Goal: Register for event/course

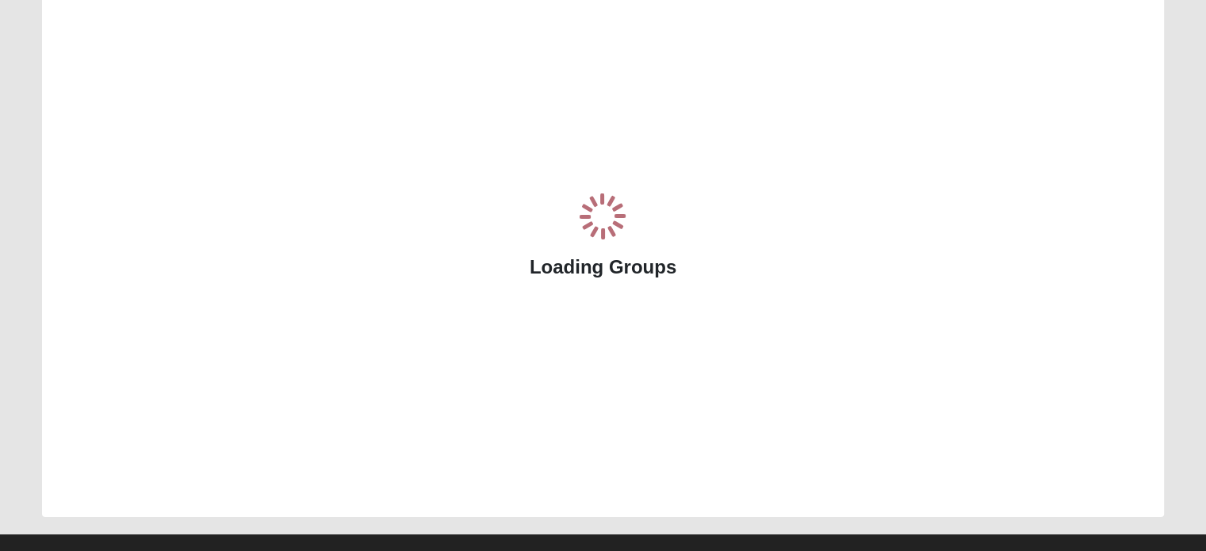
scroll to position [145, 0]
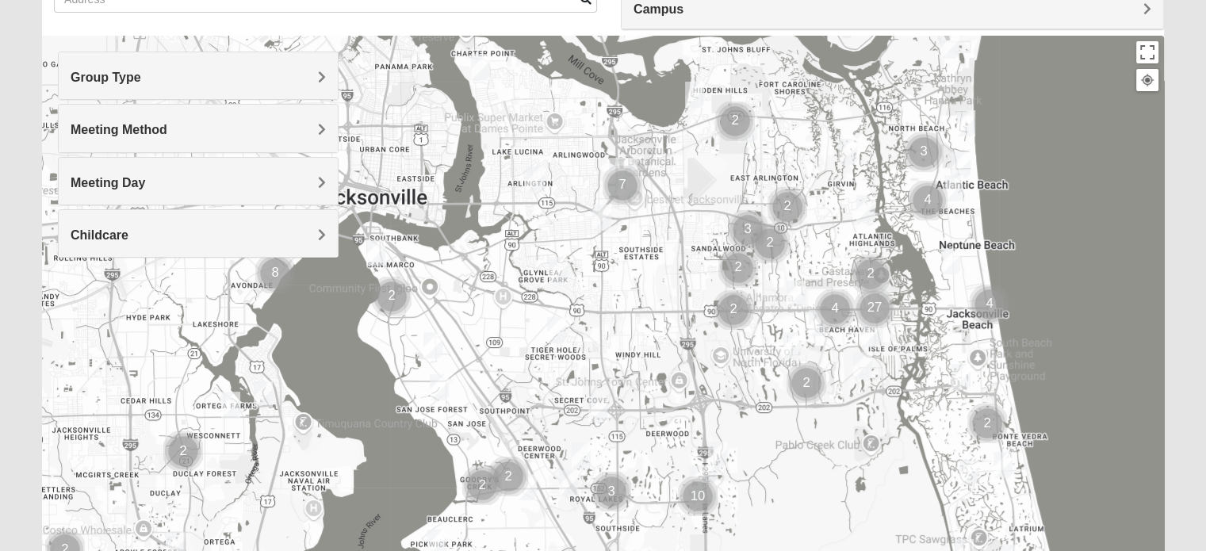
drag, startPoint x: 508, startPoint y: 483, endPoint x: 780, endPoint y: 443, distance: 275.8
click at [780, 443] on div at bounding box center [603, 353] width 1122 height 634
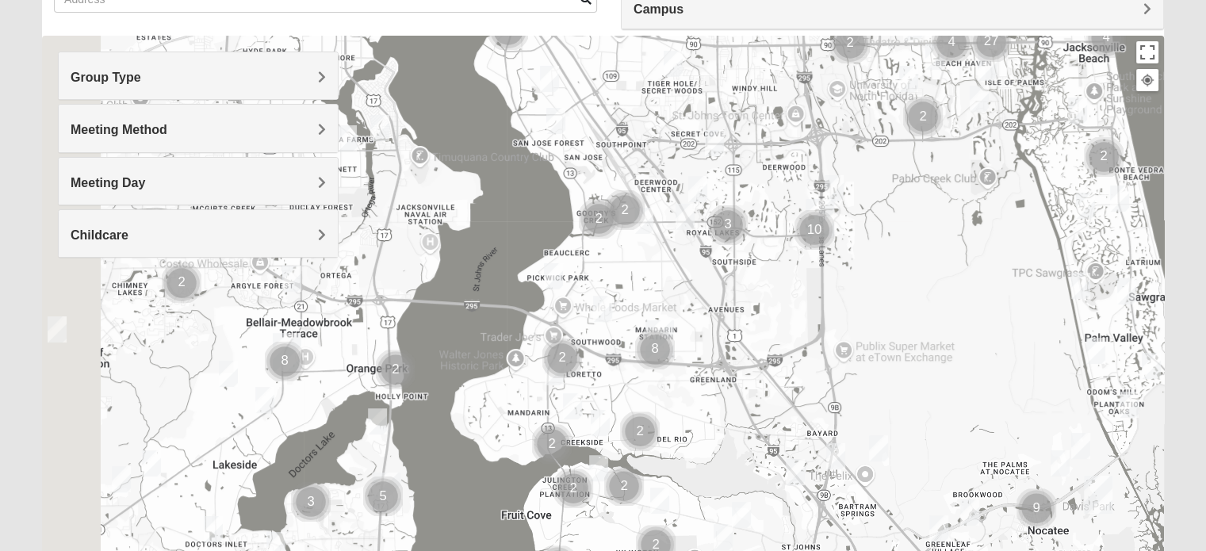
drag, startPoint x: 285, startPoint y: 504, endPoint x: 424, endPoint y: 193, distance: 340.4
click at [424, 193] on div at bounding box center [603, 353] width 1122 height 634
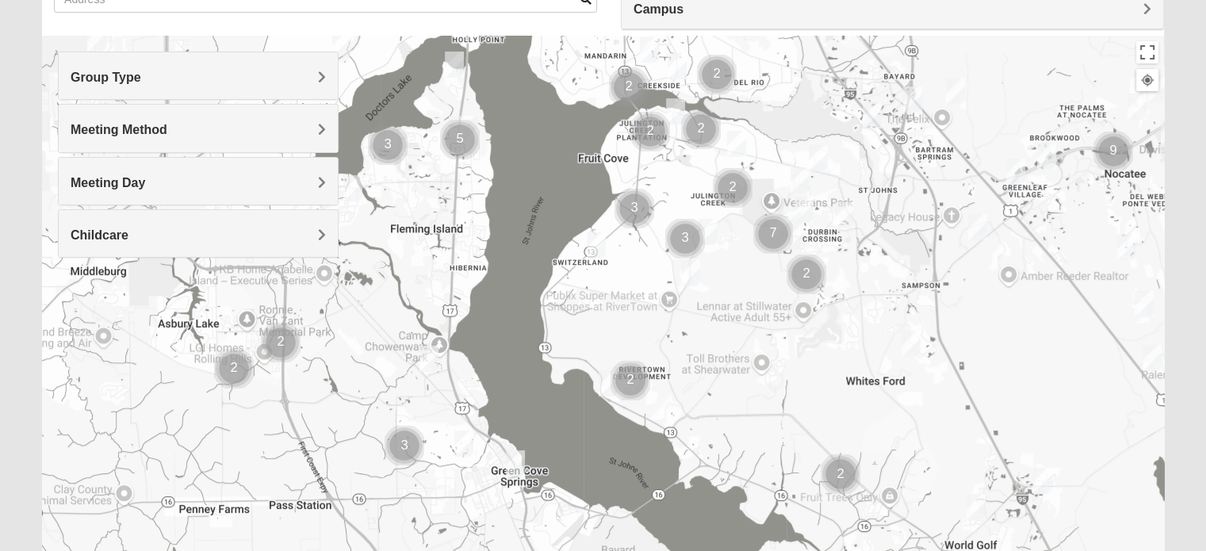
drag, startPoint x: 446, startPoint y: 452, endPoint x: 503, endPoint y: 171, distance: 287.1
click at [500, 138] on div at bounding box center [603, 353] width 1122 height 634
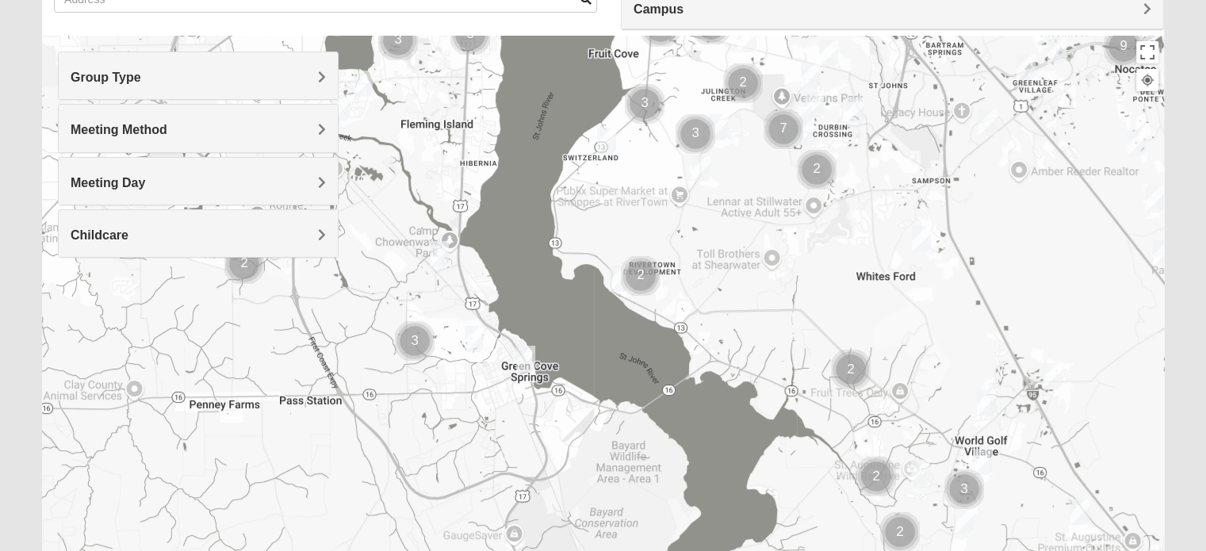
drag, startPoint x: 497, startPoint y: 459, endPoint x: 508, endPoint y: 355, distance: 104.4
click at [508, 356] on div at bounding box center [603, 353] width 1122 height 634
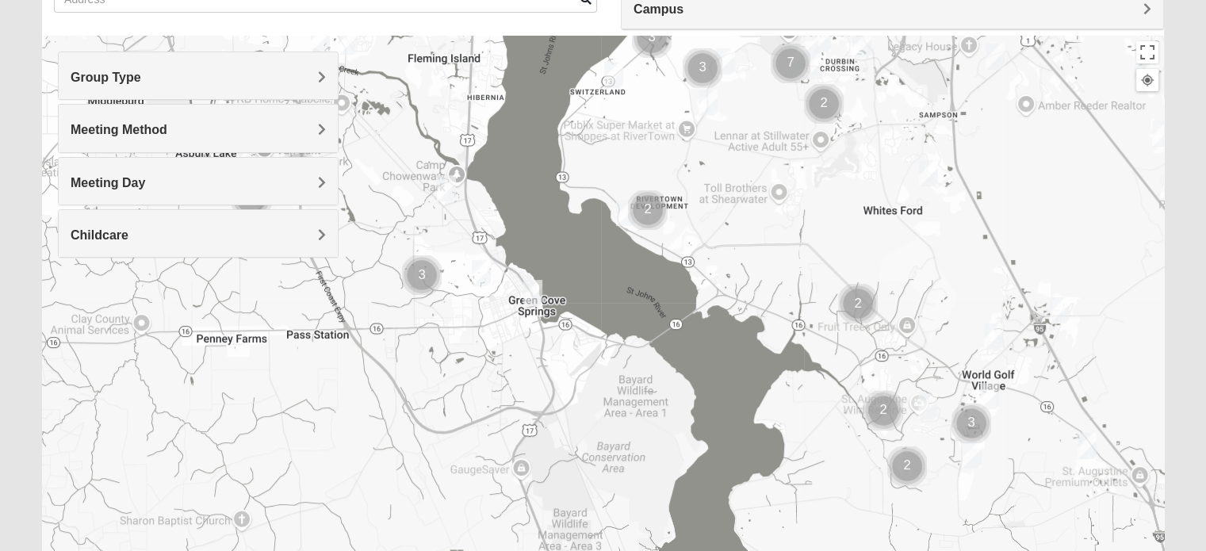
drag, startPoint x: 508, startPoint y: 339, endPoint x: 515, endPoint y: 269, distance: 70.2
click at [515, 269] on div at bounding box center [603, 353] width 1122 height 634
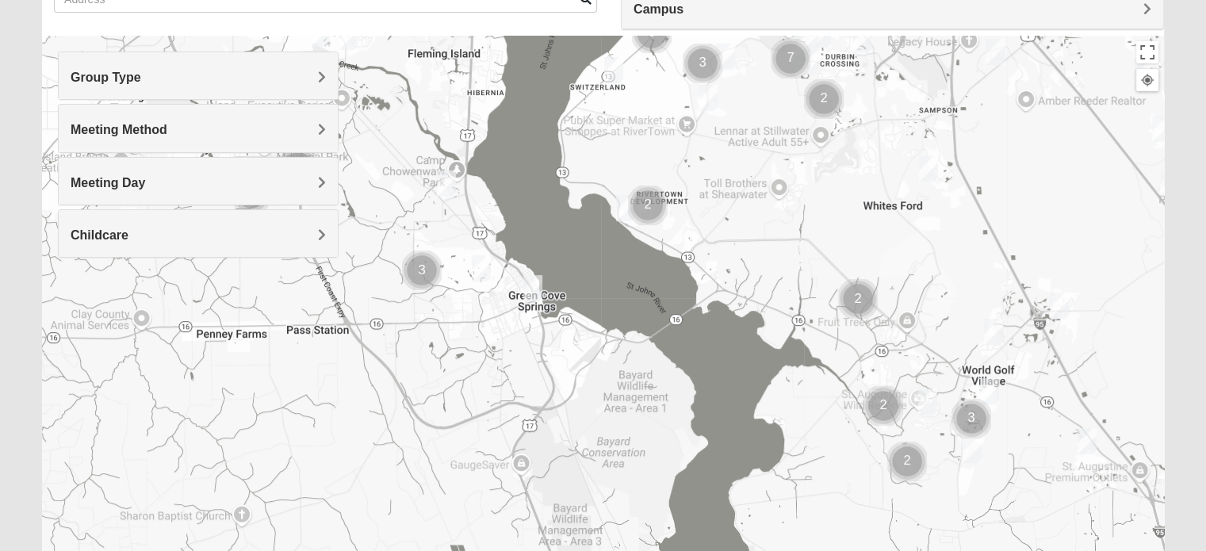
click at [427, 272] on img "Cluster of 3 groups" at bounding box center [422, 270] width 52 height 52
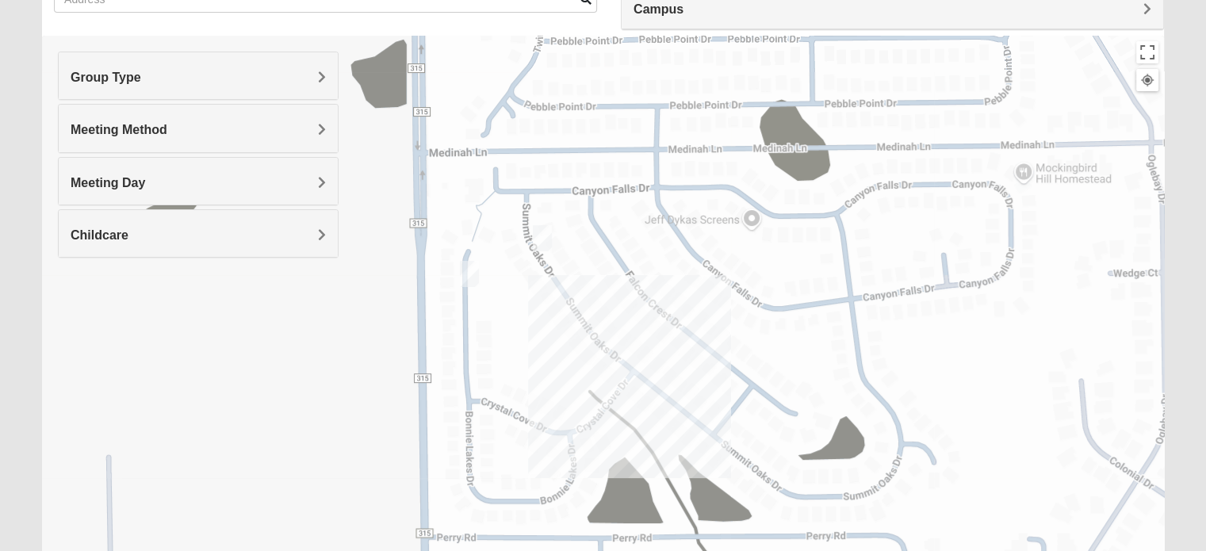
drag, startPoint x: 492, startPoint y: 230, endPoint x: 633, endPoint y: 332, distance: 174.3
click at [633, 332] on div "To navigate, press the arrow keys." at bounding box center [603, 353] width 1122 height 634
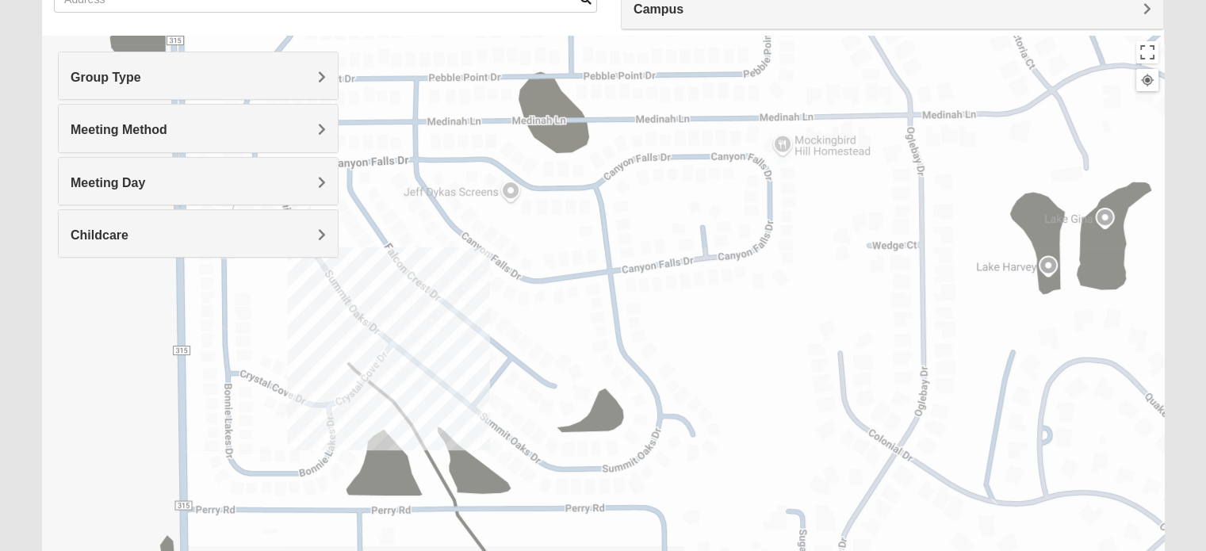
drag, startPoint x: 653, startPoint y: 282, endPoint x: 491, endPoint y: 186, distance: 187.7
click at [449, 205] on div "To navigate, press the arrow keys." at bounding box center [603, 353] width 1122 height 634
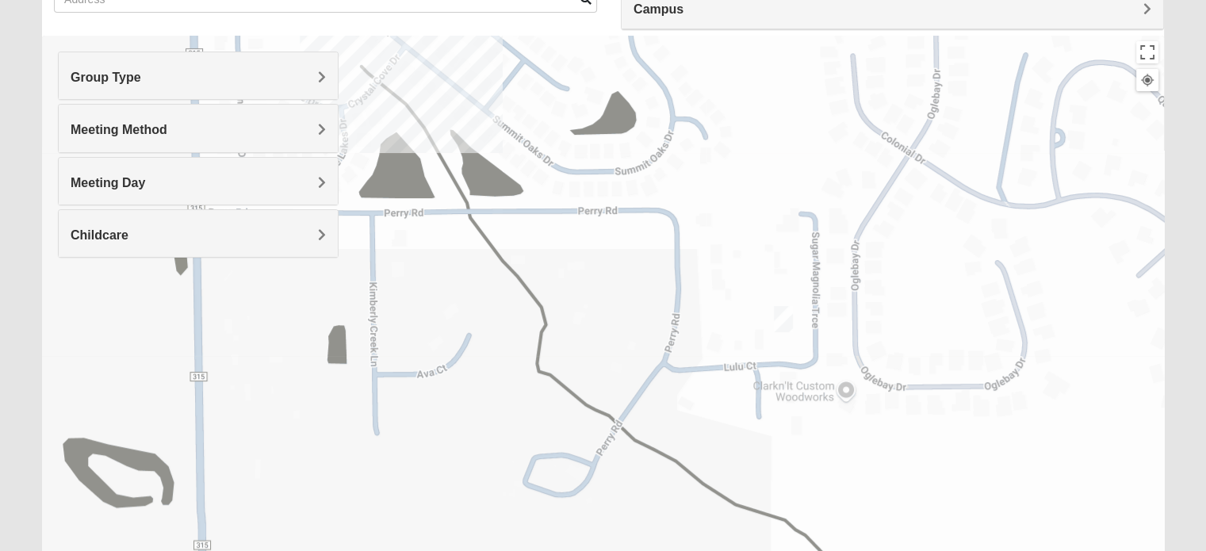
drag, startPoint x: 822, startPoint y: 370, endPoint x: 837, endPoint y: 78, distance: 293.1
click at [837, 78] on div "To navigate, press the arrow keys." at bounding box center [603, 353] width 1122 height 634
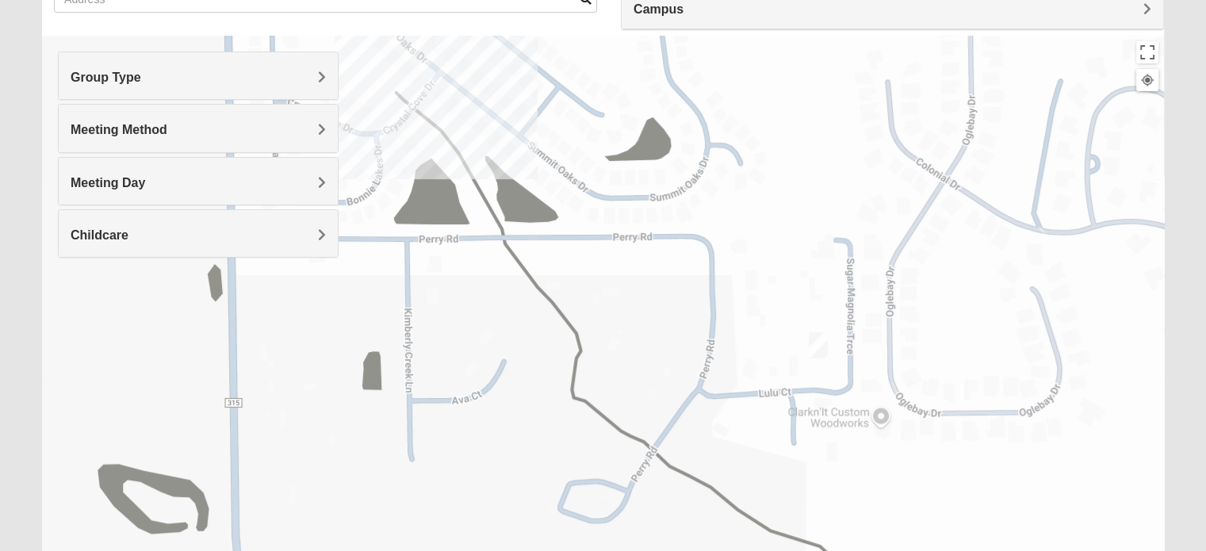
drag, startPoint x: 693, startPoint y: 208, endPoint x: 879, endPoint y: 357, distance: 238.0
click at [879, 357] on div "To navigate, press the arrow keys." at bounding box center [603, 353] width 1122 height 634
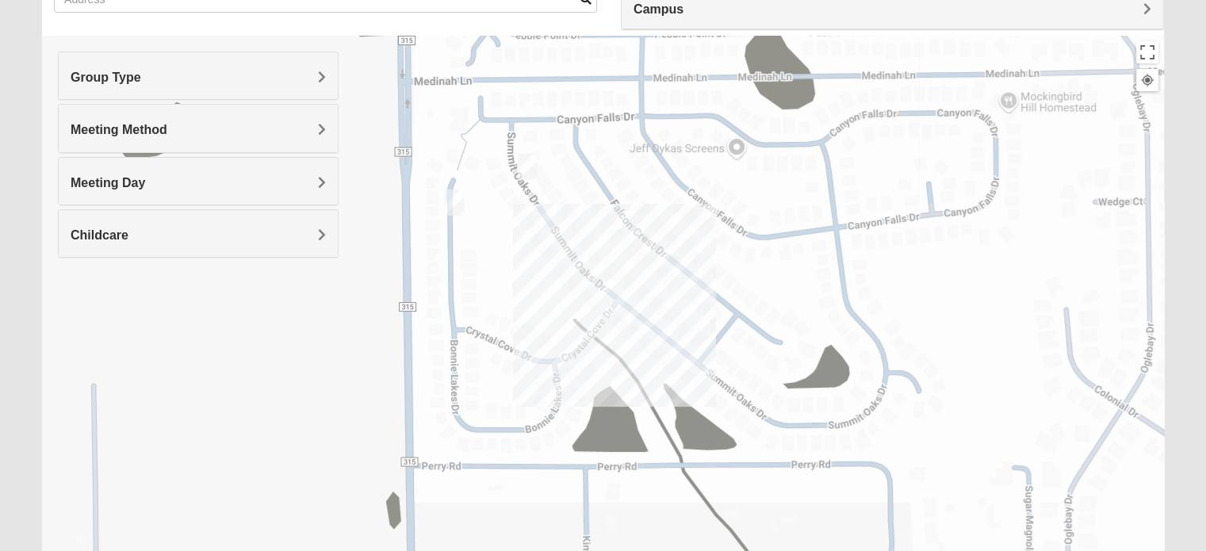
drag, startPoint x: 715, startPoint y: 224, endPoint x: 742, endPoint y: 352, distance: 130.7
click at [746, 358] on div "To navigate, press the arrow keys." at bounding box center [603, 353] width 1122 height 634
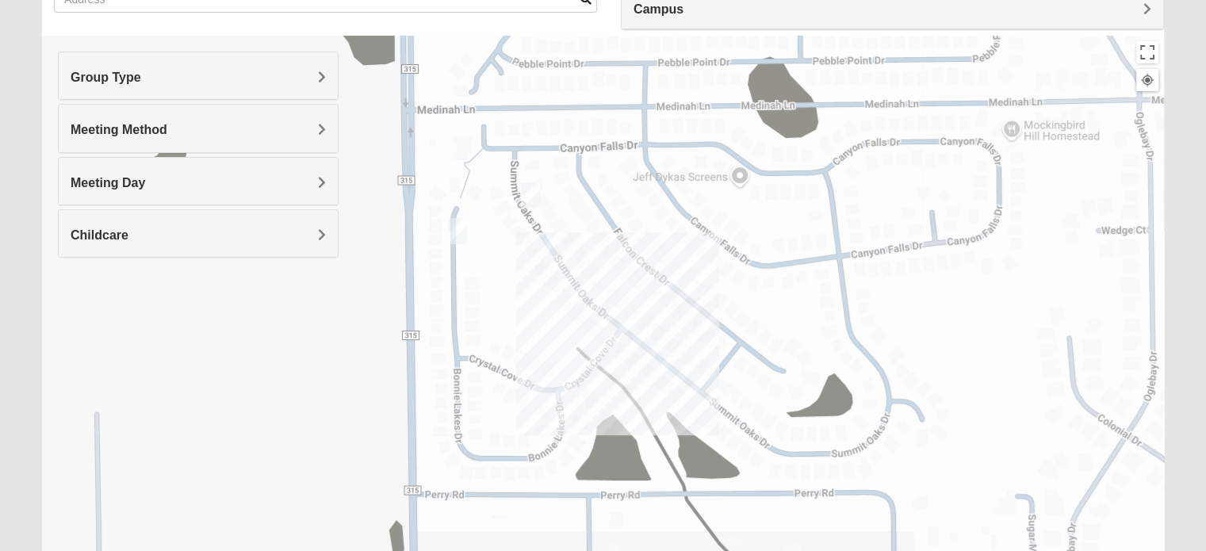
click at [459, 232] on img "Womens Gederberg 32043" at bounding box center [458, 231] width 32 height 39
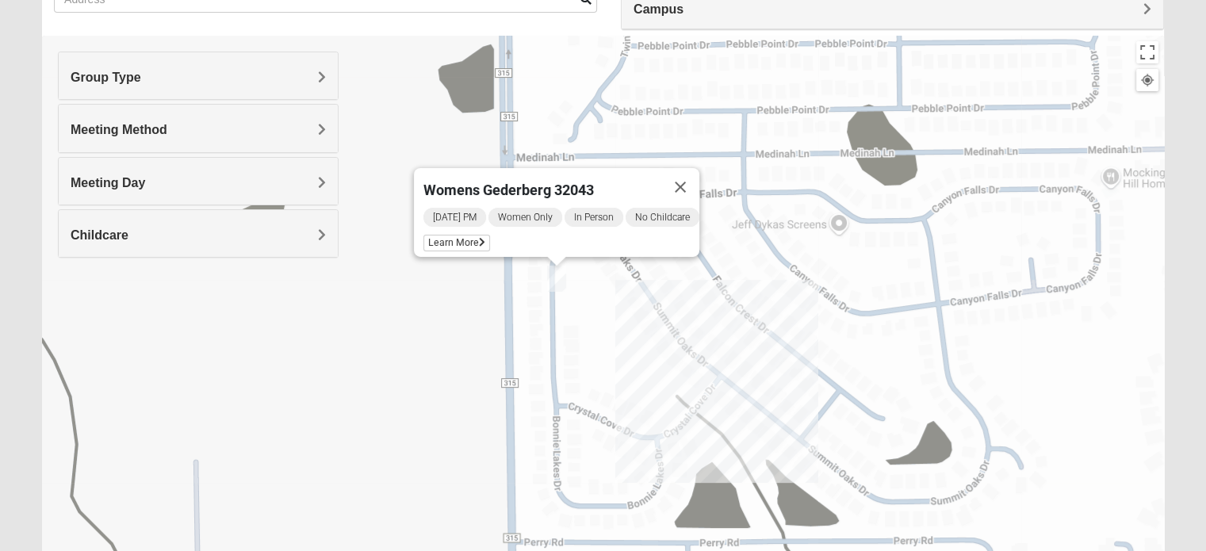
drag, startPoint x: 565, startPoint y: 278, endPoint x: 642, endPoint y: 313, distance: 84.5
click at [642, 313] on div "Womens Gederberg 32043 Monday PM Women Only In Person No Childcare Learn More" at bounding box center [603, 353] width 1122 height 634
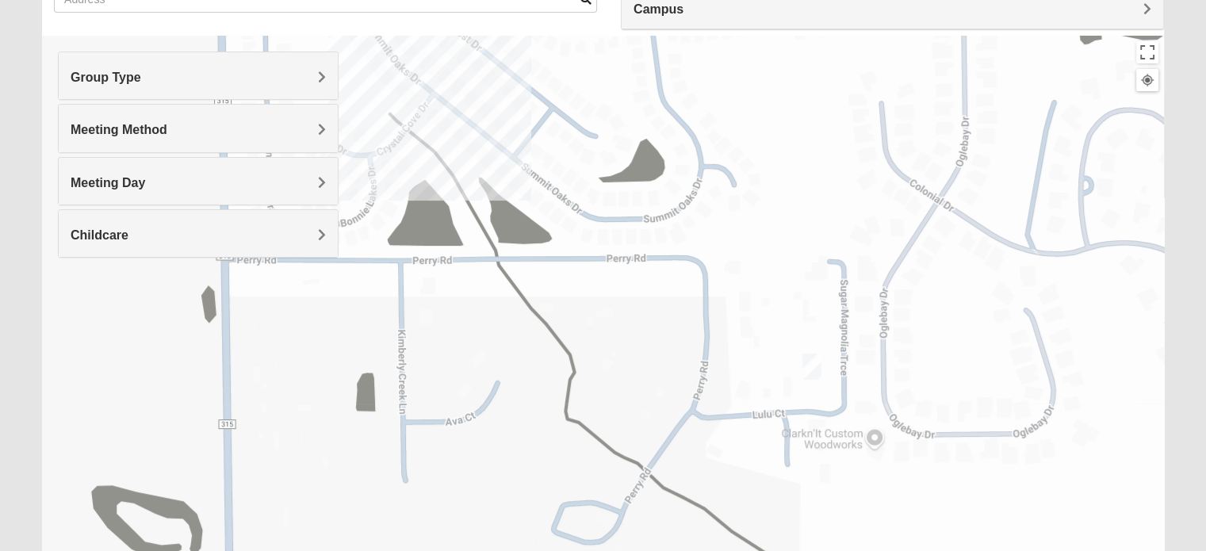
drag, startPoint x: 948, startPoint y: 448, endPoint x: 661, endPoint y: 164, distance: 403.8
click at [661, 164] on div "Womens Gederberg 32043 Monday PM Women Only In Person No Childcare Learn More" at bounding box center [603, 353] width 1122 height 634
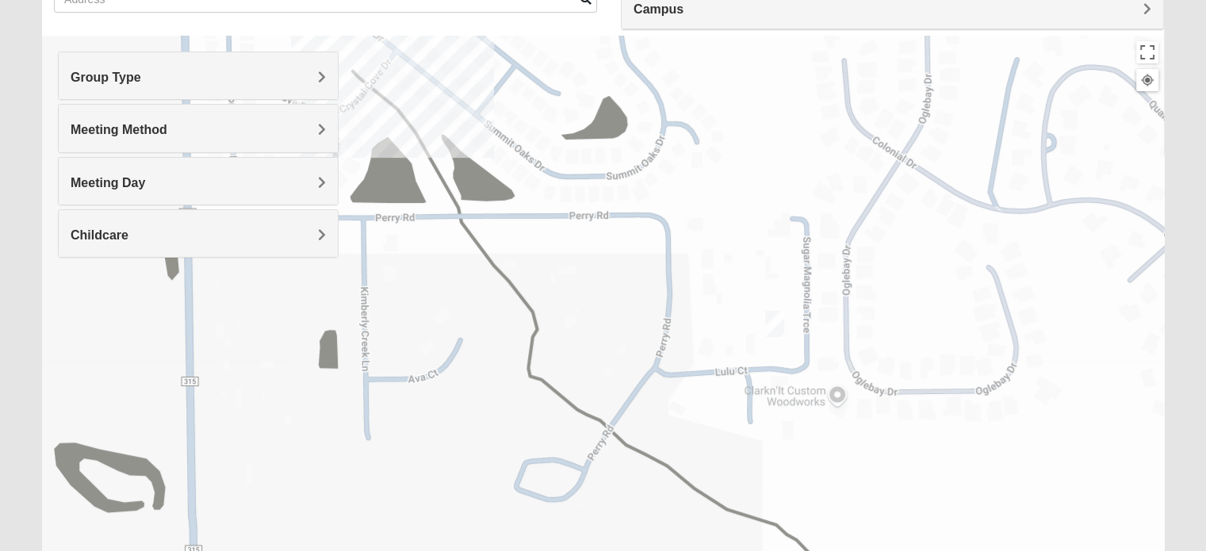
click at [777, 328] on img "Womens Sapp 32043" at bounding box center [775, 324] width 32 height 39
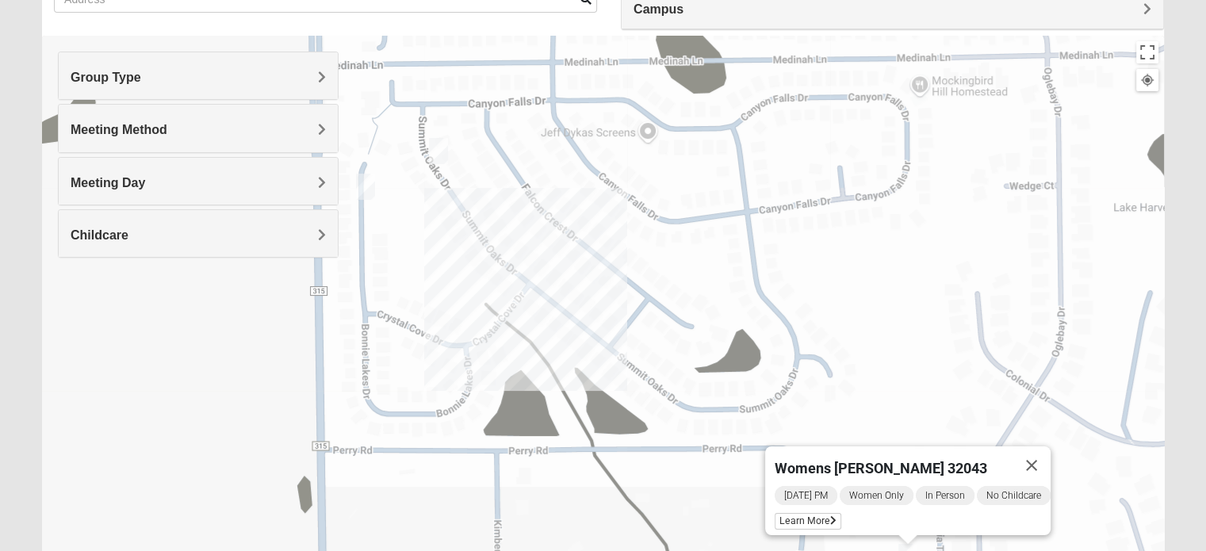
drag, startPoint x: 558, startPoint y: 212, endPoint x: 711, endPoint y: 466, distance: 297.0
click at [711, 466] on div "Womens Sapp 32043 Tuesday PM Women Only In Person No Childcare Learn More" at bounding box center [603, 353] width 1122 height 634
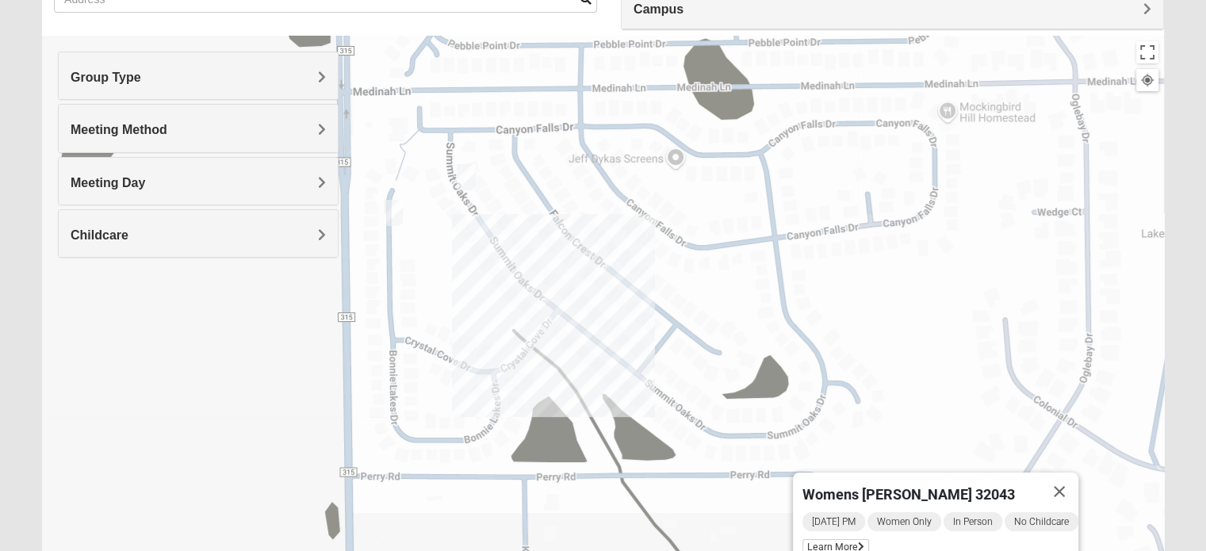
click at [462, 176] on img "1825 Mixed Thompson 32043" at bounding box center [466, 177] width 32 height 39
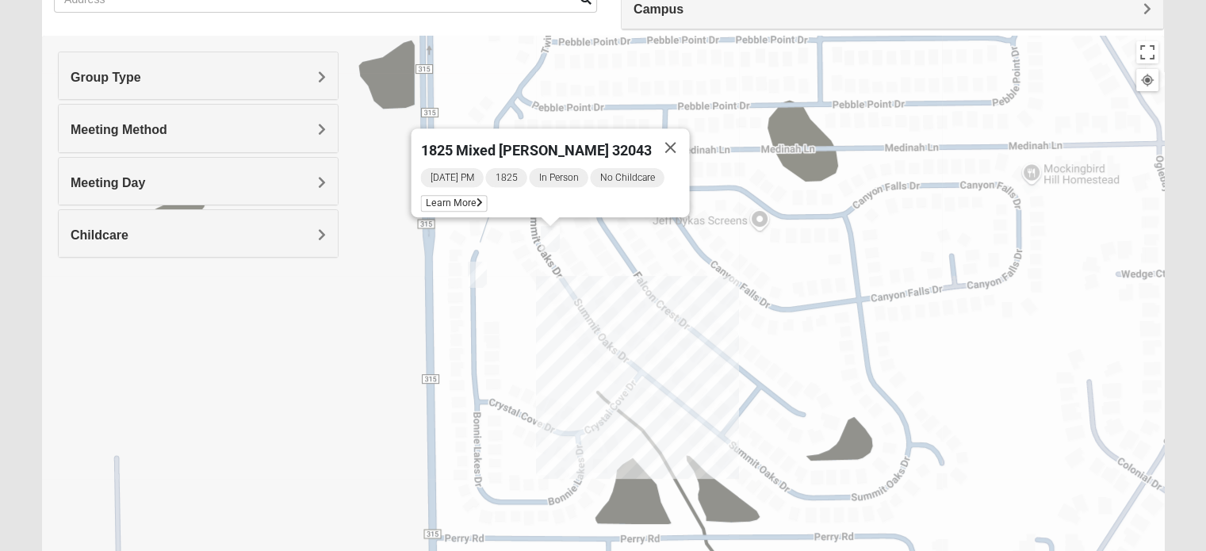
drag, startPoint x: 550, startPoint y: 259, endPoint x: 577, endPoint y: 269, distance: 29.6
click at [577, 269] on div "1825 Mixed [PERSON_NAME] 32043 [DATE] PM 1825 In Person No Childcare Learn More" at bounding box center [603, 353] width 1122 height 634
click at [469, 195] on span "Learn More" at bounding box center [453, 203] width 67 height 17
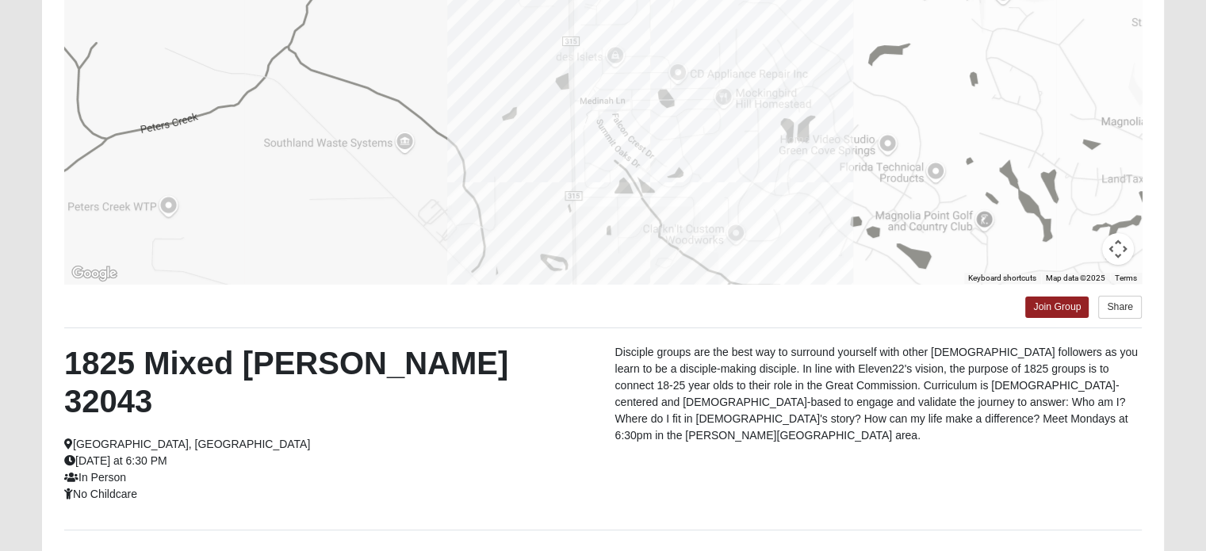
scroll to position [234, 0]
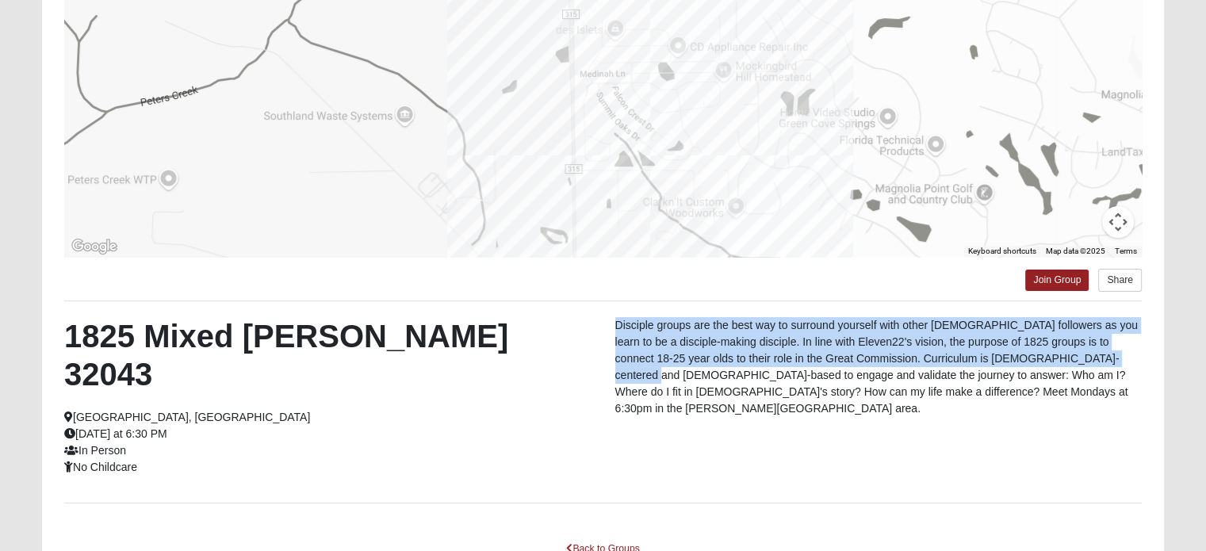
drag, startPoint x: 616, startPoint y: 316, endPoint x: 639, endPoint y: 382, distance: 69.7
click at [639, 382] on p "Disciple groups are the best way to surround yourself with other [DEMOGRAPHIC_D…" at bounding box center [878, 367] width 527 height 100
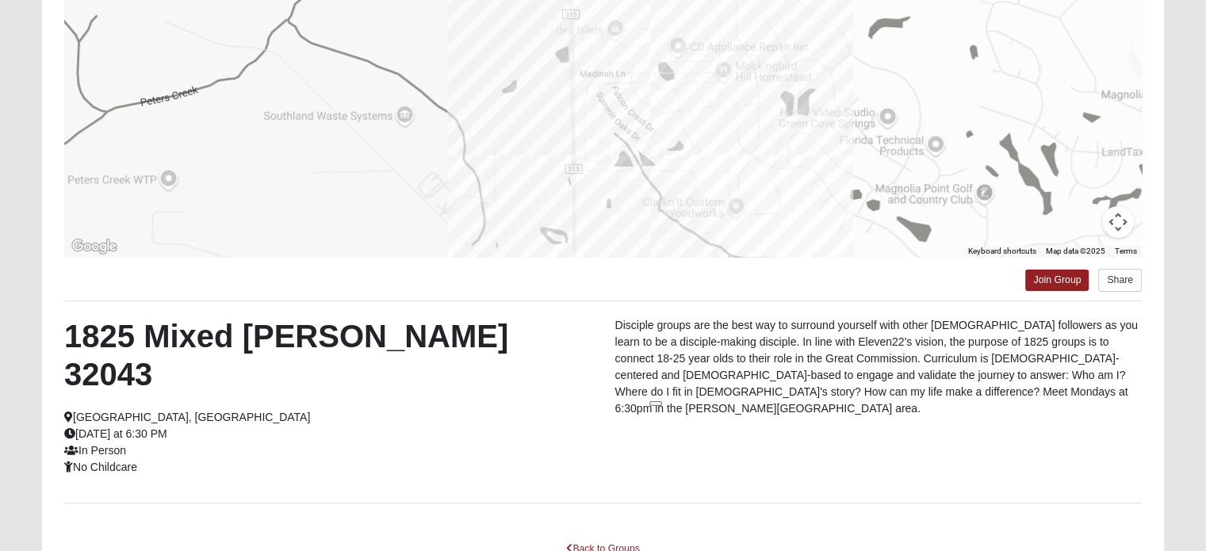
click at [584, 382] on div "1825 Mixed Thompson 32043 Green Cove Springs, FL Monday at 6:30 PM In Person No…" at bounding box center [327, 396] width 550 height 159
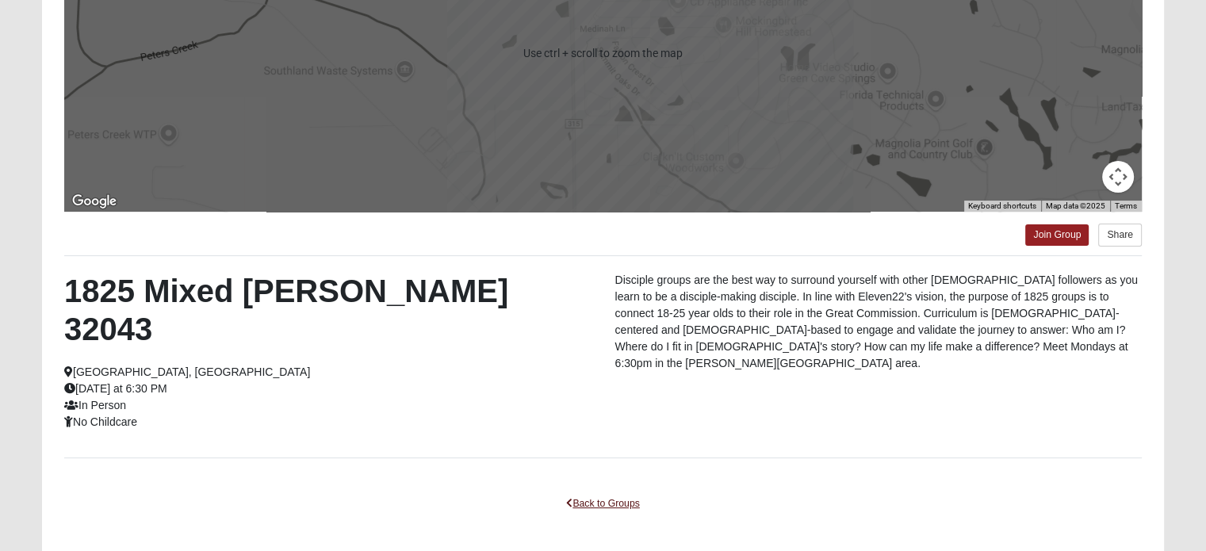
scroll to position [306, 0]
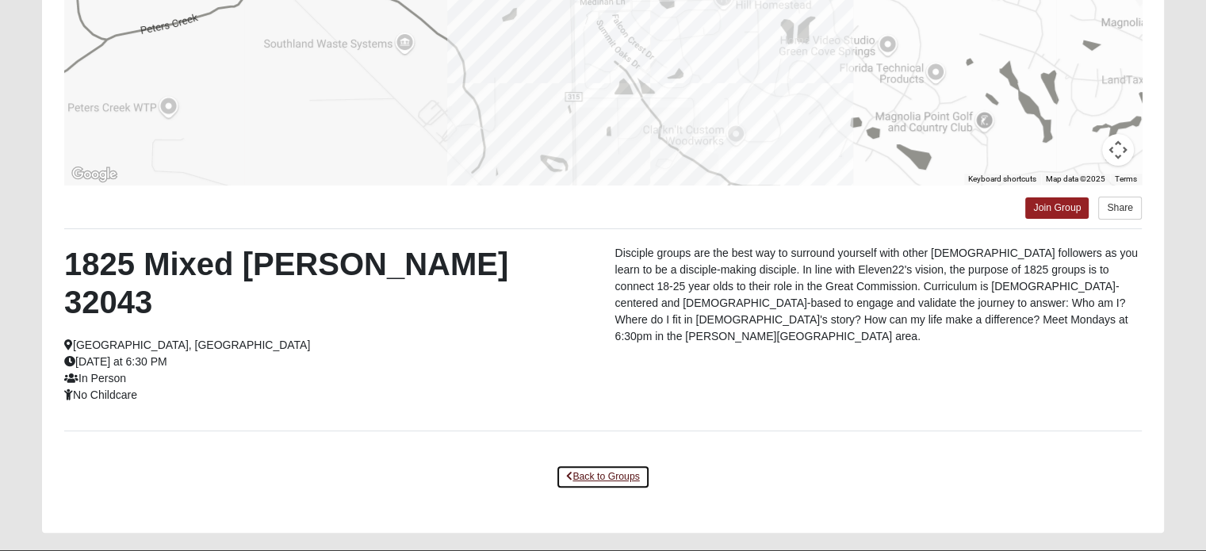
click at [616, 465] on link "Back to Groups" at bounding box center [603, 477] width 94 height 25
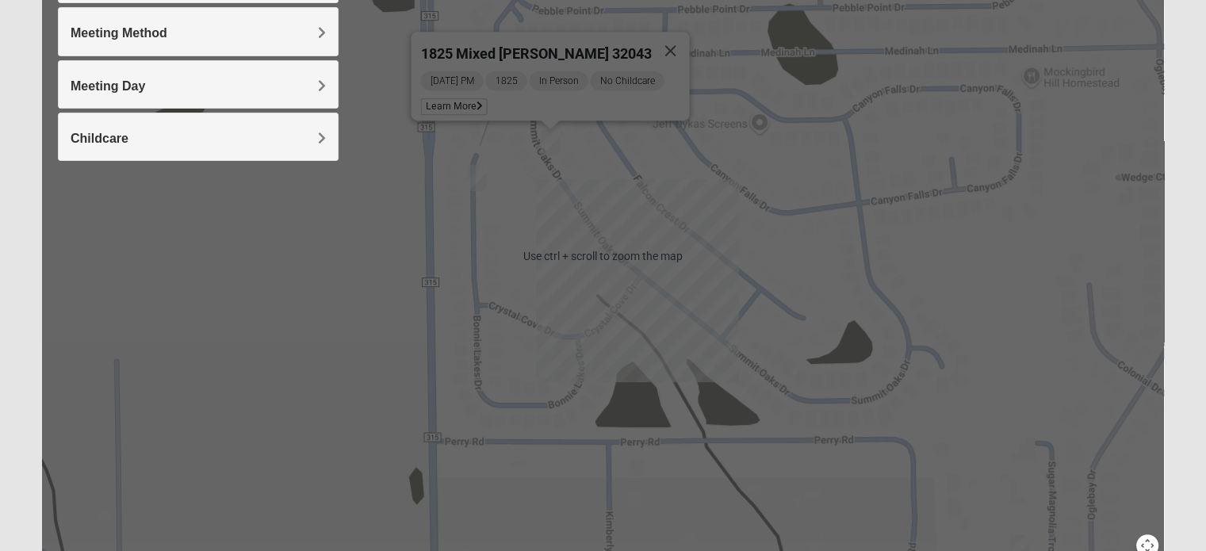
scroll to position [163, 0]
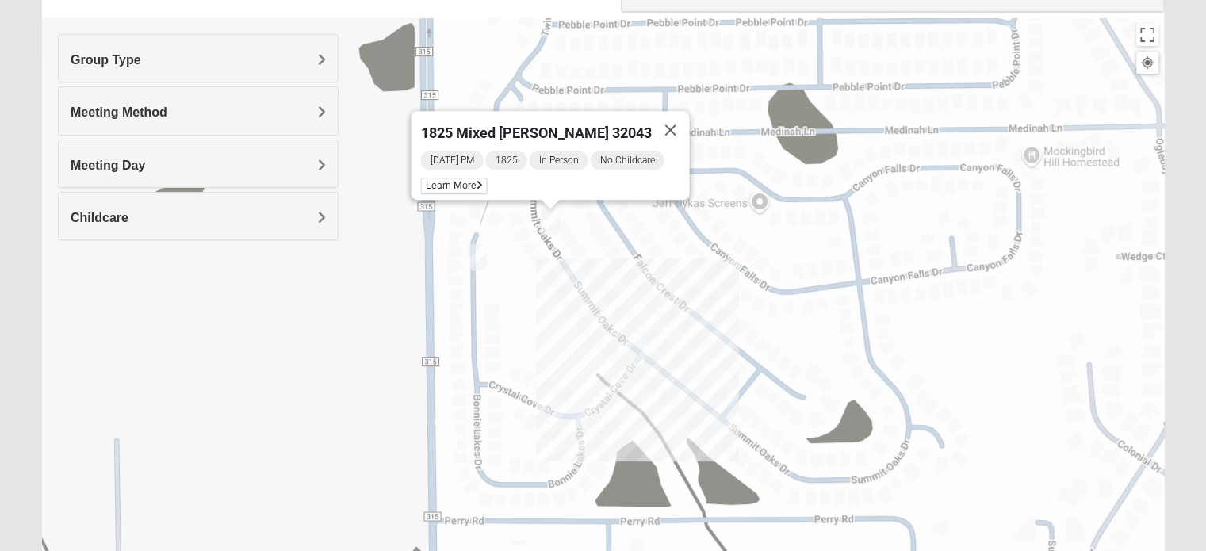
click at [636, 329] on div "1825 Mixed [PERSON_NAME] 32043 [DATE] PM 1825 In Person No Childcare Learn More" at bounding box center [603, 335] width 1122 height 634
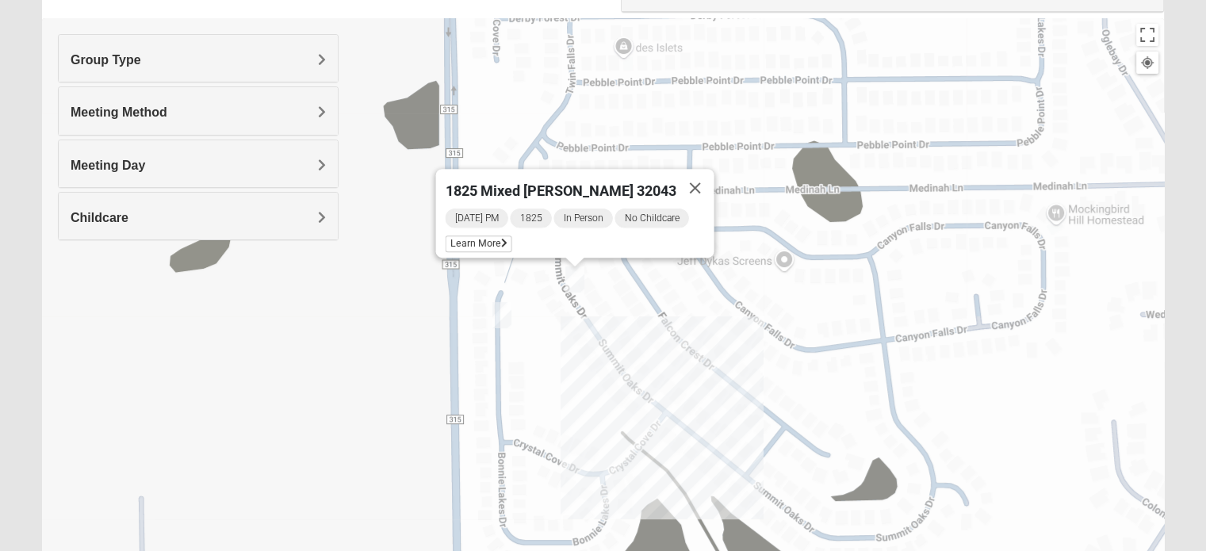
drag, startPoint x: 777, startPoint y: 361, endPoint x: 802, endPoint y: 412, distance: 57.1
click at [802, 412] on div "1825 Mixed [PERSON_NAME] 32043 [DATE] PM 1825 In Person No Childcare Learn More" at bounding box center [603, 335] width 1122 height 634
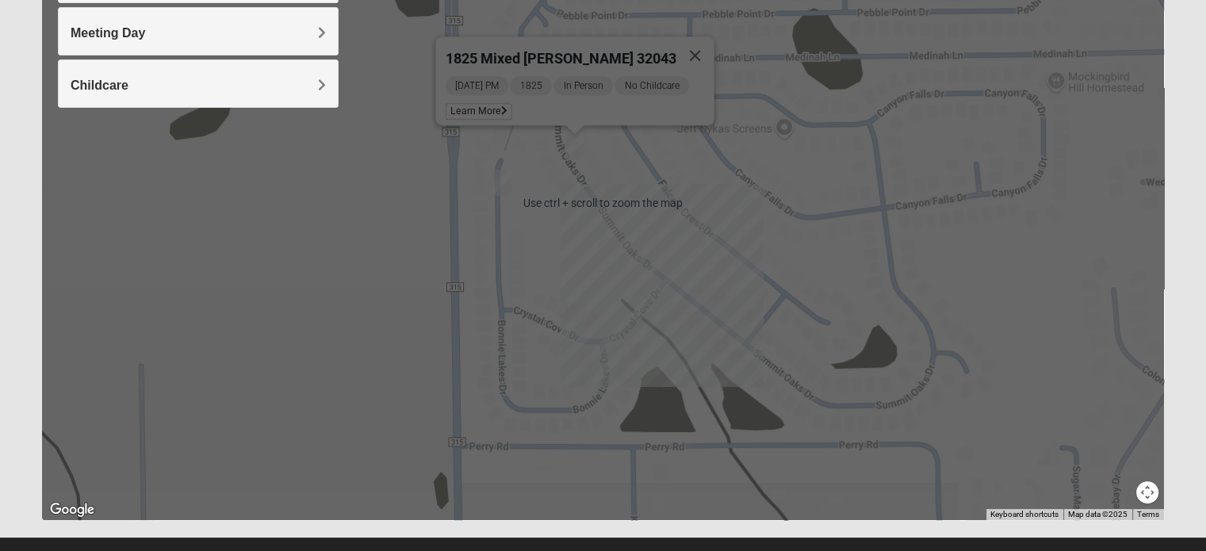
scroll to position [321, 0]
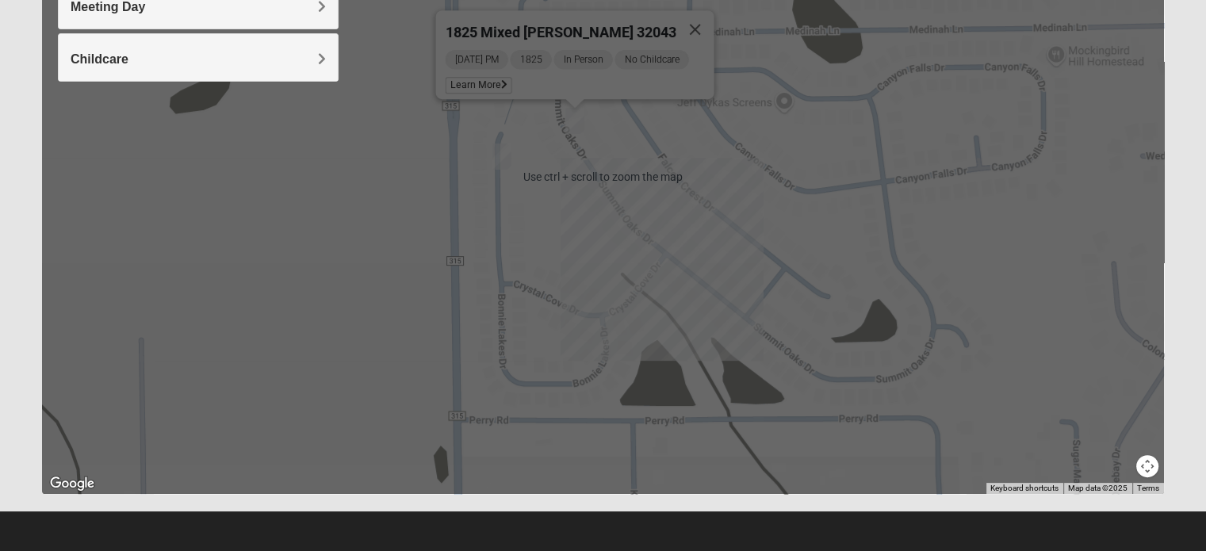
click at [1141, 472] on button "Map camera controls" at bounding box center [1147, 466] width 22 height 22
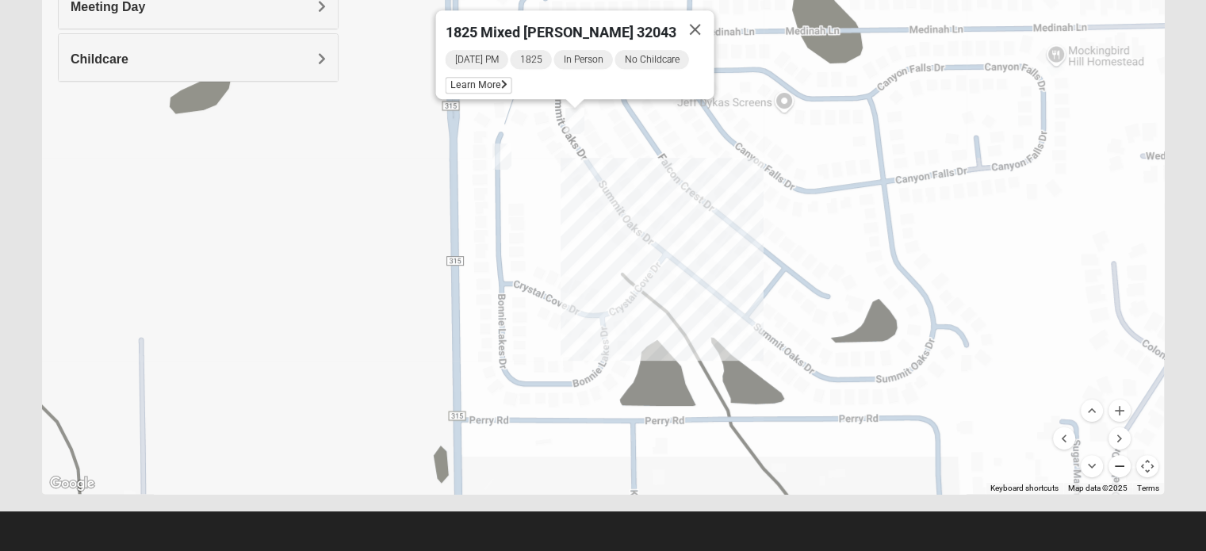
click at [1121, 467] on button "Zoom out" at bounding box center [1120, 466] width 22 height 22
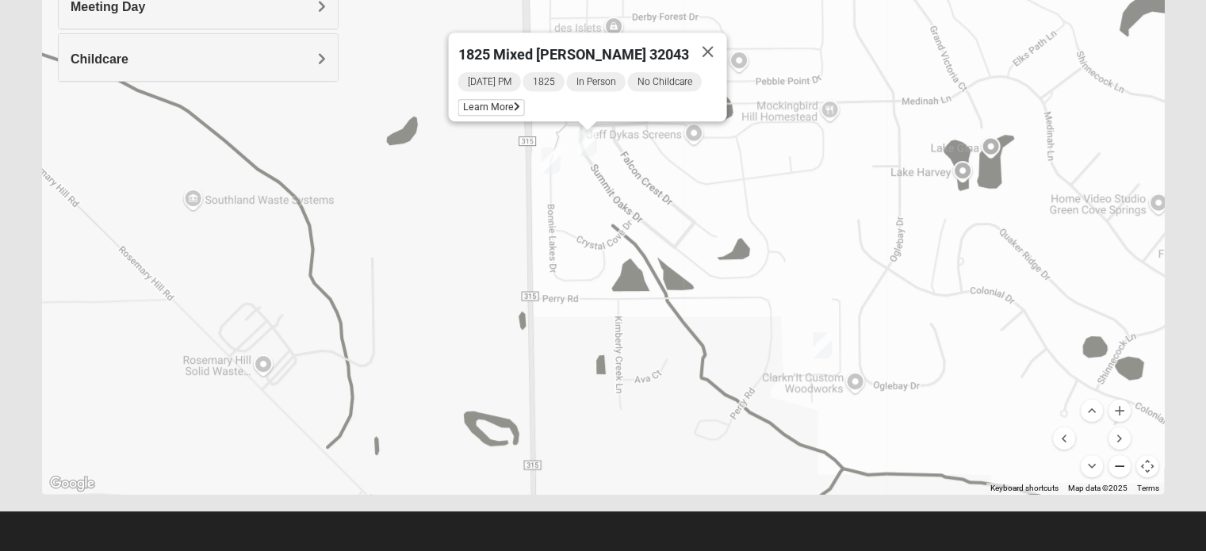
click at [1121, 467] on button "Zoom out" at bounding box center [1120, 466] width 22 height 22
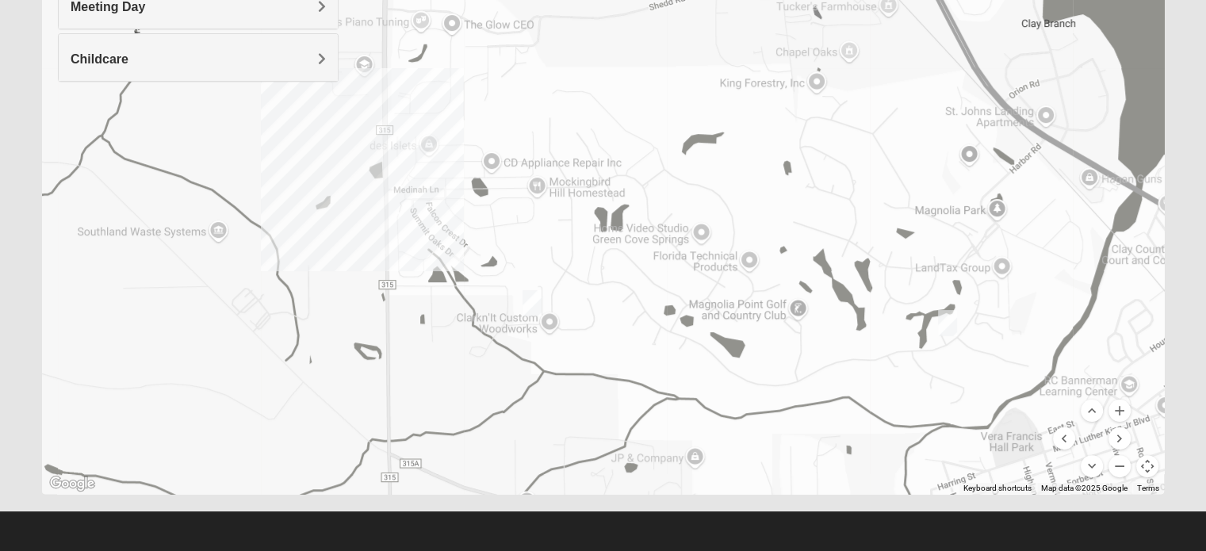
drag, startPoint x: 998, startPoint y: 349, endPoint x: 817, endPoint y: 397, distance: 187.2
click at [817, 397] on div at bounding box center [603, 177] width 1122 height 634
click at [1121, 465] on button "Zoom out" at bounding box center [1120, 466] width 22 height 22
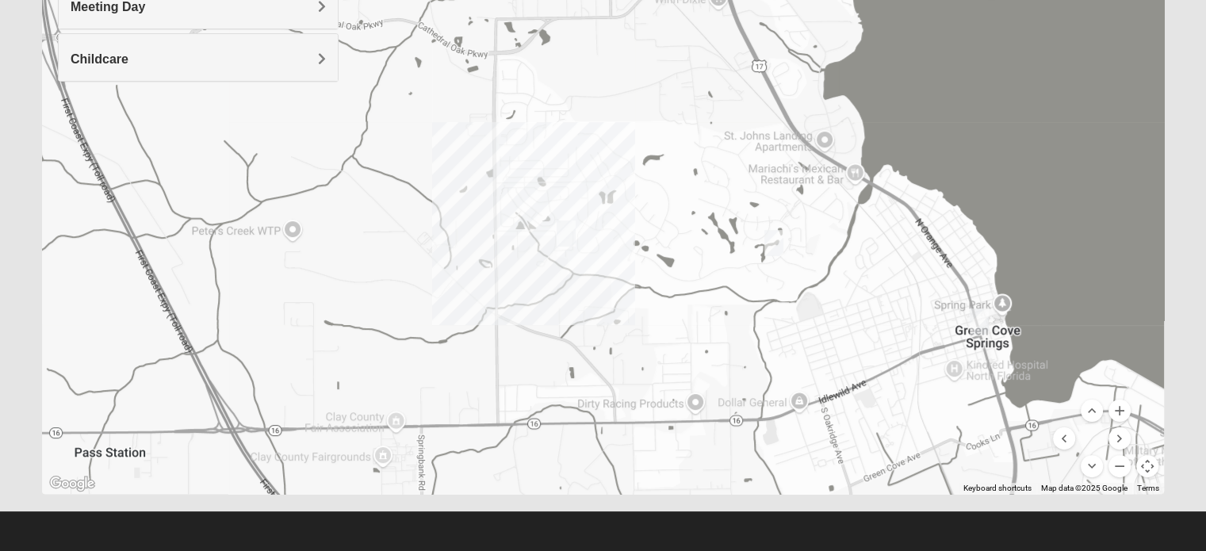
click at [980, 320] on img "Mens Sweeten 32043" at bounding box center [980, 321] width 32 height 39
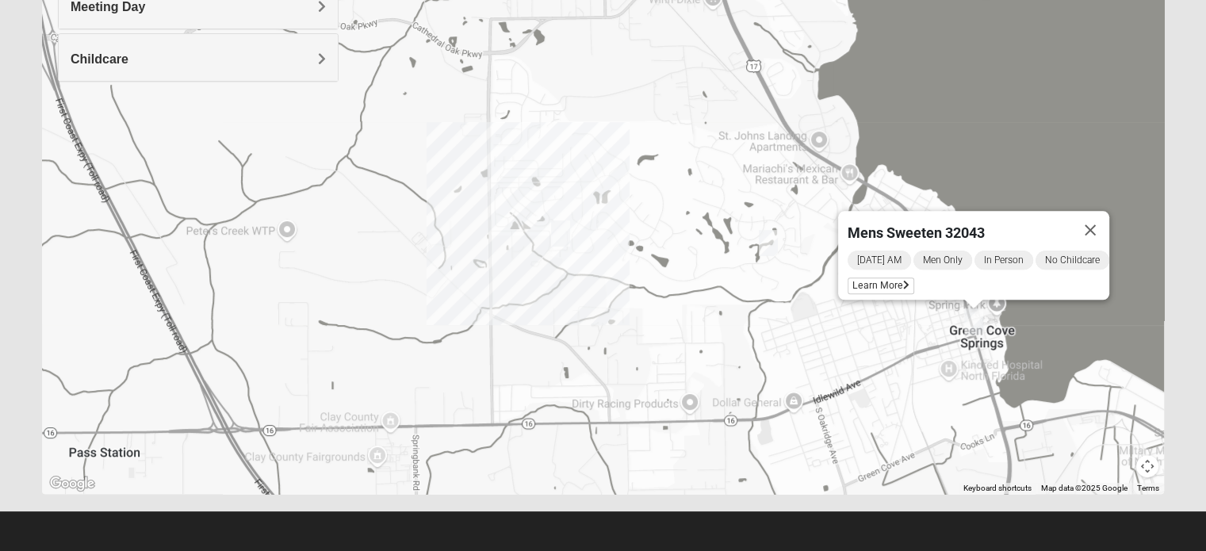
click at [828, 347] on div "Mens Sweeten 32043 Monday AM Men Only In Person No Childcare Learn More" at bounding box center [603, 177] width 1122 height 634
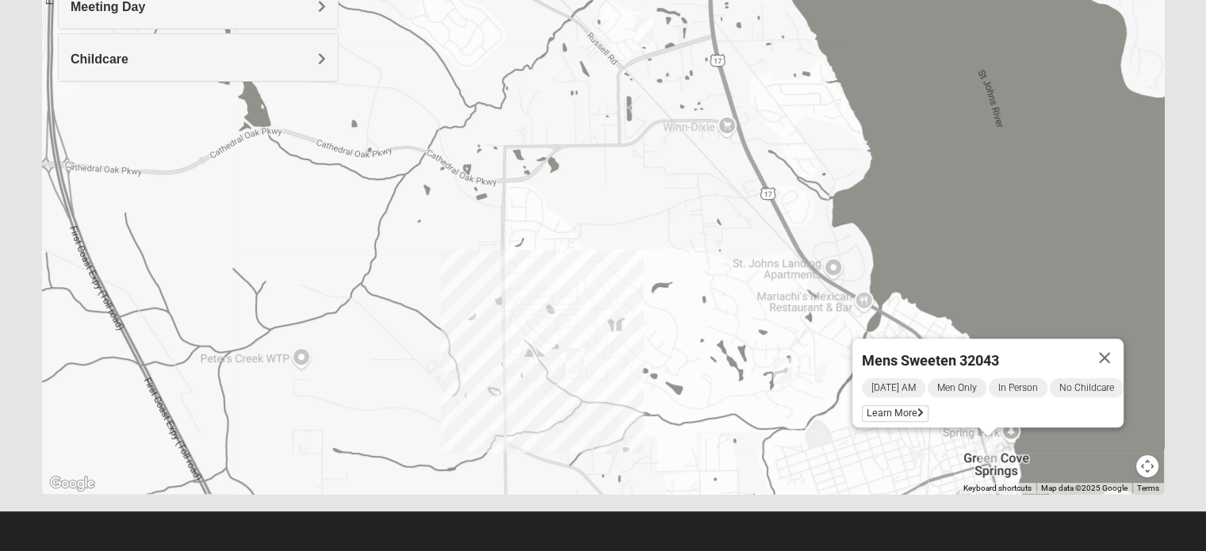
click at [750, 377] on div "Mens Sweeten 32043 Monday AM Men Only In Person No Childcare Learn More" at bounding box center [603, 177] width 1122 height 634
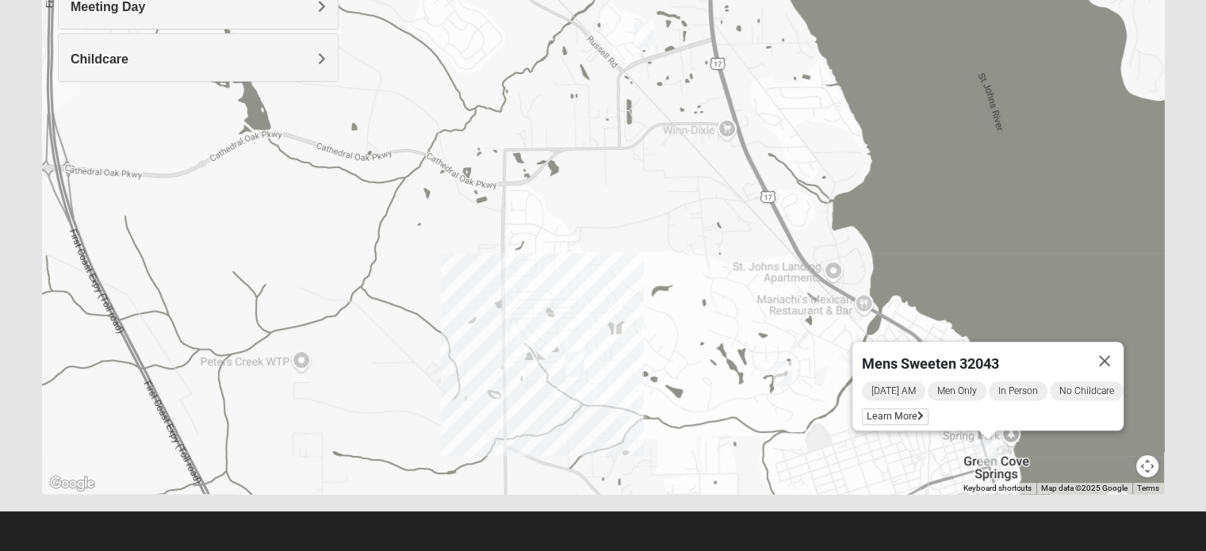
click at [786, 377] on img "Mixed Godwin 32043" at bounding box center [783, 373] width 32 height 39
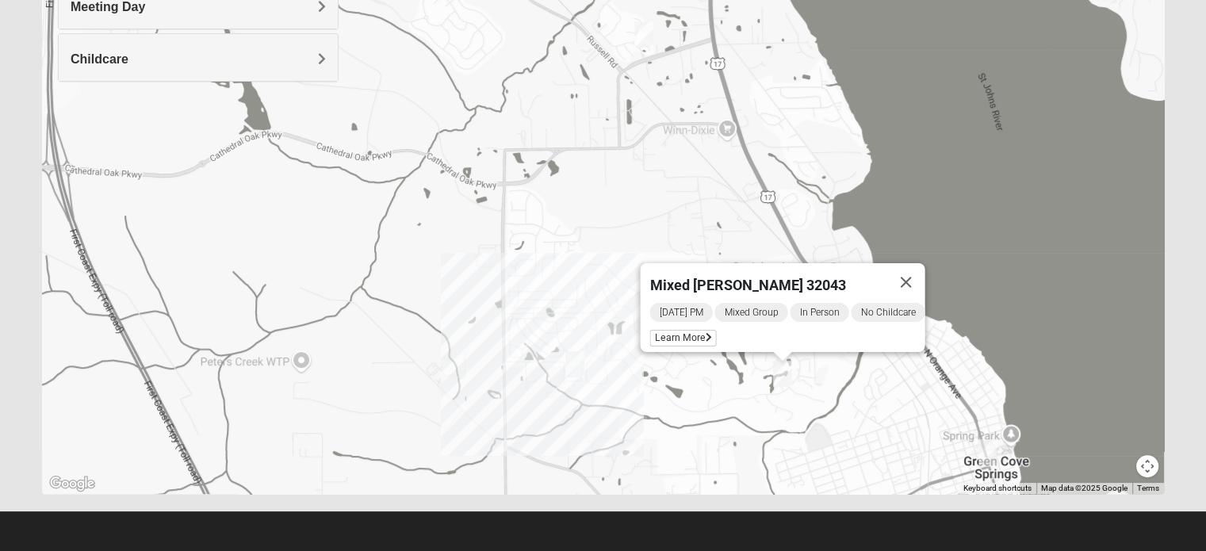
click at [653, 35] on img "Mixed Bowers 32043" at bounding box center [644, 34] width 32 height 39
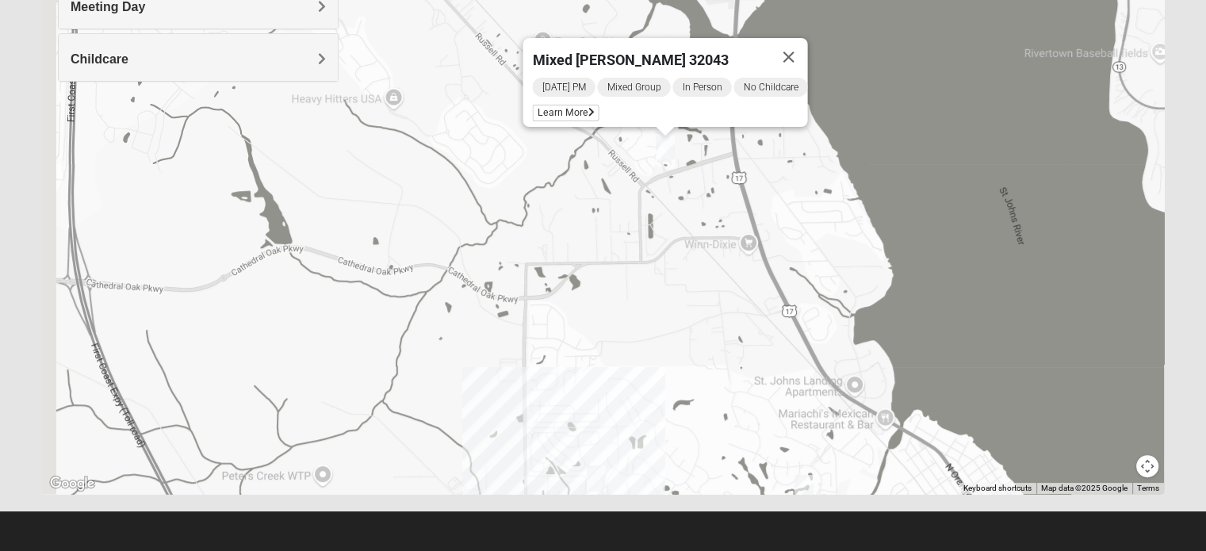
drag, startPoint x: 720, startPoint y: 228, endPoint x: 721, endPoint y: 237, distance: 9.5
click at [721, 237] on div "Mixed Bowers 32043 Tuesday PM Mixed Group In Person No Childcare Learn More" at bounding box center [603, 177] width 1122 height 634
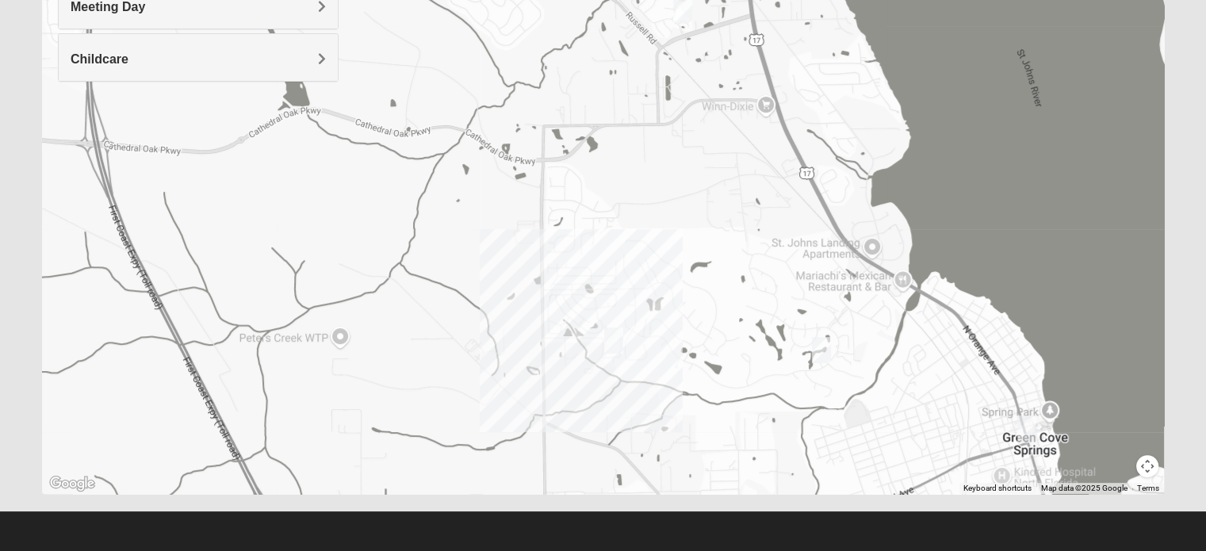
drag, startPoint x: 712, startPoint y: 301, endPoint x: 729, endPoint y: 153, distance: 149.2
click at [731, 151] on div "Mixed Bowers 32043 Tuesday PM Mixed Group In Person No Childcare Learn More" at bounding box center [603, 177] width 1122 height 634
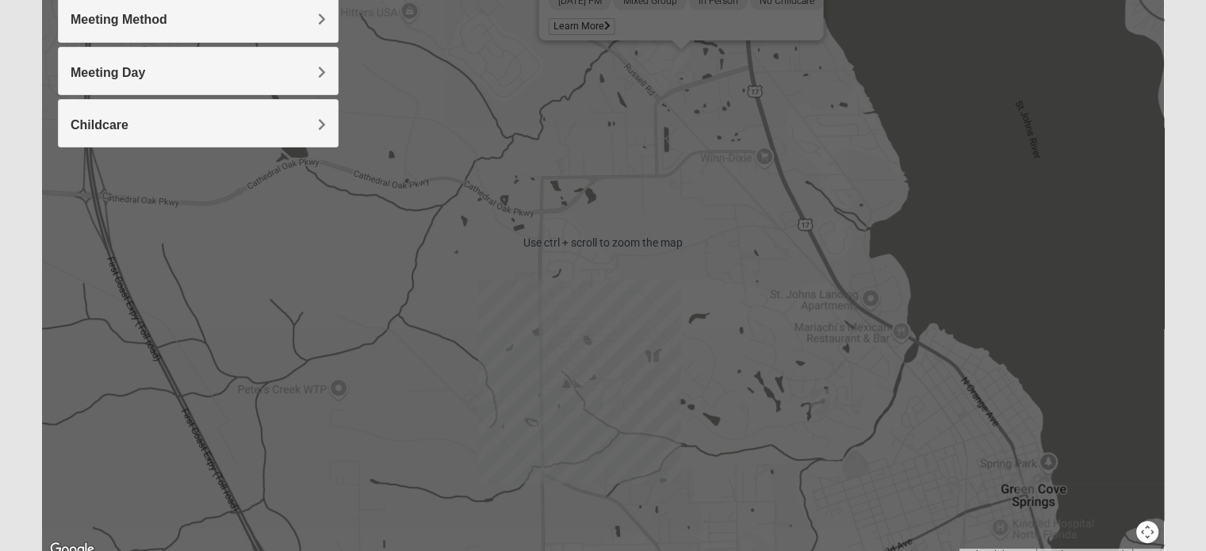
scroll to position [242, 0]
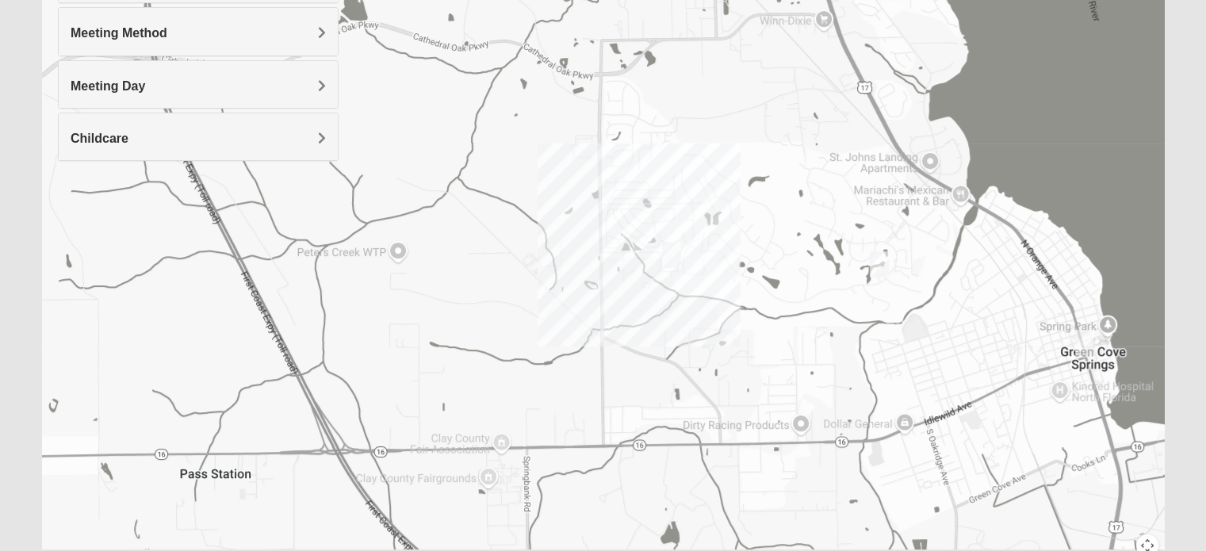
click at [672, 169] on div "Mixed Bowers 32043 Tuesday PM Mixed Group In Person No Childcare Learn More" at bounding box center [603, 256] width 1122 height 634
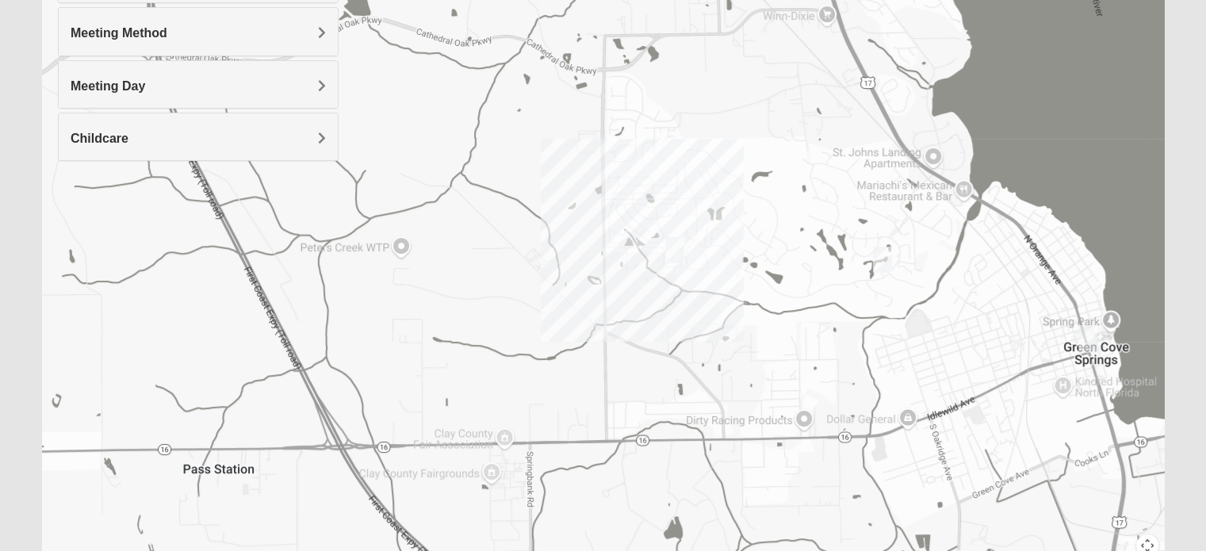
click at [617, 215] on div "Mixed Bowers 32043 Tuesday PM Mixed Group In Person No Childcare Learn More" at bounding box center [603, 256] width 1122 height 634
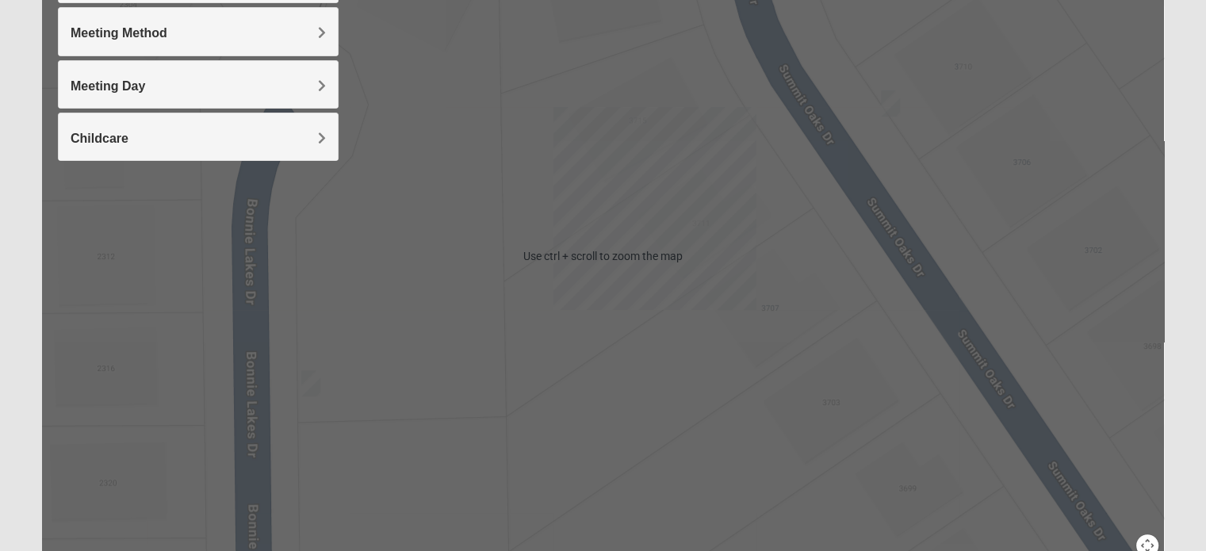
click at [851, 257] on div "Mixed Bowers 32043 Tuesday PM Mixed Group In Person No Childcare Learn More" at bounding box center [603, 256] width 1122 height 634
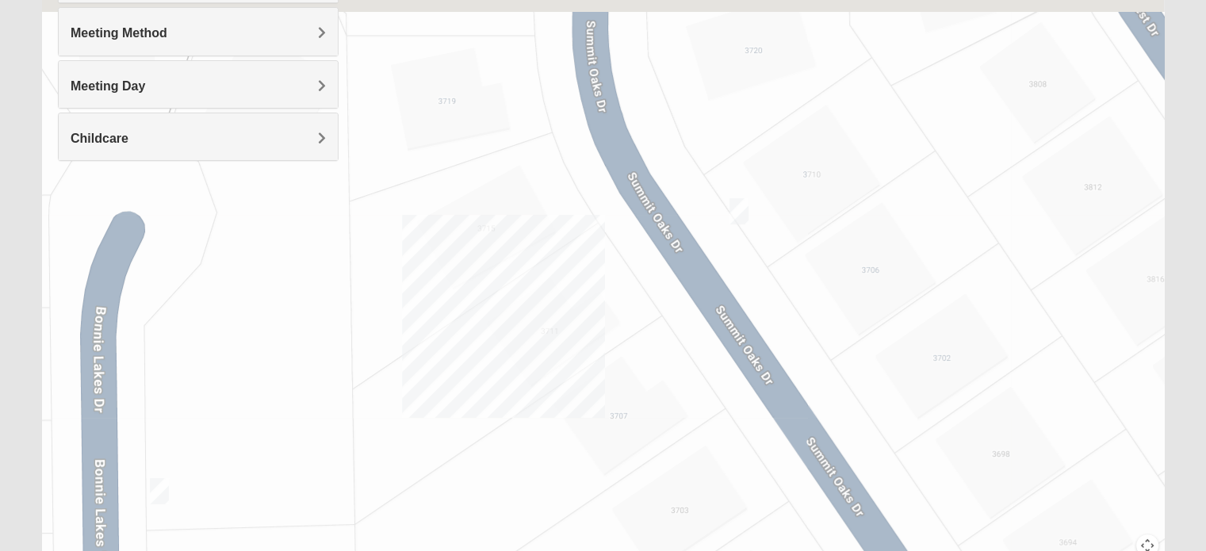
drag, startPoint x: 937, startPoint y: 215, endPoint x: 781, endPoint y: 327, distance: 192.1
click at [781, 327] on div "Mixed Bowers 32043 Tuesday PM Mixed Group In Person No Childcare Learn More" at bounding box center [603, 256] width 1122 height 634
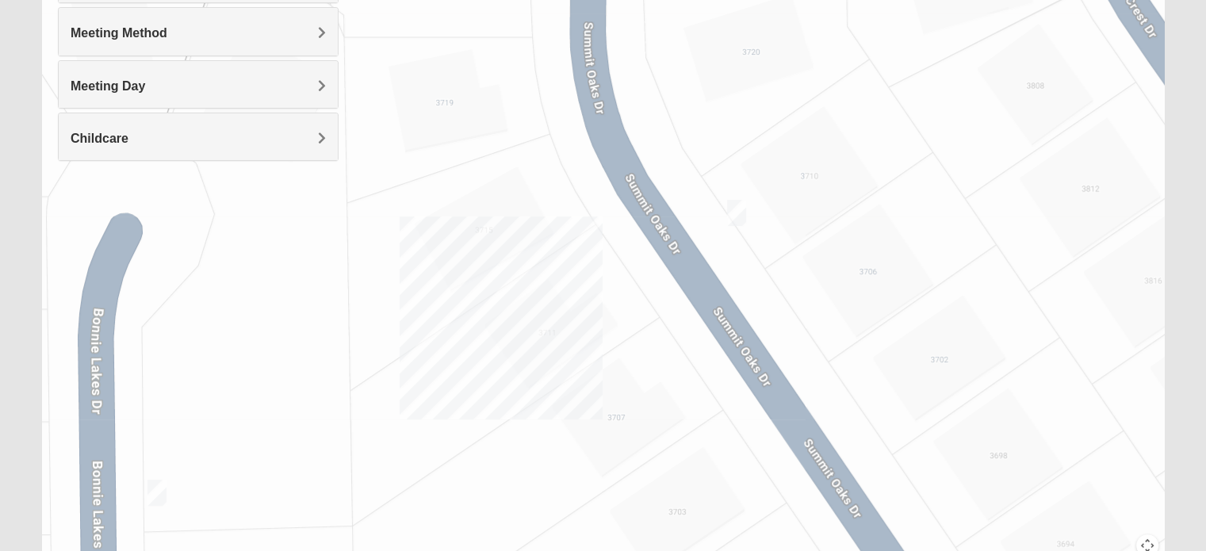
click at [1148, 542] on button "Map camera controls" at bounding box center [1147, 546] width 22 height 22
click at [1125, 538] on button "Zoom out" at bounding box center [1120, 546] width 22 height 22
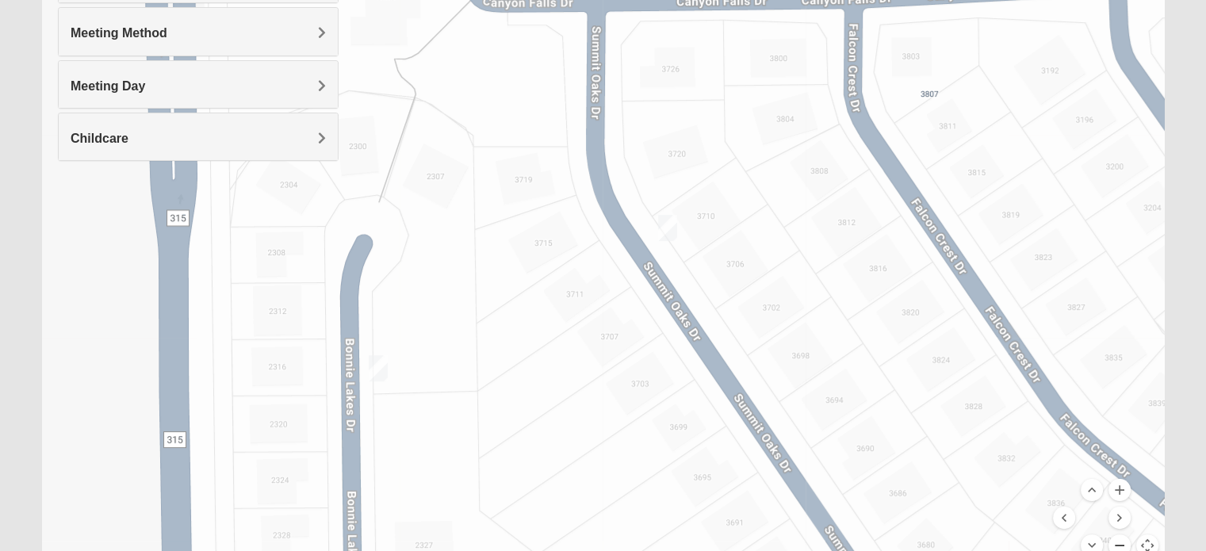
click at [1123, 538] on button "Zoom out" at bounding box center [1120, 546] width 22 height 22
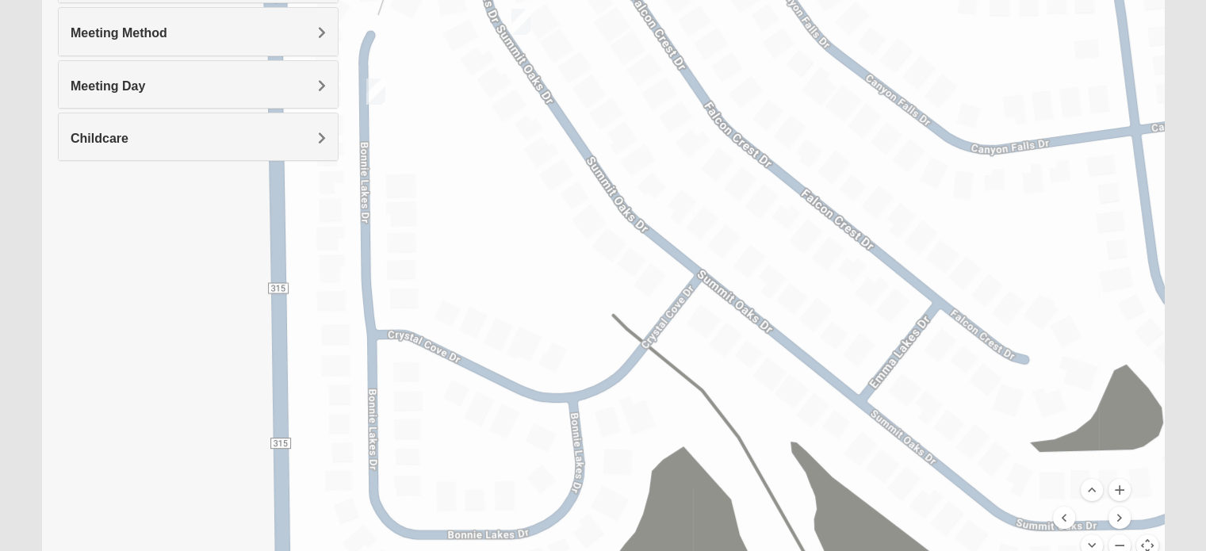
drag, startPoint x: 751, startPoint y: 386, endPoint x: 638, endPoint y: 168, distance: 245.8
click at [638, 168] on div "Mixed Bowers 32043 Tuesday PM Mixed Group In Person No Childcare Learn More" at bounding box center [603, 256] width 1122 height 634
click at [1117, 538] on button "Zoom out" at bounding box center [1120, 546] width 22 height 22
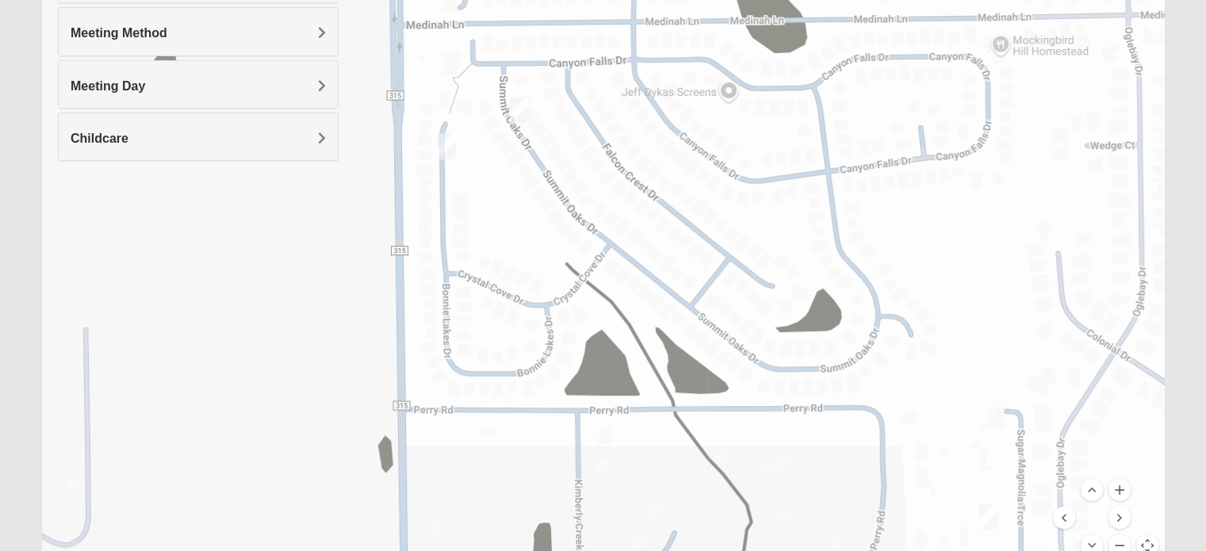
drag, startPoint x: 1012, startPoint y: 446, endPoint x: 968, endPoint y: 423, distance: 50.4
click at [968, 423] on div "Mixed Bowers 32043 Tuesday PM Mixed Group In Person No Childcare Learn More" at bounding box center [603, 256] width 1122 height 634
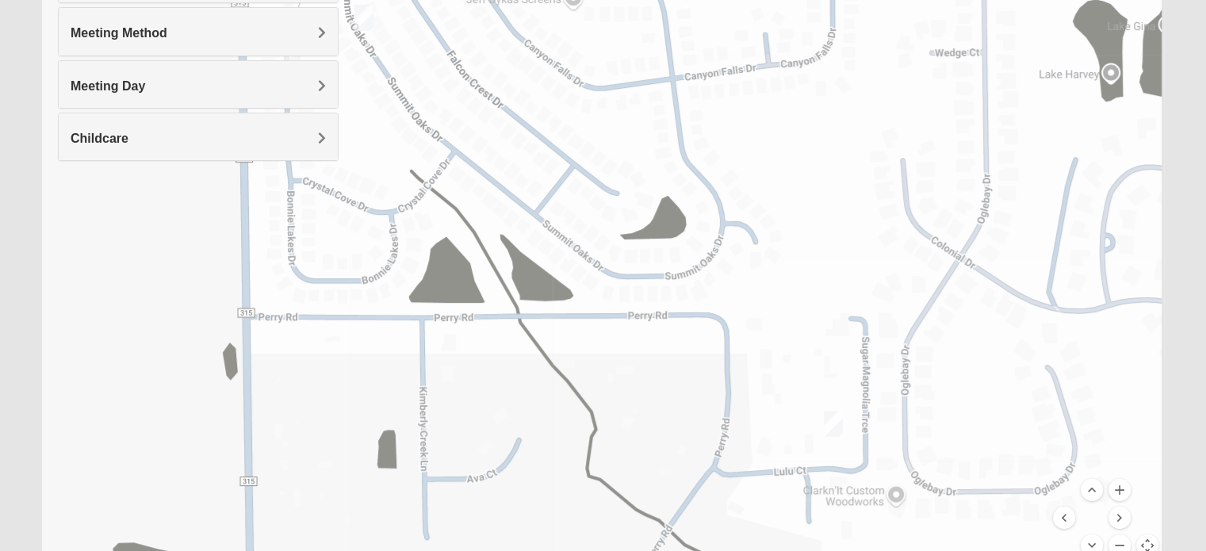
drag, startPoint x: 937, startPoint y: 426, endPoint x: 825, endPoint y: 418, distance: 112.1
click at [807, 356] on div "Mixed Bowers 32043 Tuesday PM Mixed Group In Person No Childcare Learn More" at bounding box center [603, 256] width 1122 height 634
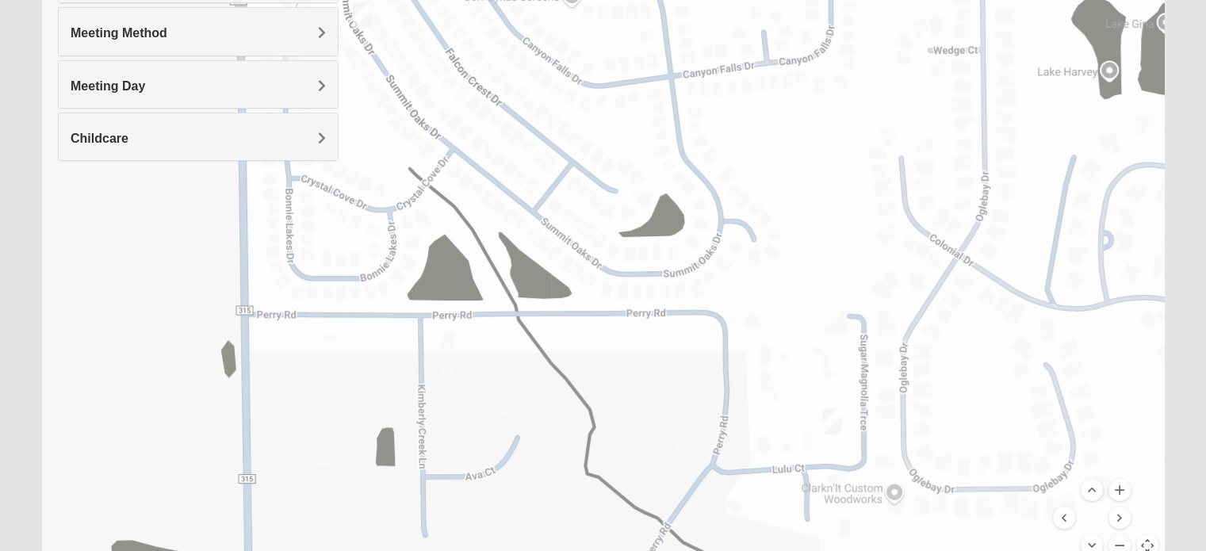
click at [827, 420] on img "Womens Sapp 32043" at bounding box center [832, 421] width 32 height 39
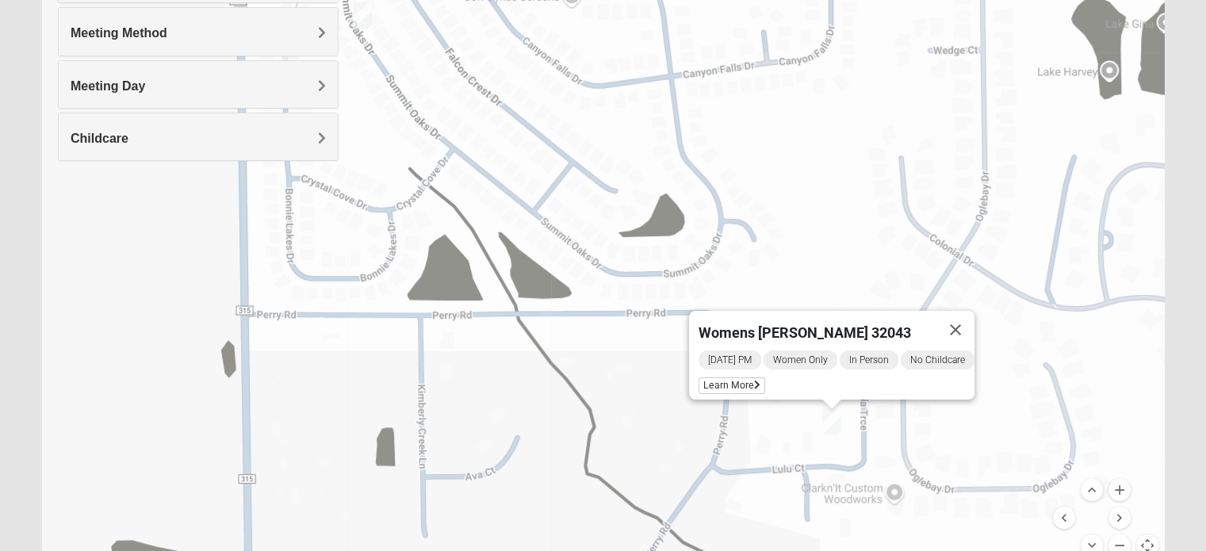
click at [788, 450] on div "Womens Sapp 32043 Tuesday PM Women Only In Person No Childcare Learn More" at bounding box center [603, 256] width 1122 height 634
click at [746, 447] on div "Womens Sapp 32043 Tuesday PM Women Only In Person No Childcare Learn More" at bounding box center [603, 256] width 1122 height 634
click at [634, 371] on div "Womens Sapp 32043 Tuesday PM Women Only In Person No Childcare Learn More" at bounding box center [603, 256] width 1122 height 634
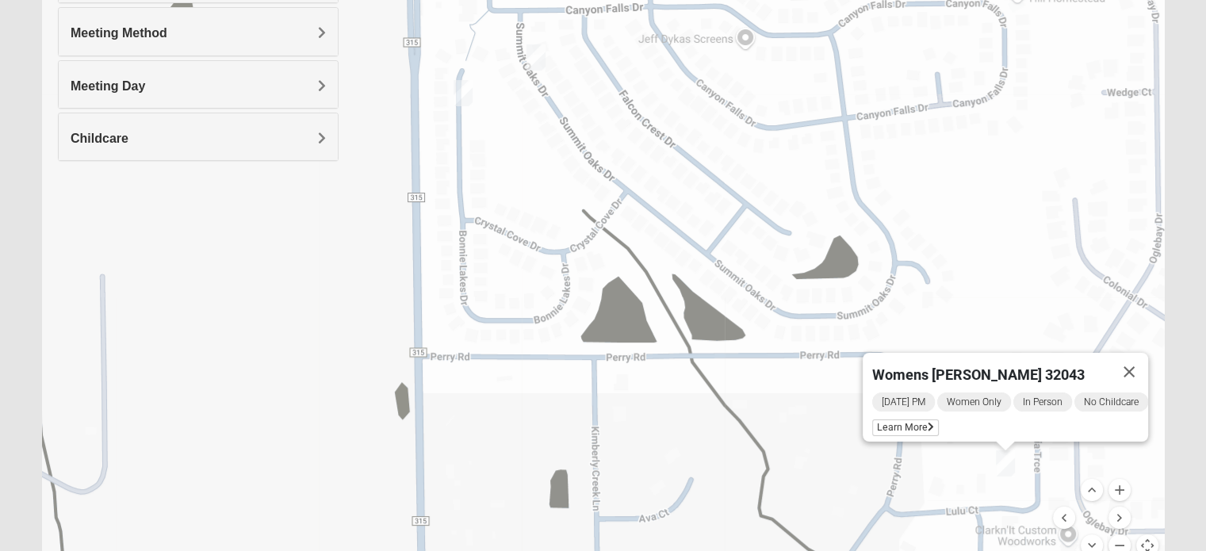
drag, startPoint x: 538, startPoint y: 377, endPoint x: 713, endPoint y: 419, distance: 180.2
click at [713, 419] on div "Womens Sapp 32043 Tuesday PM Women Only In Person No Childcare Learn More" at bounding box center [603, 256] width 1122 height 634
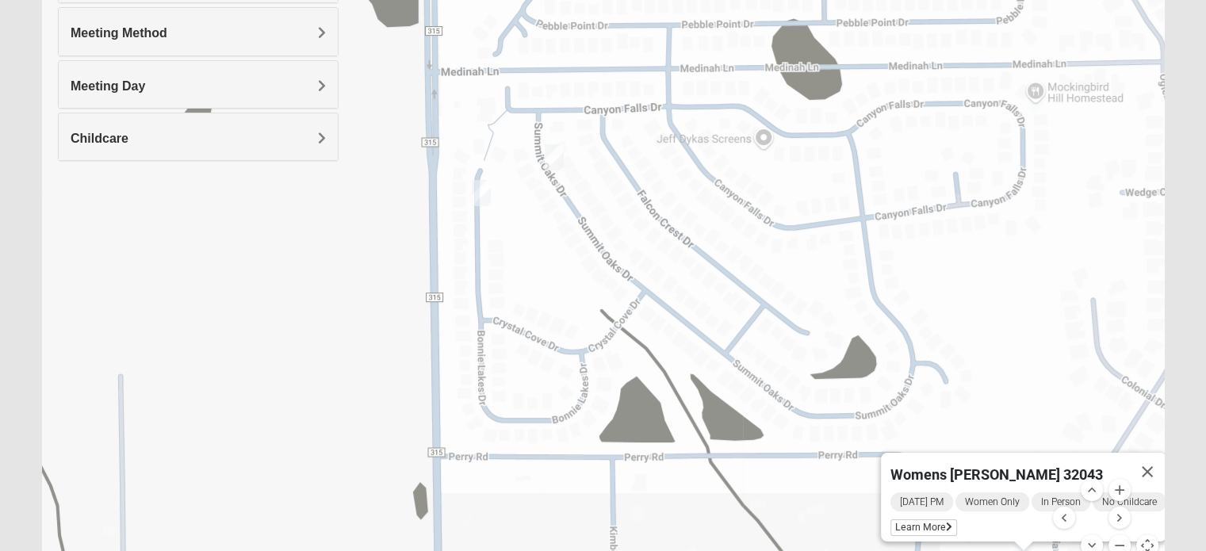
drag, startPoint x: 683, startPoint y: 339, endPoint x: 701, endPoint y: 442, distance: 104.7
click at [701, 442] on div "Womens Sapp 32043 Tuesday PM Women Only In Person No Childcare Learn More" at bounding box center [603, 256] width 1122 height 634
click at [1148, 459] on button "Close" at bounding box center [1147, 472] width 38 height 38
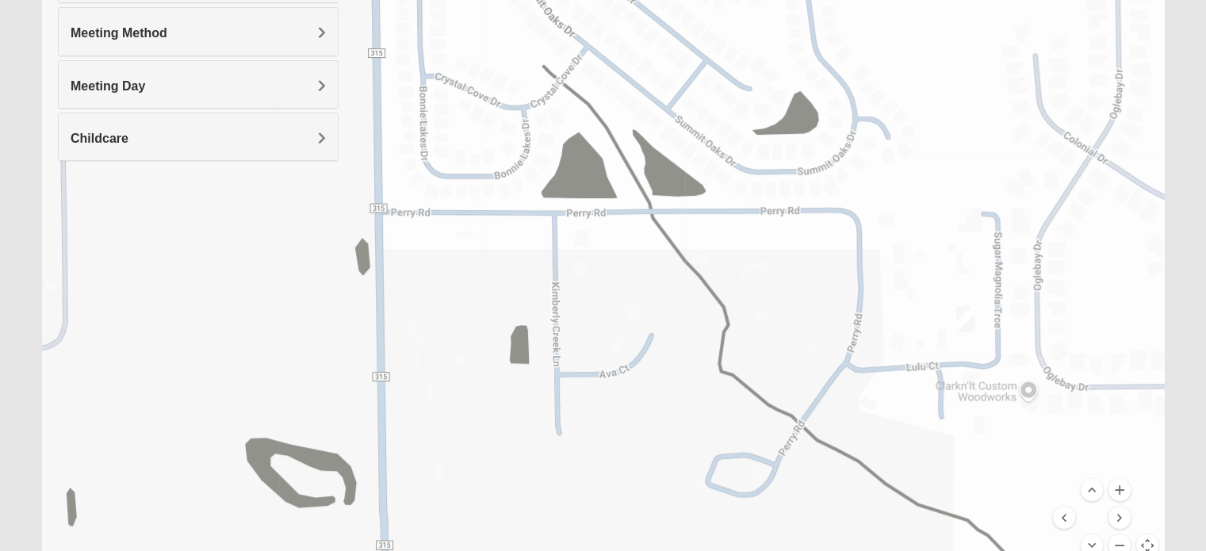
drag, startPoint x: 772, startPoint y: 420, endPoint x: 716, endPoint y: 174, distance: 252.0
click at [716, 174] on div at bounding box center [603, 256] width 1122 height 634
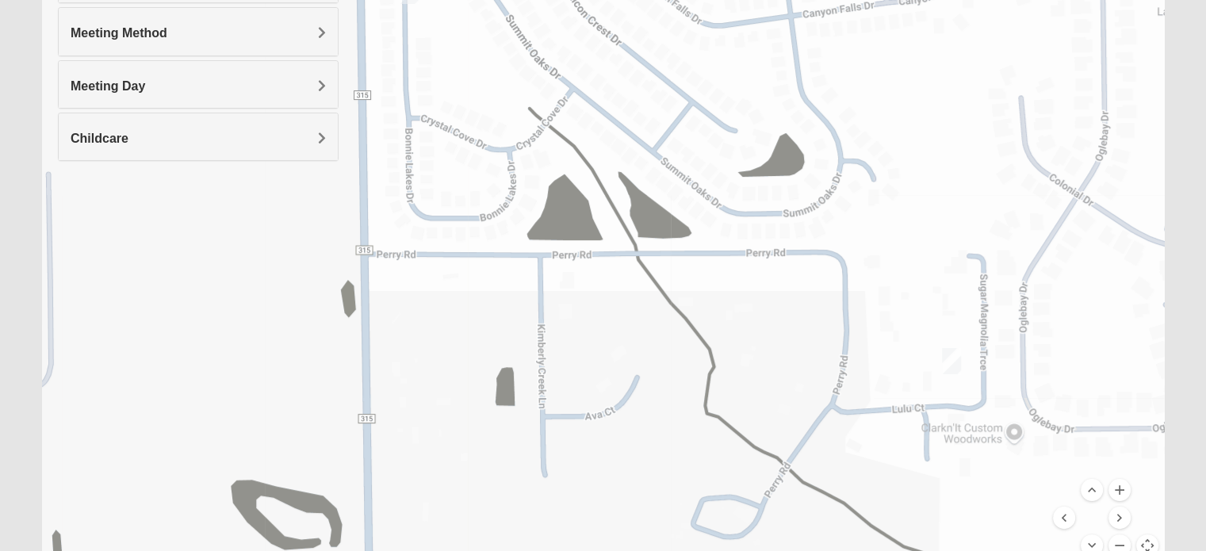
drag, startPoint x: 377, startPoint y: 213, endPoint x: 363, endPoint y: 257, distance: 46.6
click at [363, 257] on div at bounding box center [603, 256] width 1122 height 634
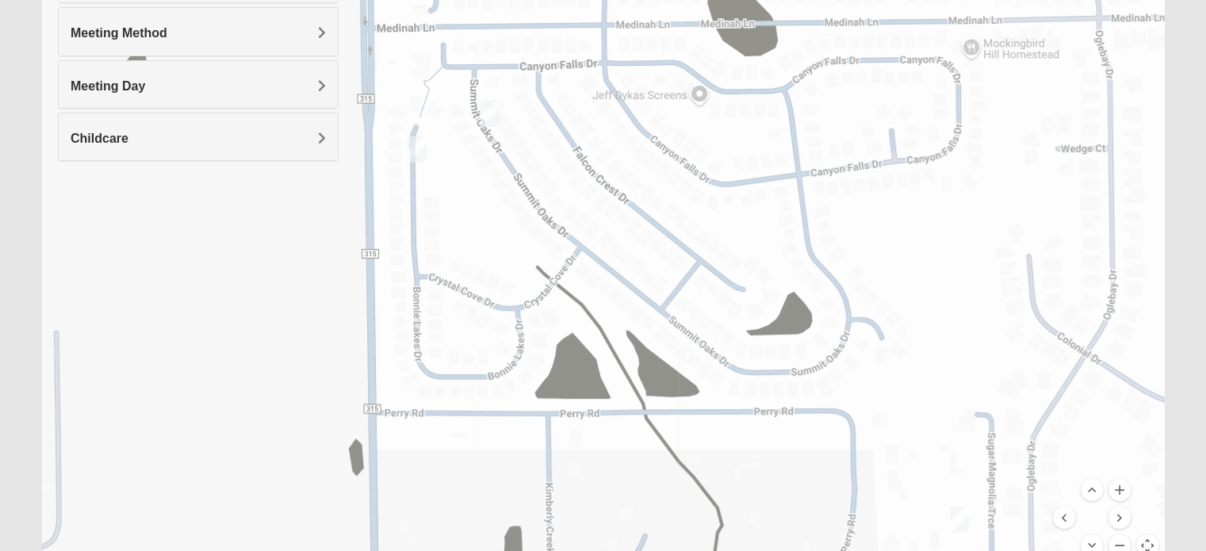
drag, startPoint x: 586, startPoint y: 232, endPoint x: 654, endPoint y: 256, distance: 72.5
click at [594, 385] on div at bounding box center [603, 256] width 1122 height 634
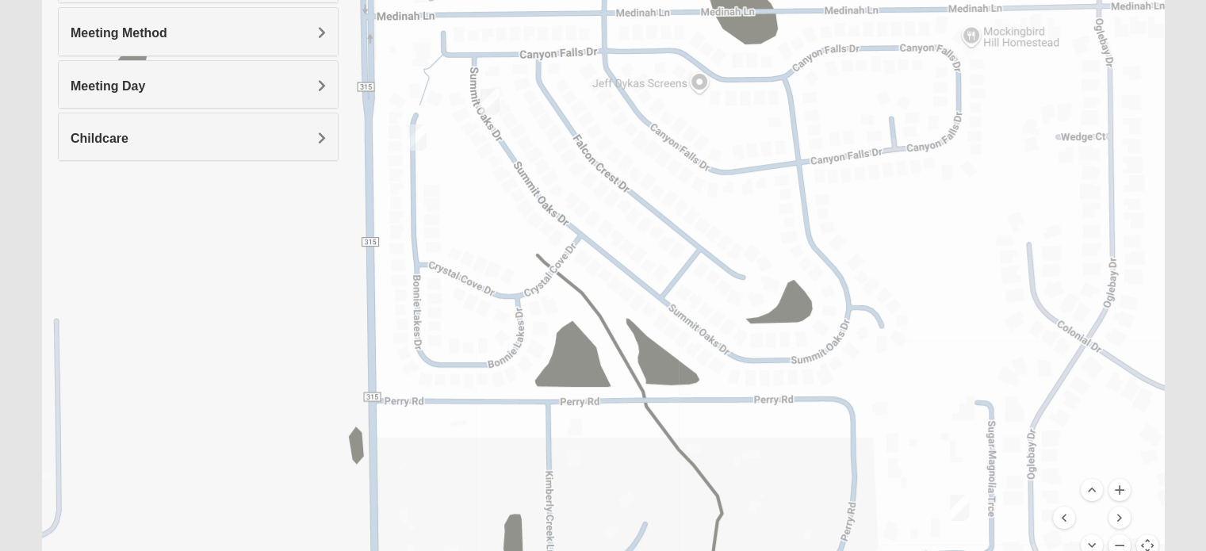
click at [446, 169] on div at bounding box center [603, 256] width 1122 height 634
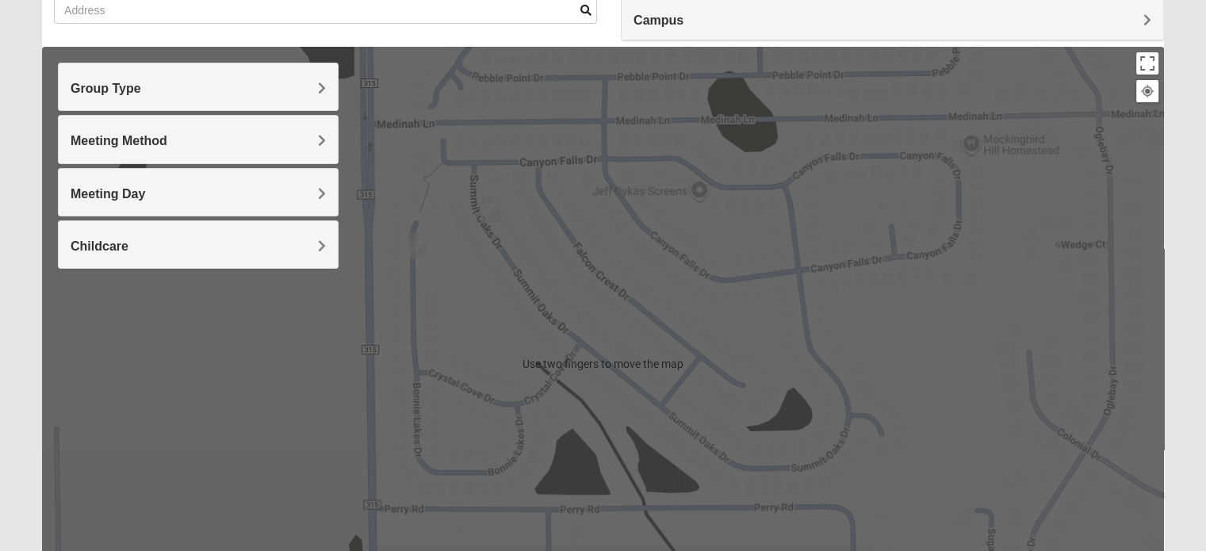
scroll to position [133, 0]
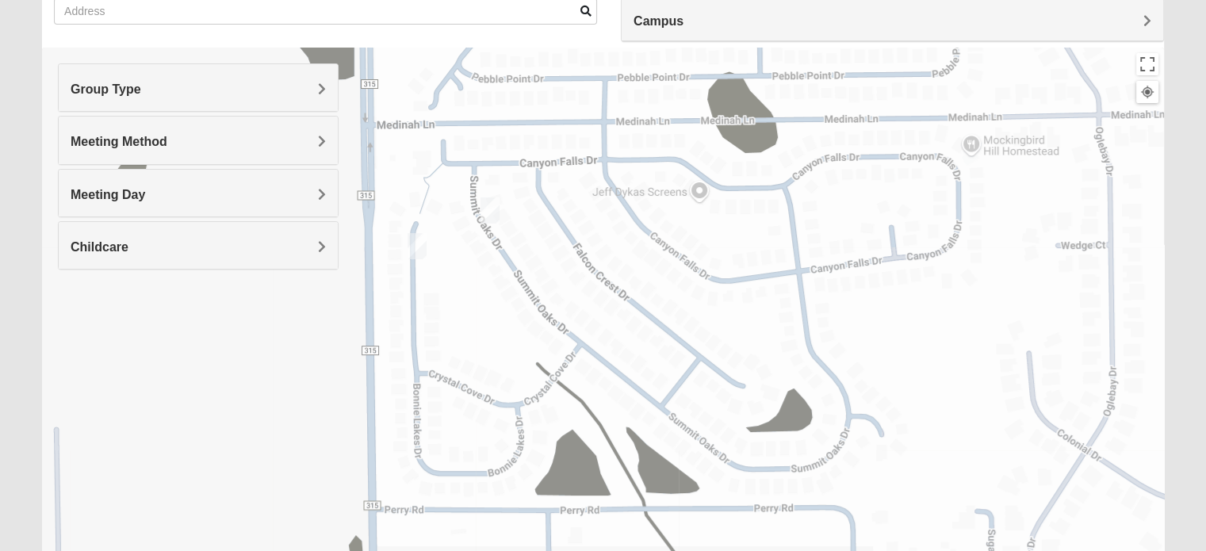
click at [492, 297] on div at bounding box center [603, 365] width 1122 height 634
click at [484, 205] on img "1825 Mixed Thompson 32043" at bounding box center [490, 210] width 32 height 39
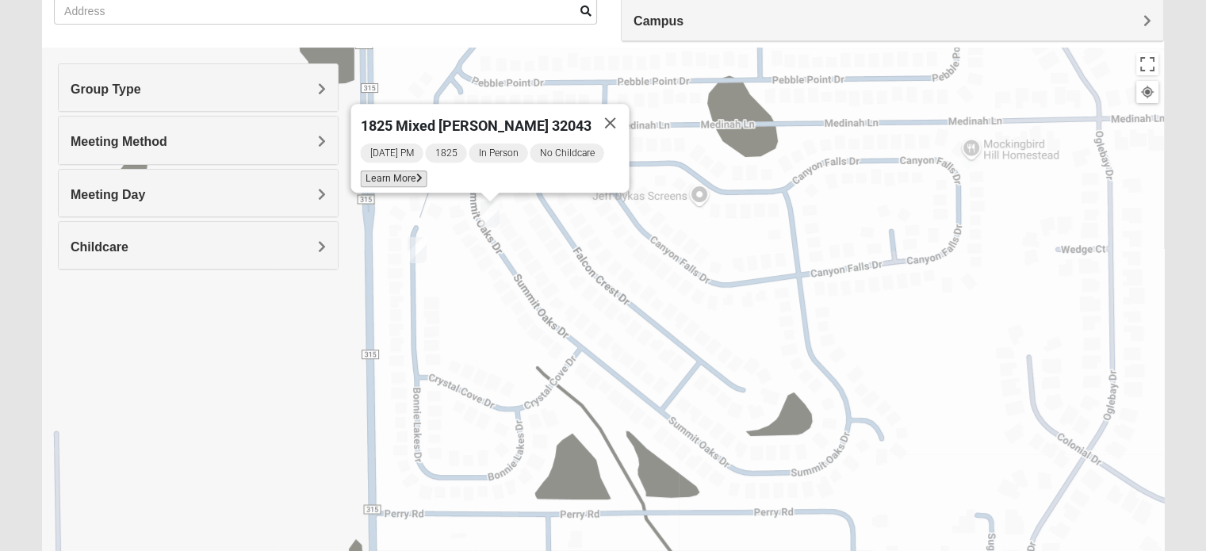
click at [416, 174] on span "Learn More" at bounding box center [393, 179] width 67 height 17
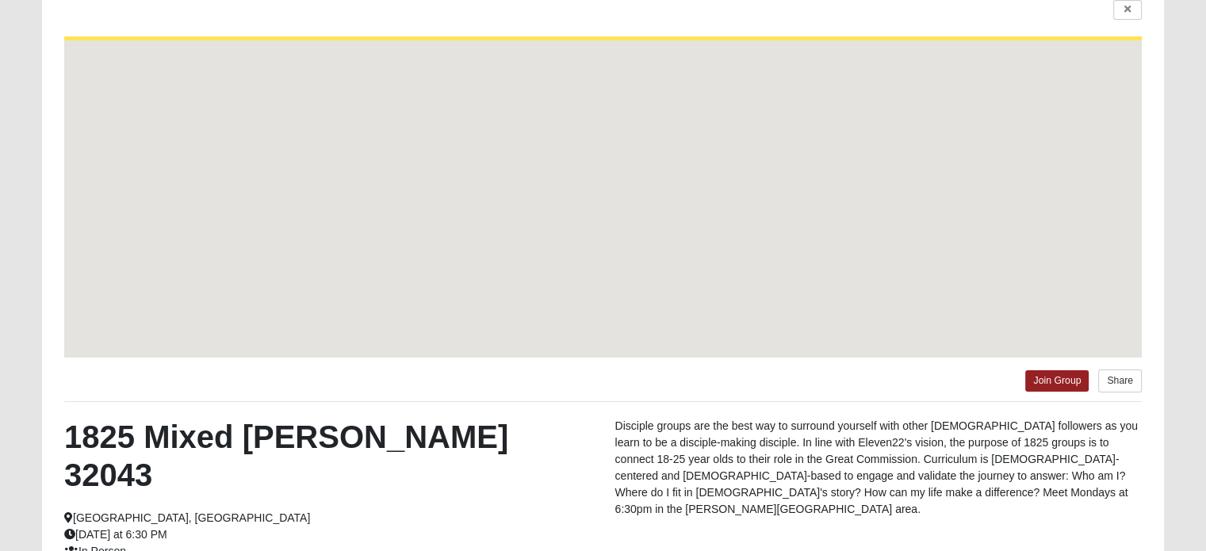
scroll to position [63, 0]
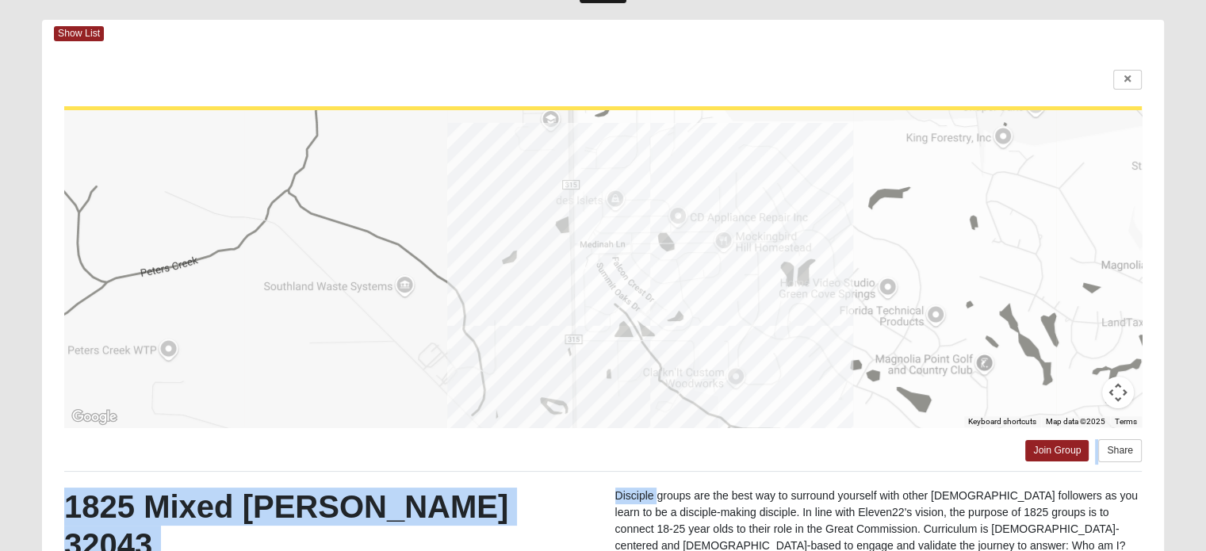
drag, startPoint x: 657, startPoint y: 492, endPoint x: 657, endPoint y: 422, distance: 70.6
click at [657, 422] on div "To navigate the map with touch gestures double-tap and hold your finger on the …" at bounding box center [603, 412] width 1122 height 728
click at [605, 468] on div "To navigate the map with touch gestures double-tap and hold your finger on the …" at bounding box center [603, 412] width 1122 height 728
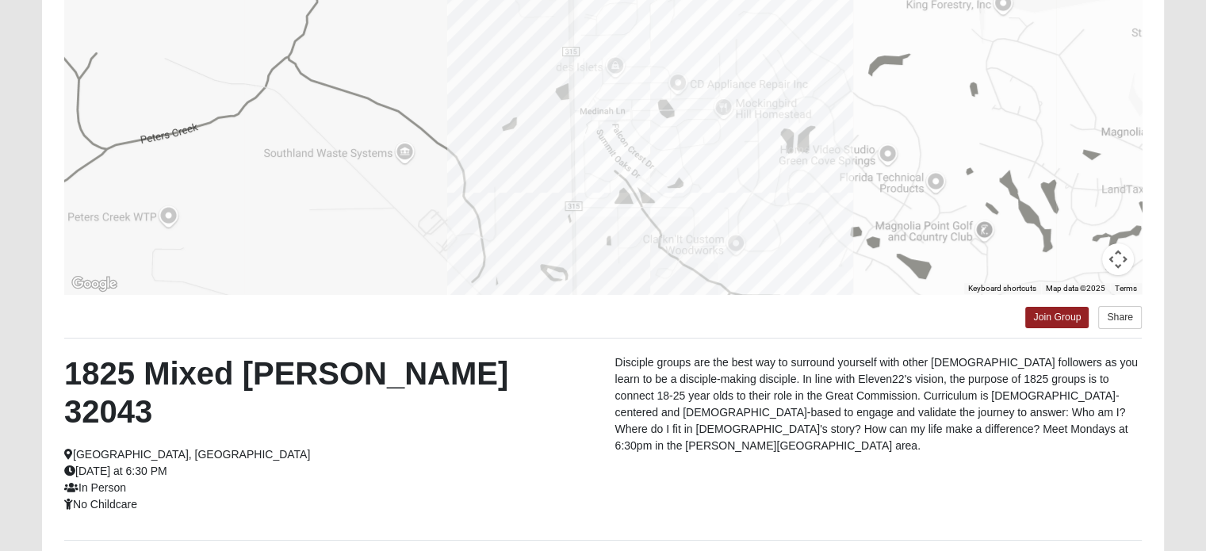
scroll to position [222, 0]
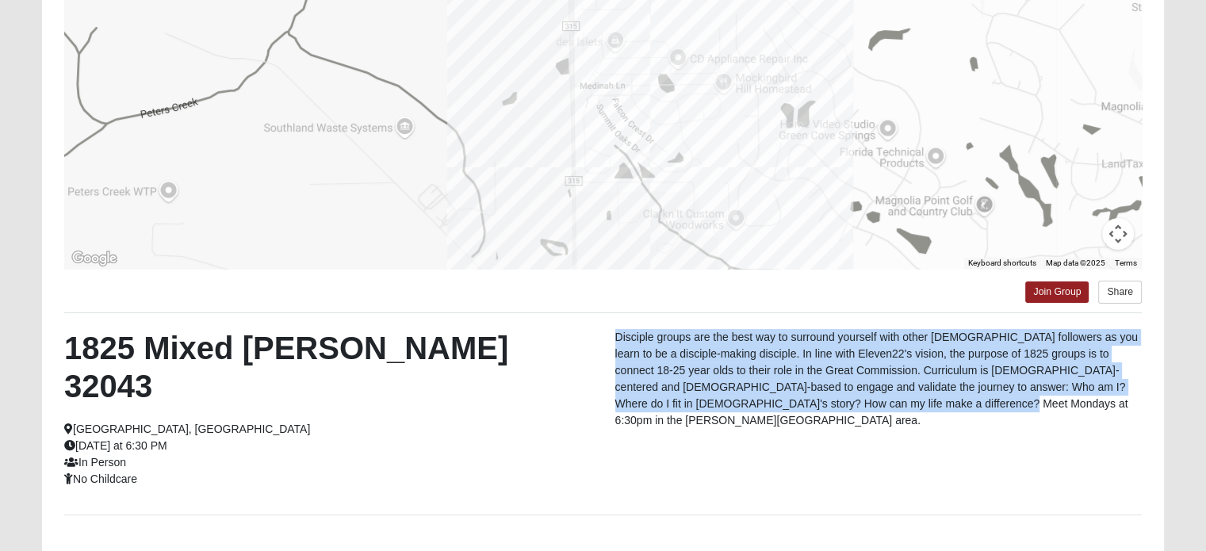
drag, startPoint x: 614, startPoint y: 336, endPoint x: 950, endPoint y: 399, distance: 342.0
click at [950, 399] on div "Disciple groups are the best way to surround yourself with other [DEMOGRAPHIC_D…" at bounding box center [879, 383] width 550 height 108
click at [960, 399] on p "Disciple groups are the best way to surround yourself with other [DEMOGRAPHIC_D…" at bounding box center [878, 379] width 527 height 100
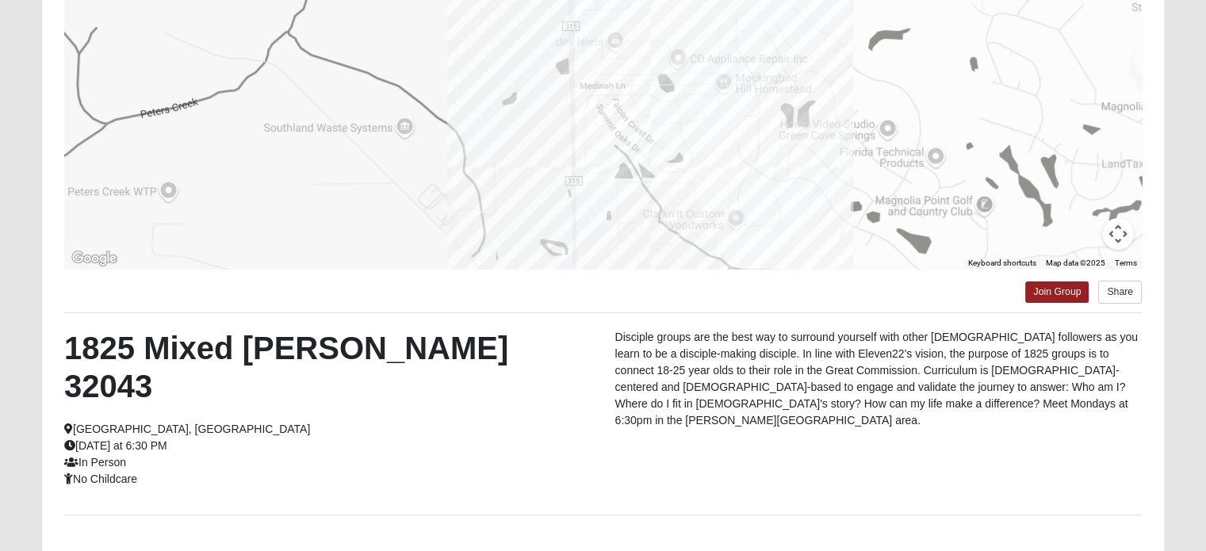
click at [883, 402] on p "Disciple groups are the best way to surround yourself with other [DEMOGRAPHIC_D…" at bounding box center [878, 379] width 527 height 100
click at [849, 396] on p "Disciple groups are the best way to surround yourself with other [DEMOGRAPHIC_D…" at bounding box center [878, 379] width 527 height 100
click at [818, 386] on p "Disciple groups are the best way to surround yourself with other [DEMOGRAPHIC_D…" at bounding box center [878, 379] width 527 height 100
click at [761, 381] on p "Disciple groups are the best way to surround yourself with other [DEMOGRAPHIC_D…" at bounding box center [878, 379] width 527 height 100
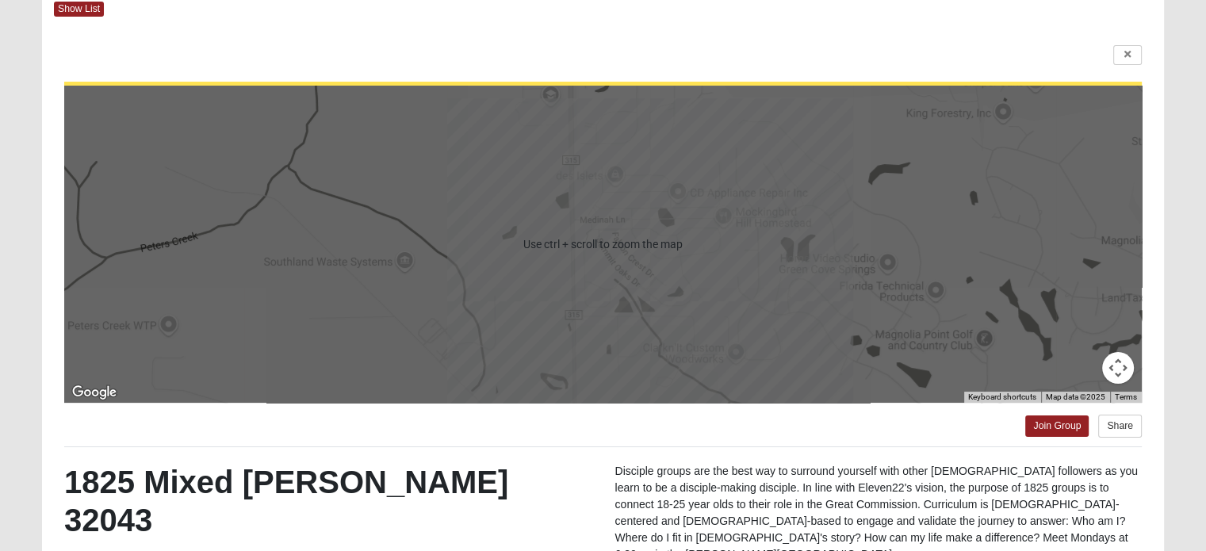
scroll to position [63, 0]
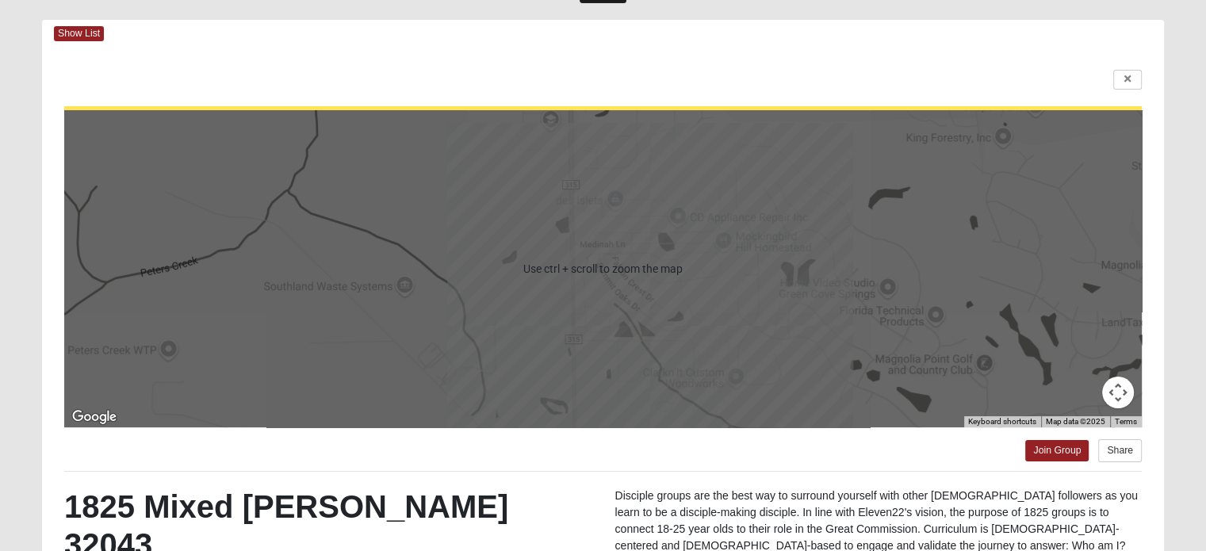
click at [603, 462] on div "Join Group Share" at bounding box center [603, 445] width 1078 height 37
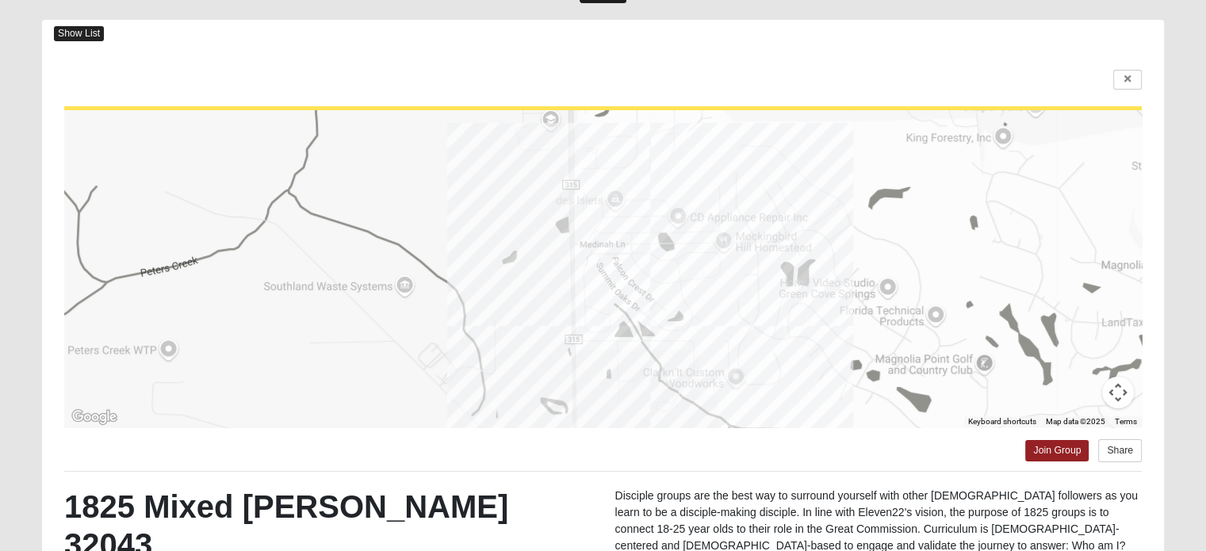
click at [71, 33] on span "Show List" at bounding box center [79, 33] width 50 height 15
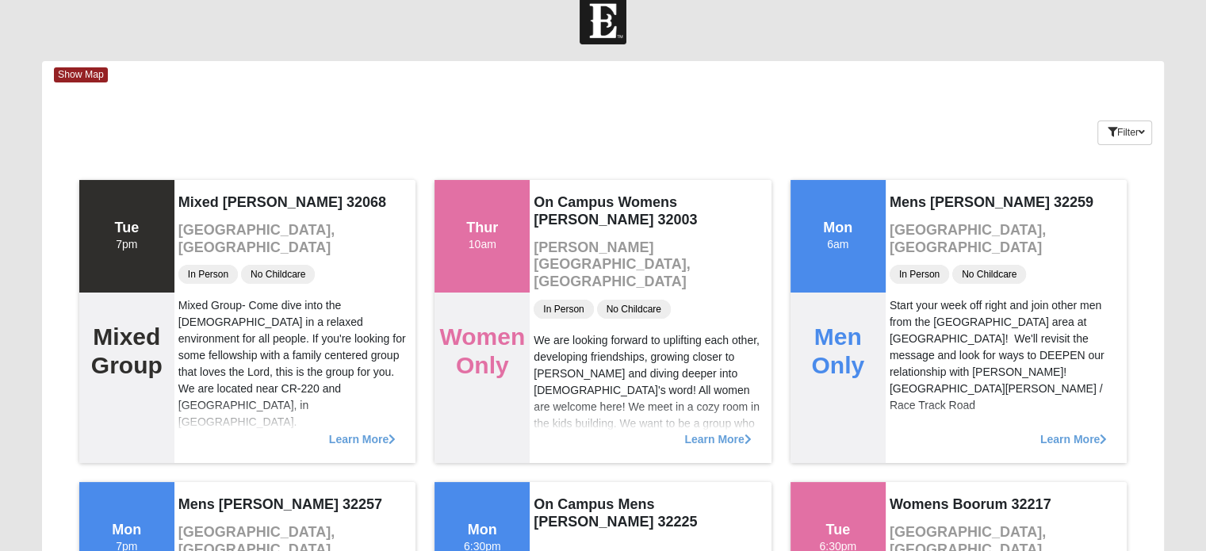
scroll to position [0, 0]
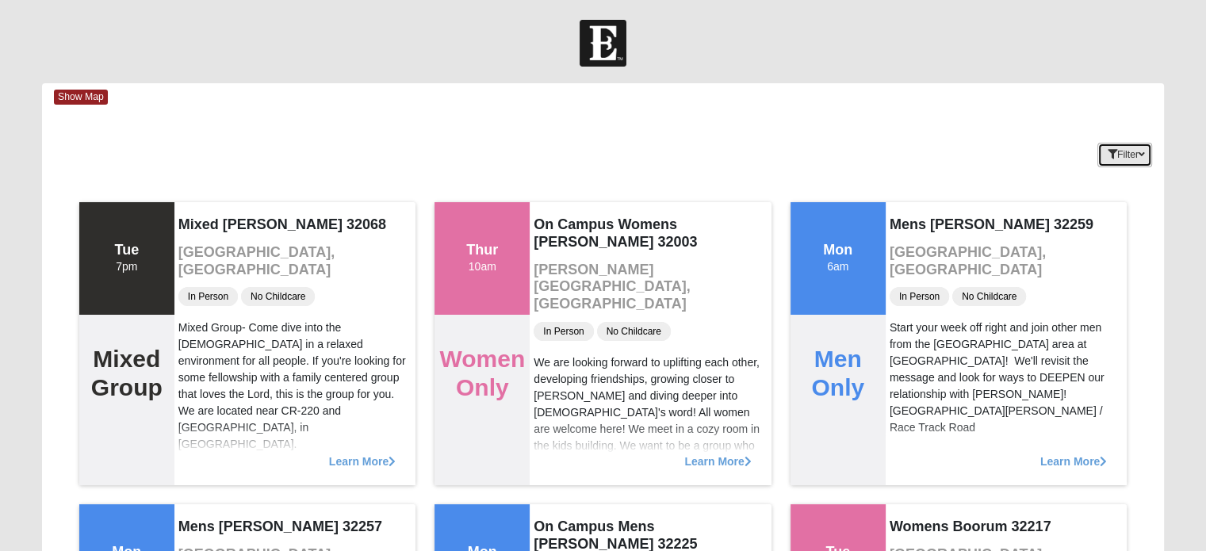
click at [1101, 143] on button "Filter" at bounding box center [1125, 155] width 55 height 25
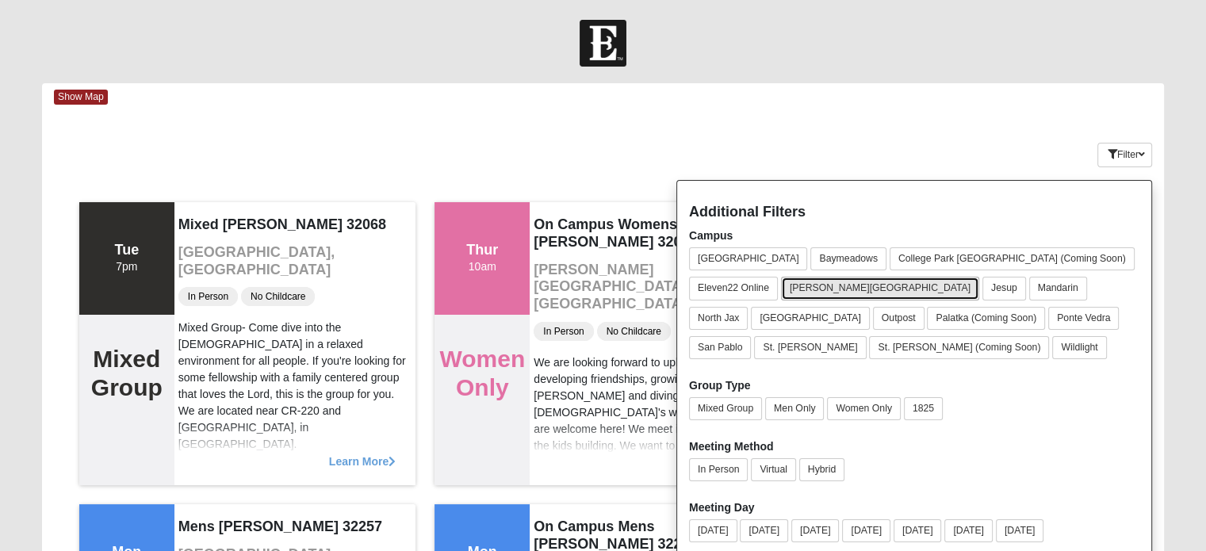
click at [781, 290] on button "[PERSON_NAME][GEOGRAPHIC_DATA]" at bounding box center [880, 288] width 198 height 23
click at [898, 147] on div "Keywords Filter Additional Filters Campus Arlington Baymeadows College Park Orl…" at bounding box center [603, 152] width 1122 height 58
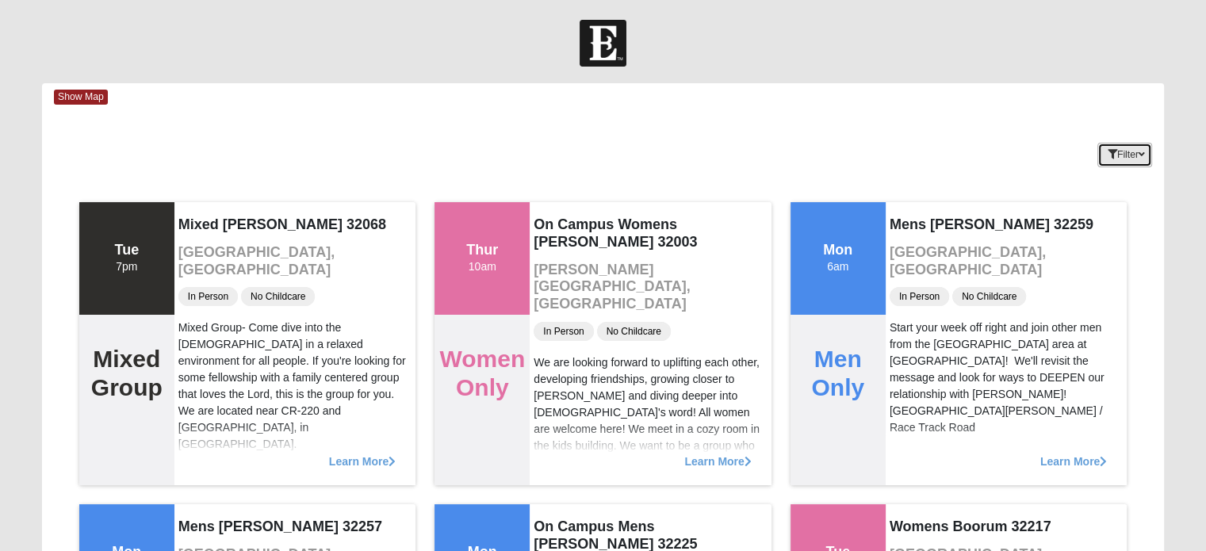
click at [1108, 159] on icon "button" at bounding box center [1113, 155] width 10 height 10
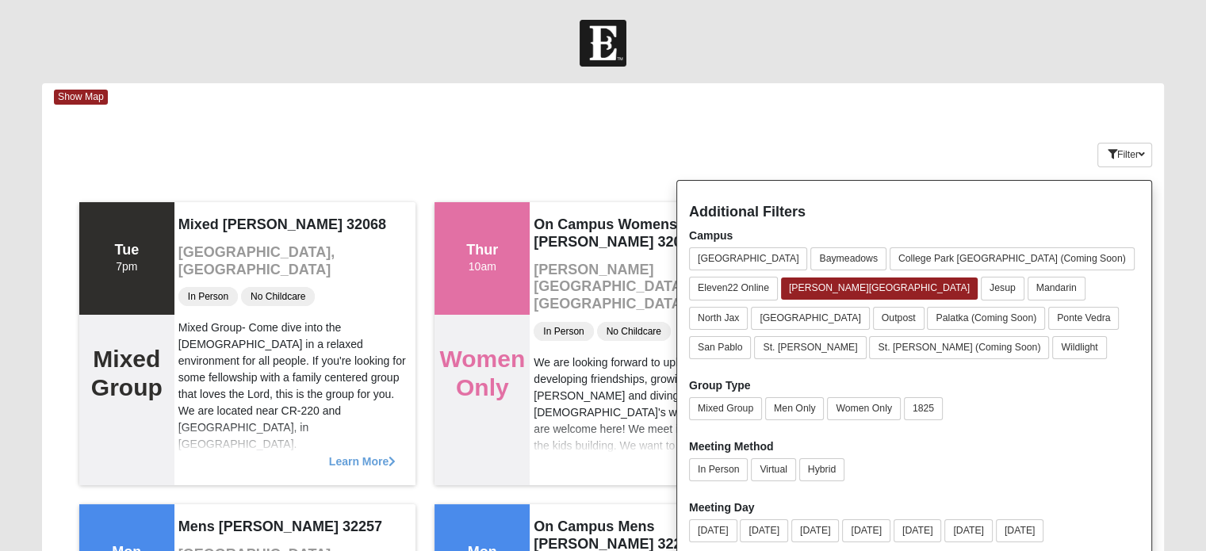
click at [813, 224] on div "Additional Filters Campus Arlington Baymeadows College Park Orlando (Coming Soo…" at bounding box center [914, 407] width 476 height 454
click at [726, 410] on button "Mixed Group" at bounding box center [725, 408] width 73 height 23
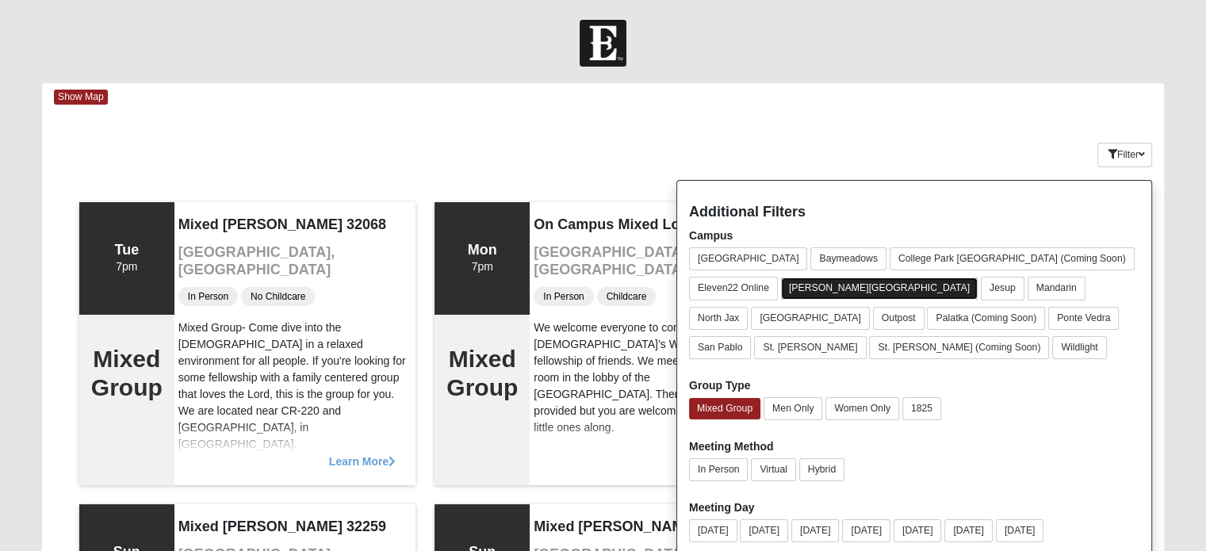
click at [781, 292] on button "[PERSON_NAME][GEOGRAPHIC_DATA]" at bounding box center [879, 288] width 197 height 21
click at [781, 292] on button "[PERSON_NAME][GEOGRAPHIC_DATA]" at bounding box center [880, 288] width 198 height 23
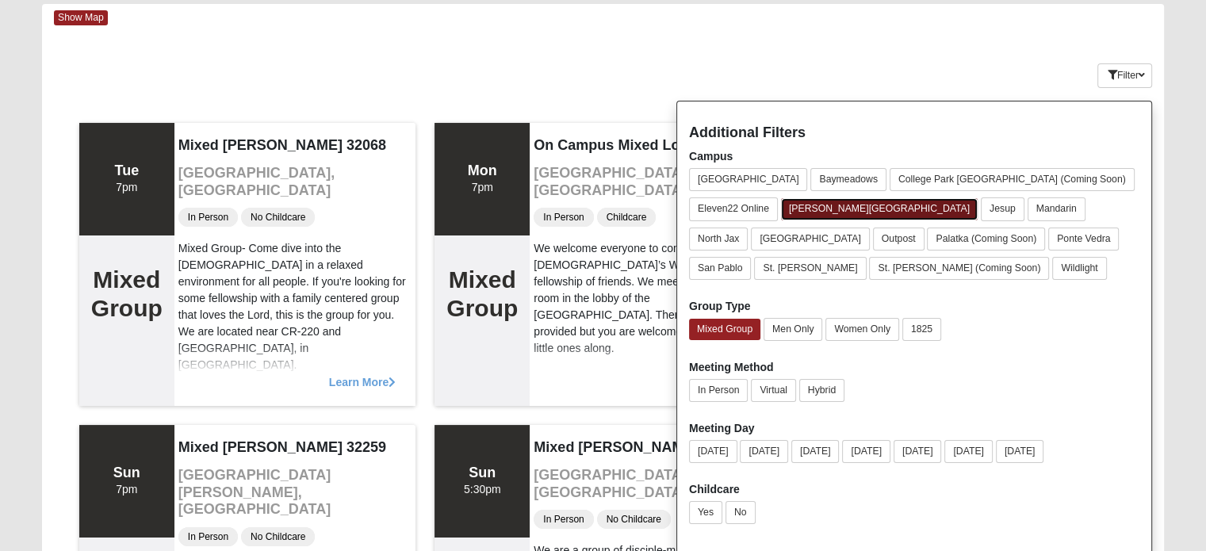
scroll to position [159, 0]
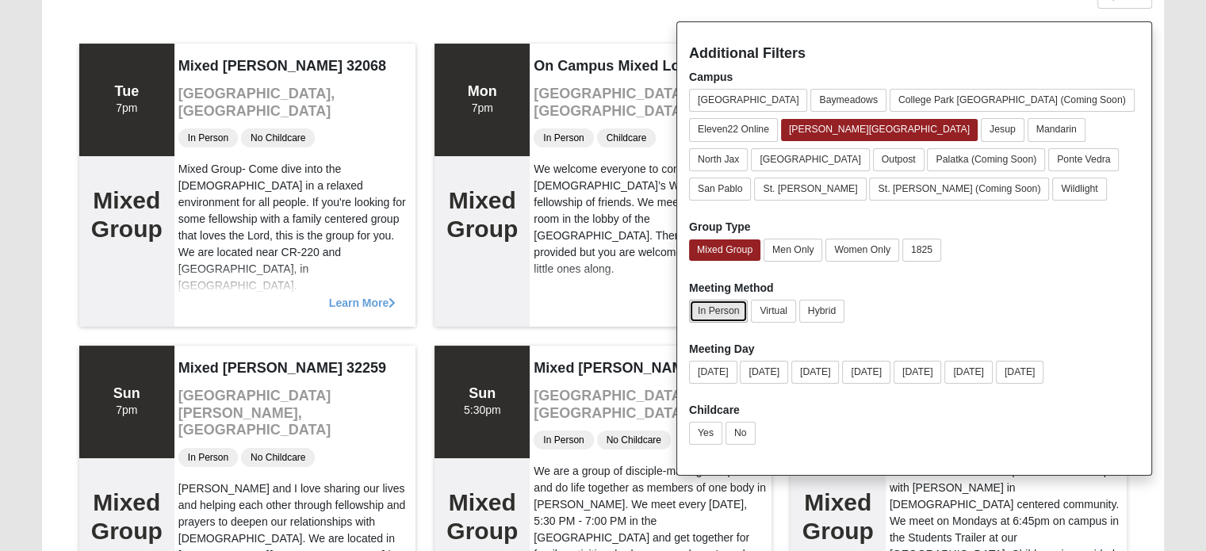
click at [733, 313] on button "In Person" at bounding box center [718, 311] width 59 height 23
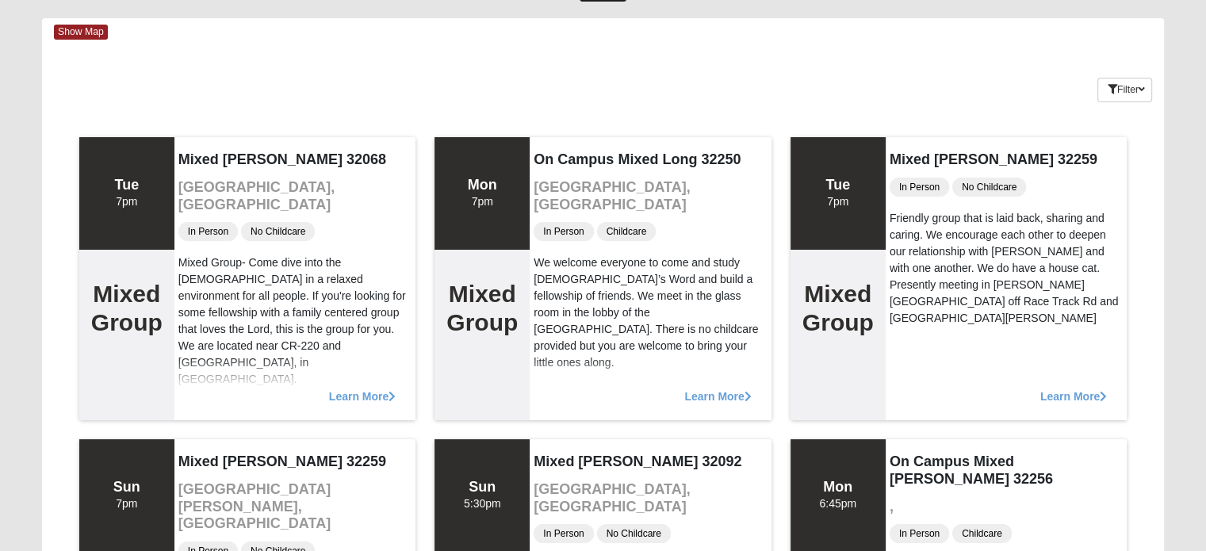
scroll to position [0, 0]
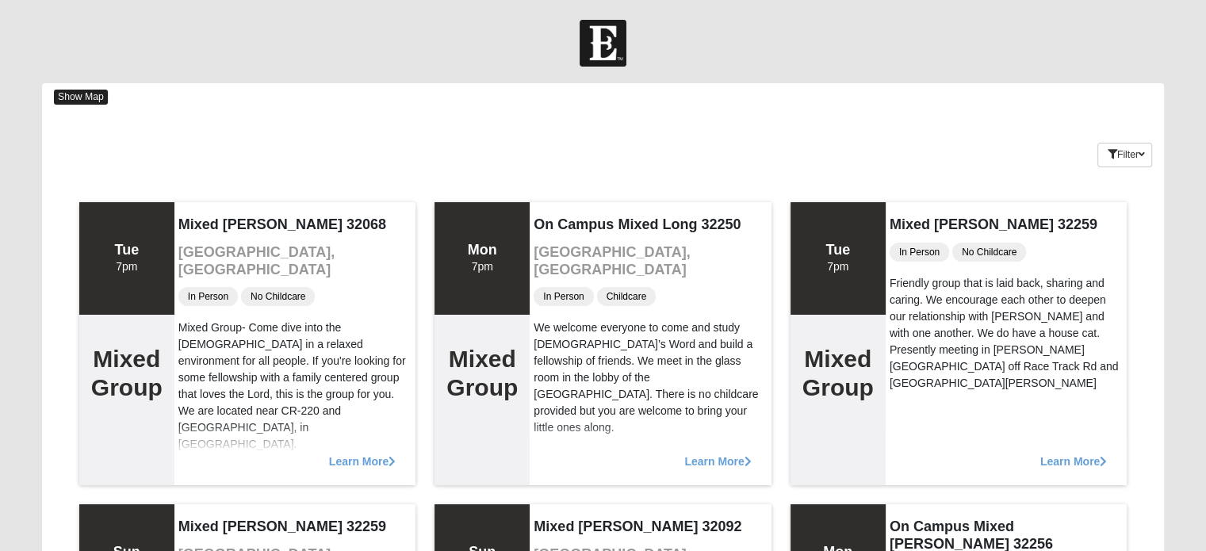
click at [83, 90] on span "Show Map" at bounding box center [81, 97] width 54 height 15
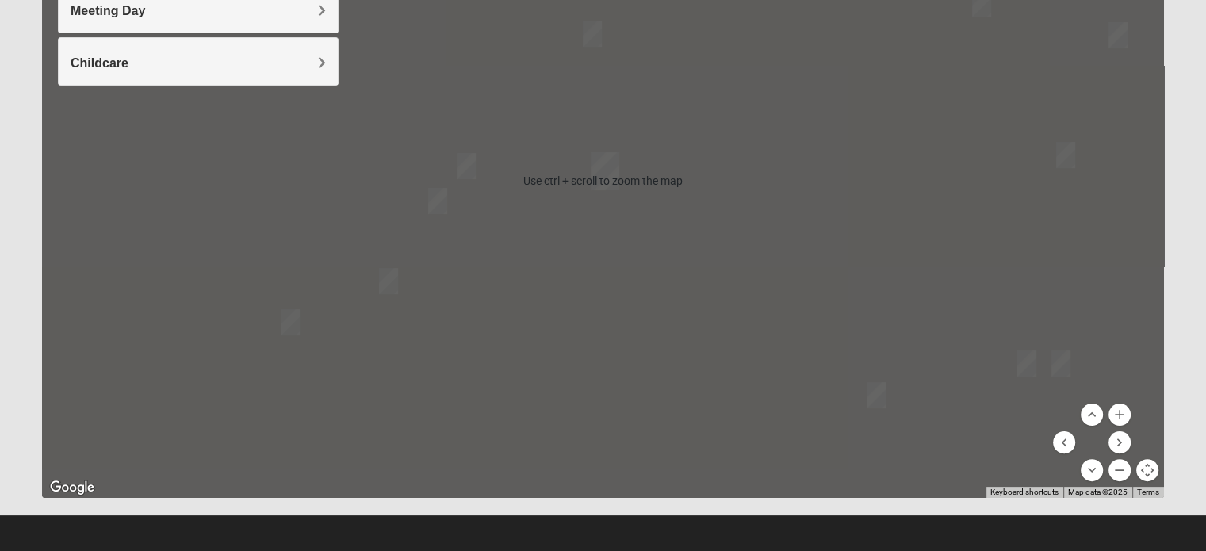
scroll to position [238, 0]
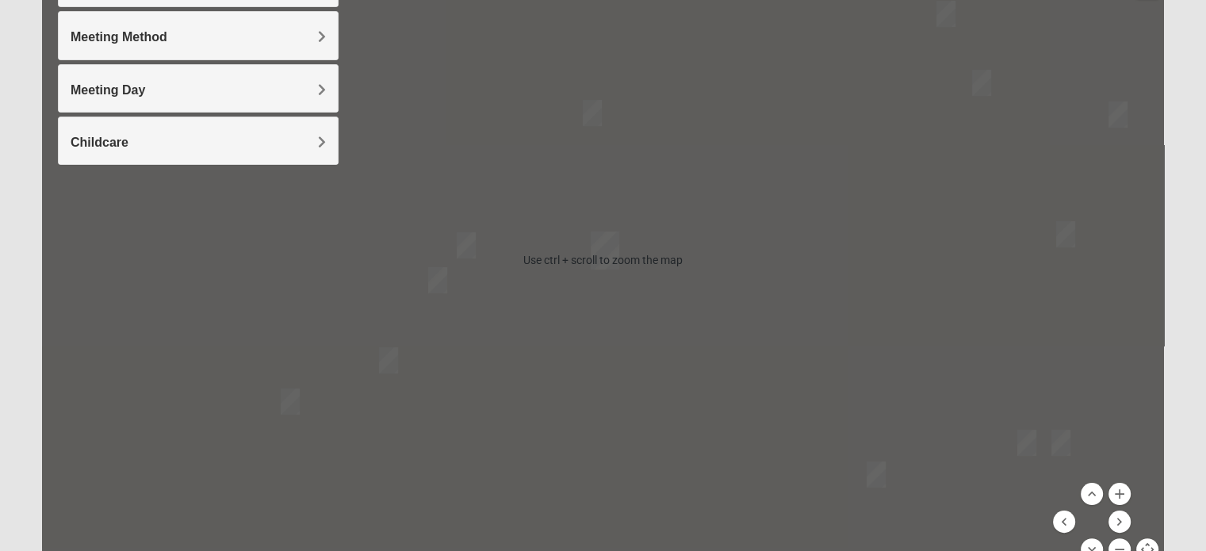
click at [694, 237] on div at bounding box center [603, 260] width 1122 height 634
click at [671, 259] on div at bounding box center [603, 260] width 1122 height 634
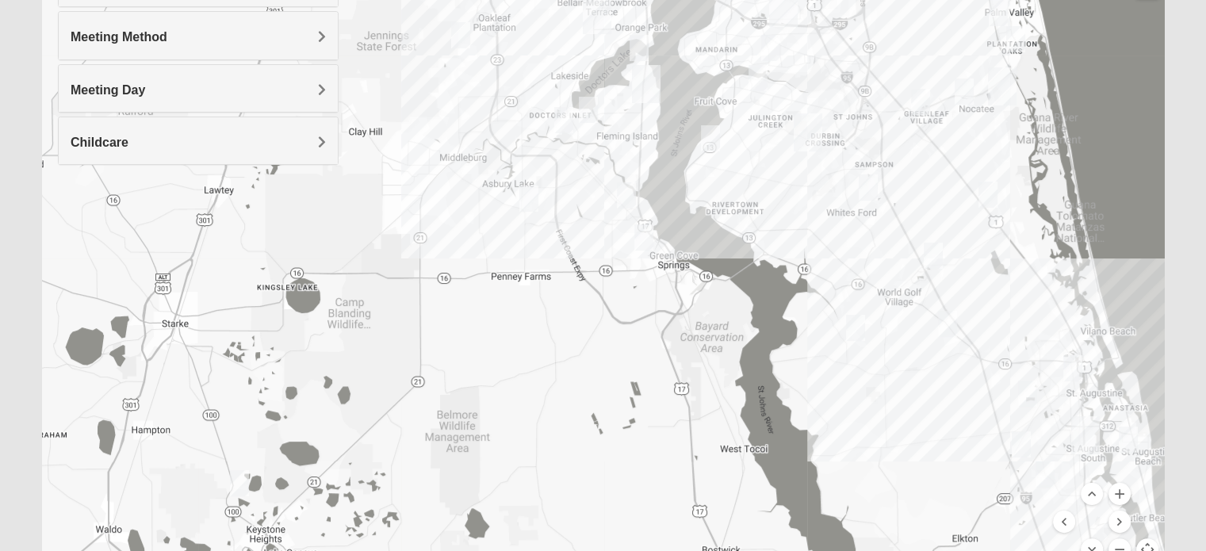
drag, startPoint x: 692, startPoint y: 354, endPoint x: 680, endPoint y: 186, distance: 168.5
click at [680, 186] on div at bounding box center [603, 260] width 1122 height 634
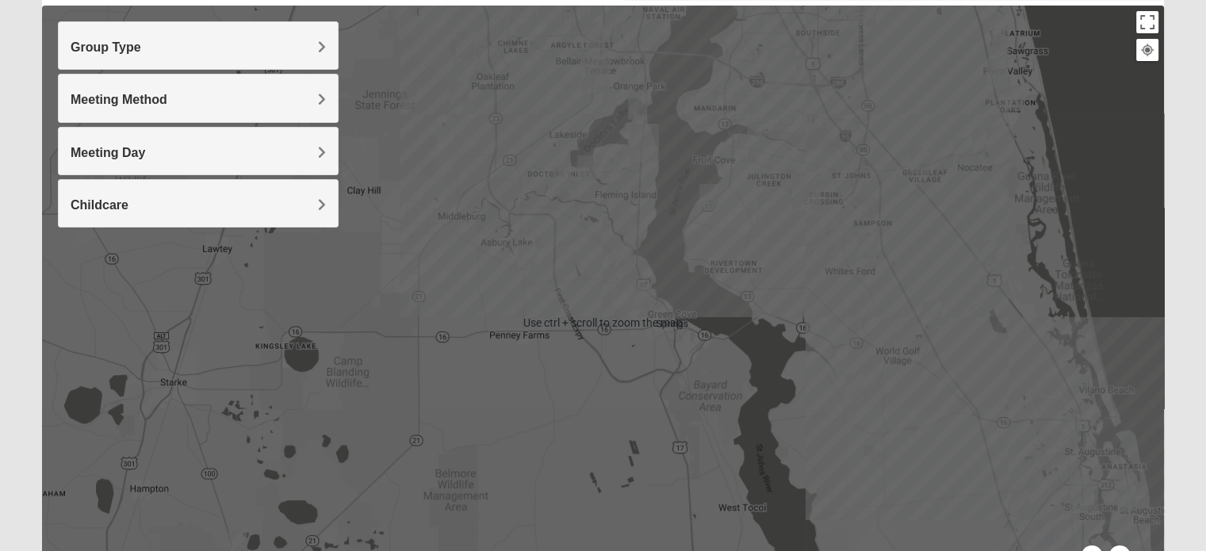
scroll to position [159, 0]
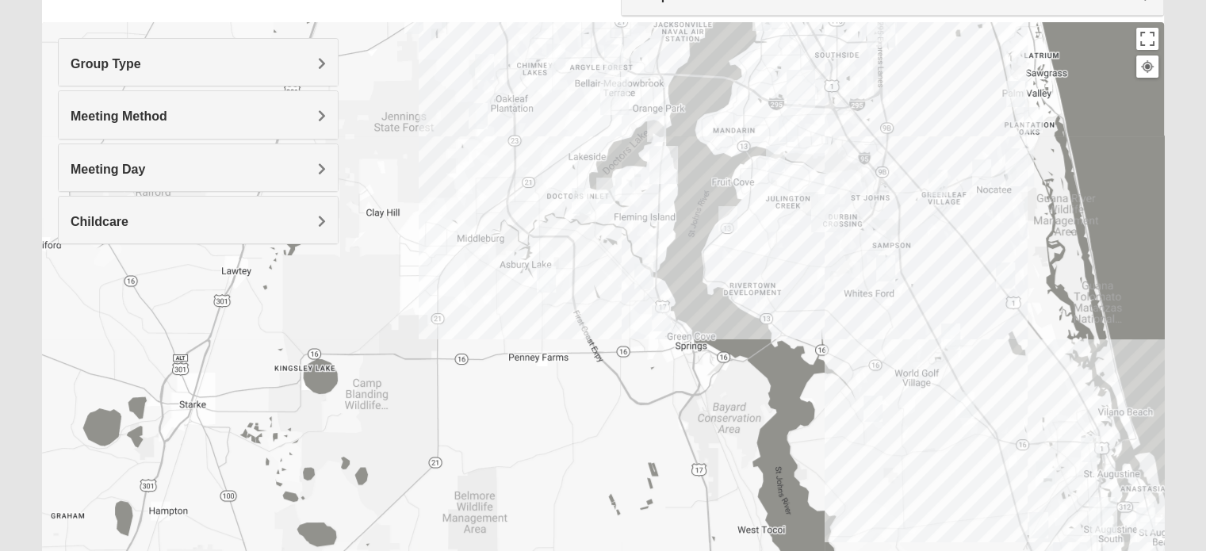
drag, startPoint x: 594, startPoint y: 297, endPoint x: 625, endPoint y: 305, distance: 31.9
click at [625, 305] on div at bounding box center [603, 339] width 1122 height 634
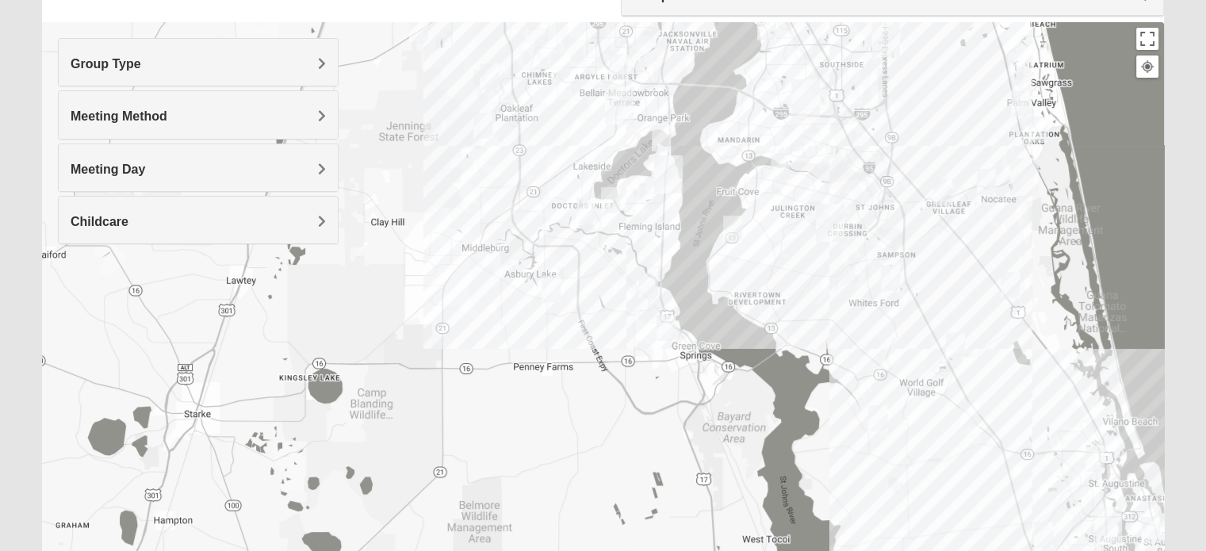
drag, startPoint x: 624, startPoint y: 305, endPoint x: 615, endPoint y: 313, distance: 12.4
click at [615, 313] on div at bounding box center [603, 339] width 1122 height 634
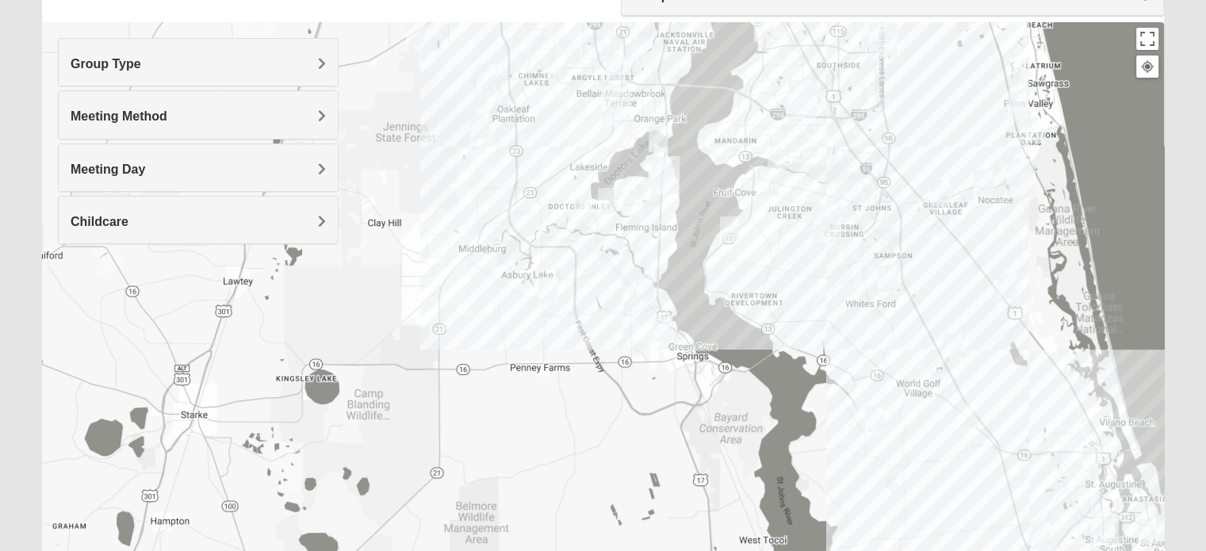
click at [615, 304] on div at bounding box center [603, 339] width 1122 height 634
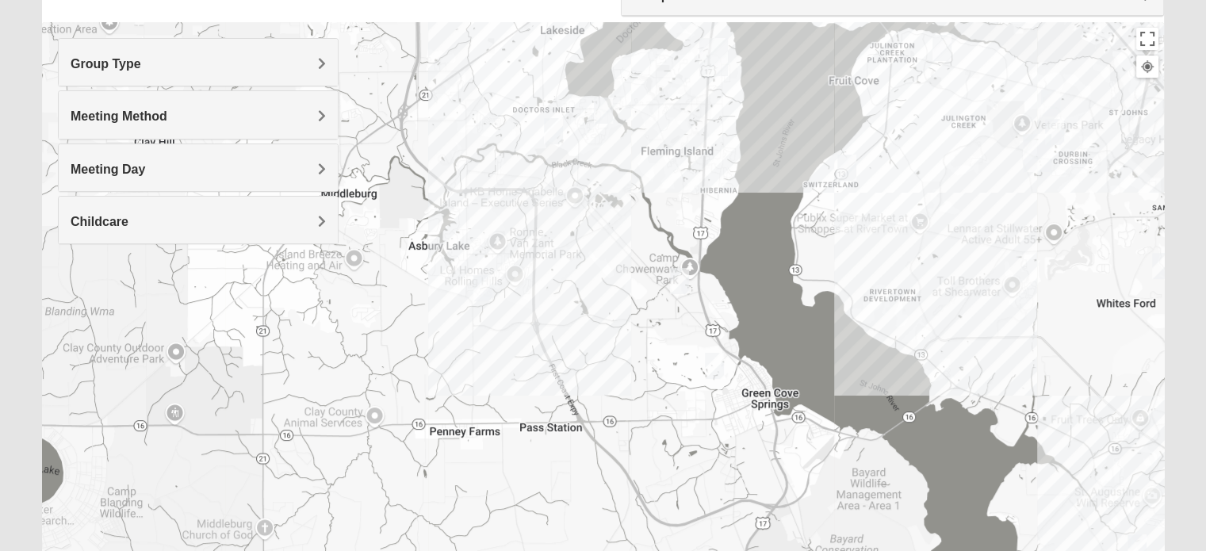
click at [650, 323] on div at bounding box center [603, 339] width 1122 height 634
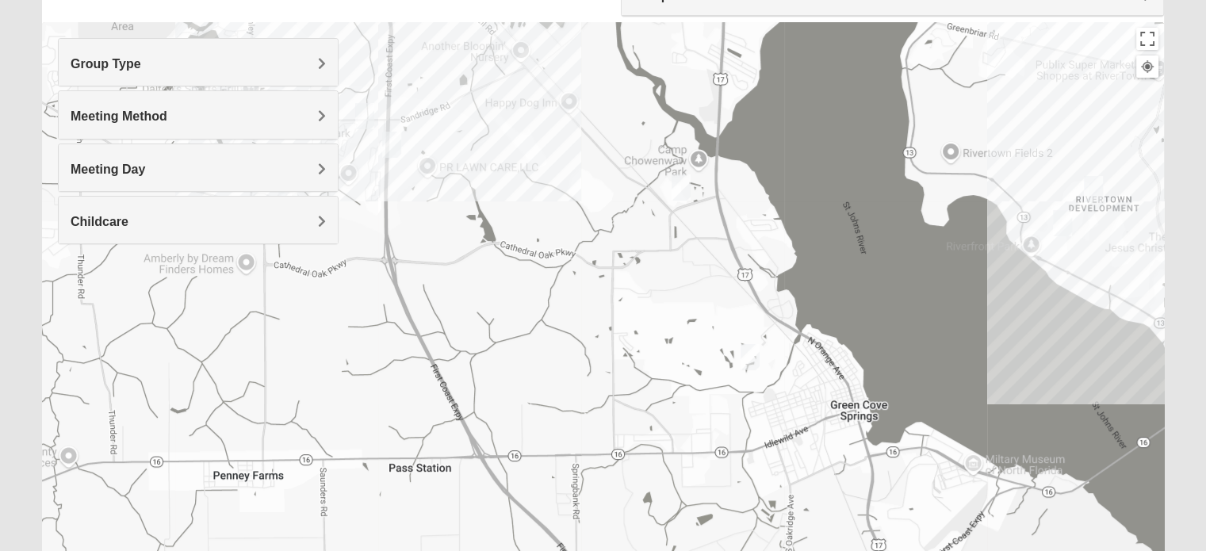
drag, startPoint x: 668, startPoint y: 360, endPoint x: 626, endPoint y: 271, distance: 98.3
click at [626, 271] on div at bounding box center [603, 339] width 1122 height 634
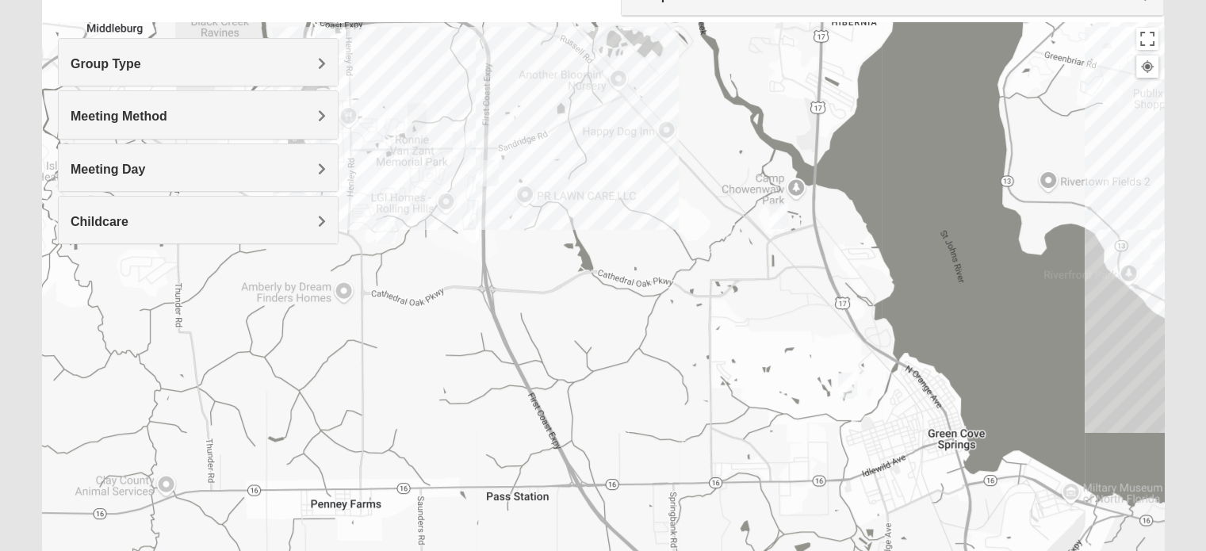
drag, startPoint x: 619, startPoint y: 293, endPoint x: 690, endPoint y: 326, distance: 77.7
click at [690, 326] on div at bounding box center [603, 339] width 1122 height 634
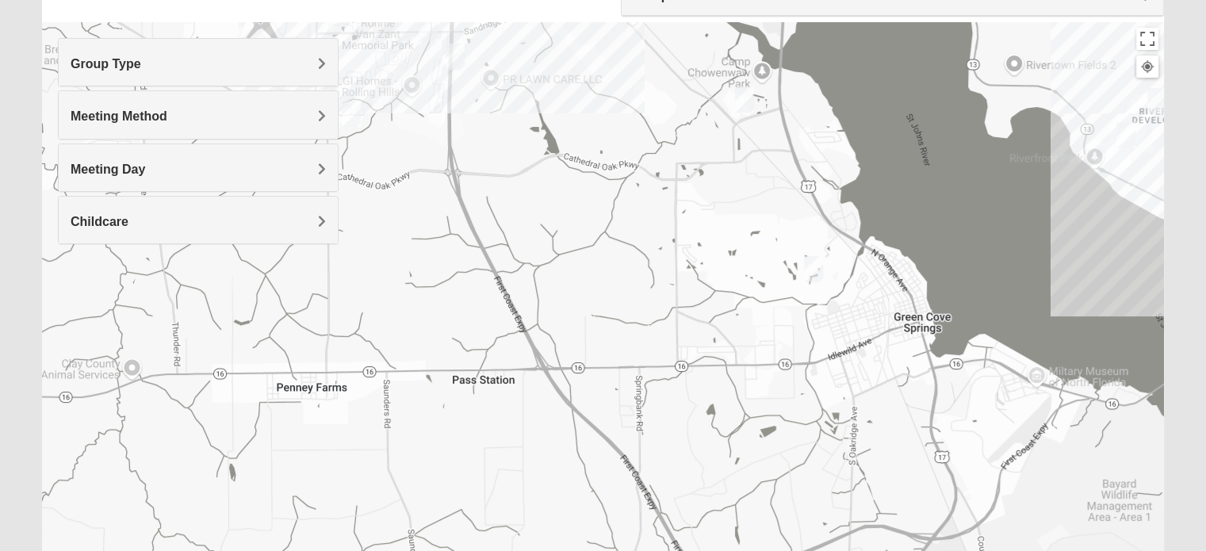
scroll to position [159, 0]
click at [257, 66] on h4 "Group Type" at bounding box center [198, 63] width 255 height 15
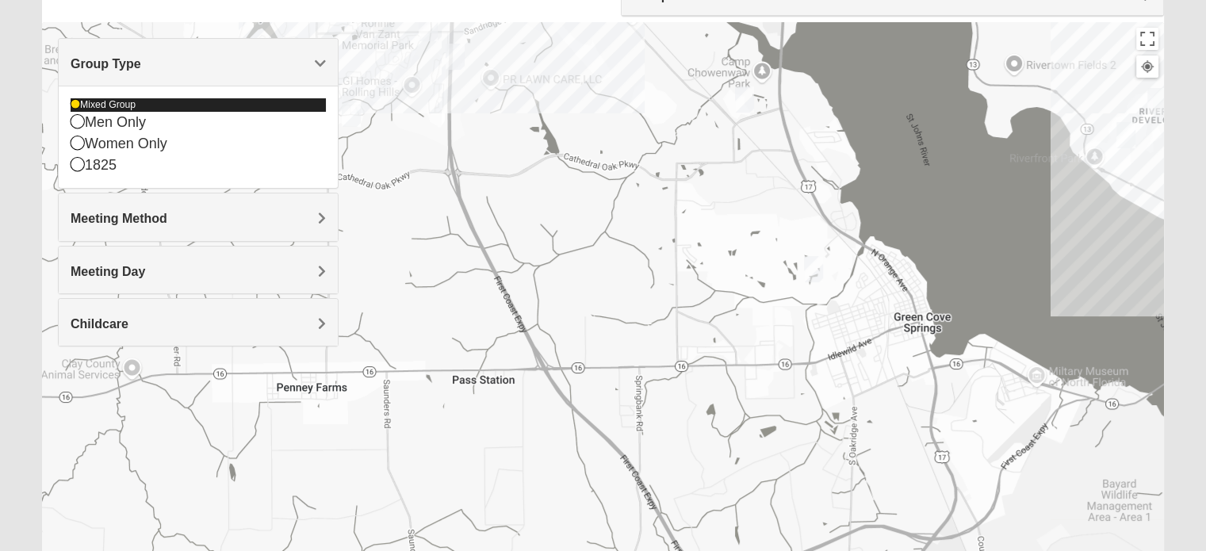
click at [99, 102] on div "Mixed Group" at bounding box center [198, 104] width 255 height 13
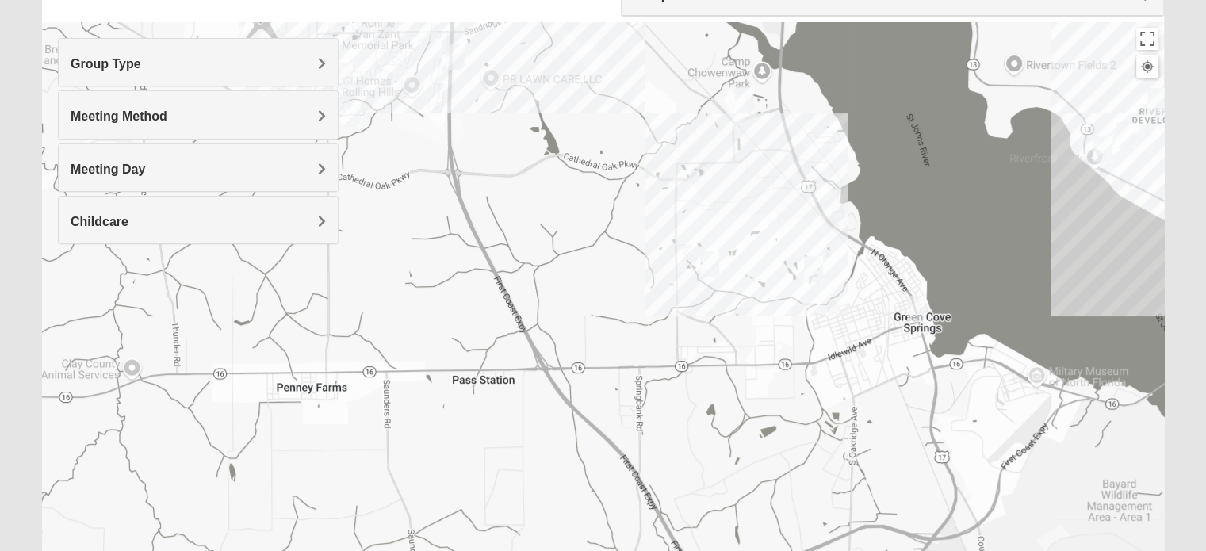
click at [682, 253] on div at bounding box center [603, 339] width 1122 height 634
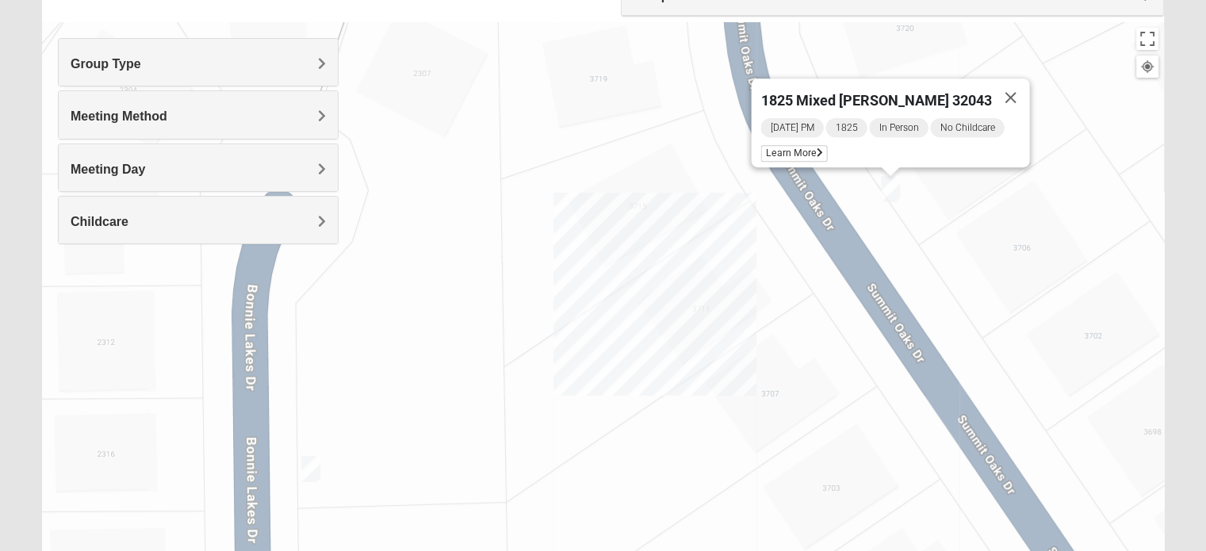
click at [232, 73] on div "Group Type" at bounding box center [198, 62] width 279 height 47
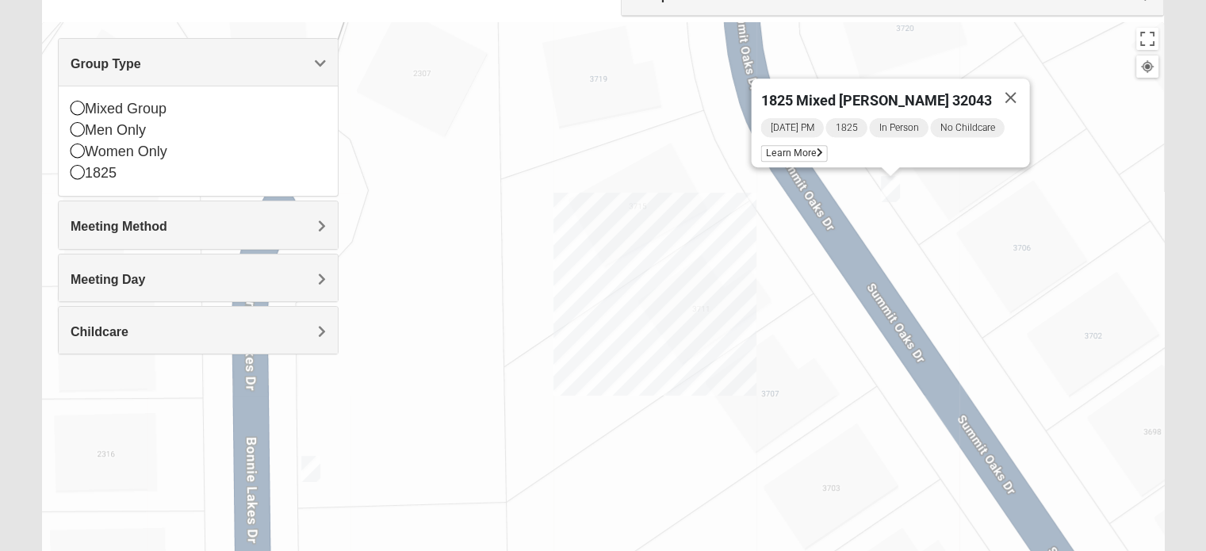
click at [204, 66] on h4 "Group Type" at bounding box center [198, 63] width 255 height 15
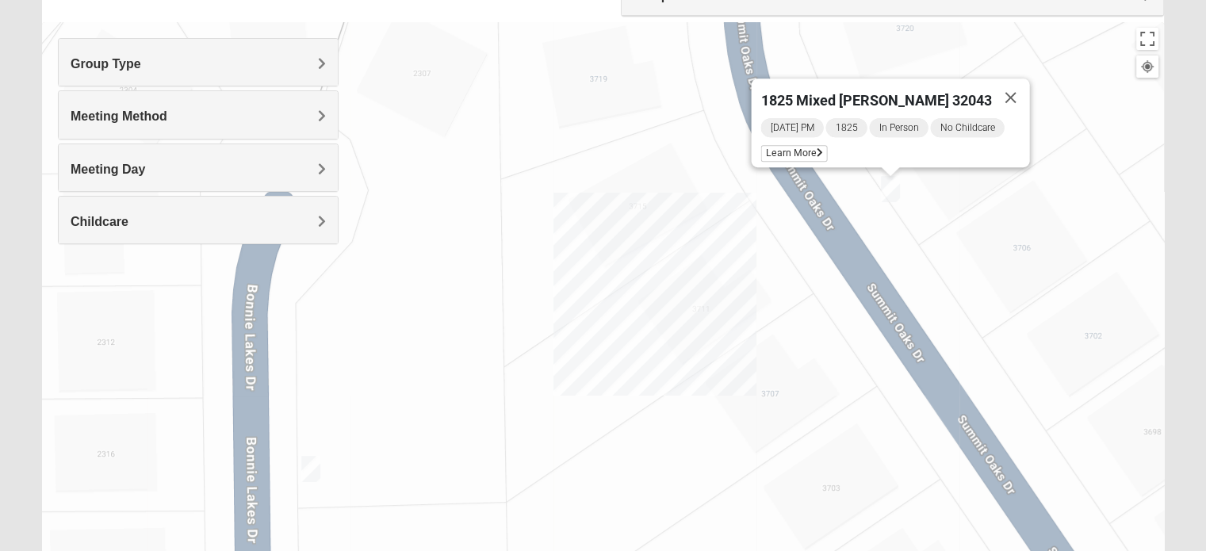
click at [204, 66] on h4 "Group Type" at bounding box center [198, 63] width 255 height 15
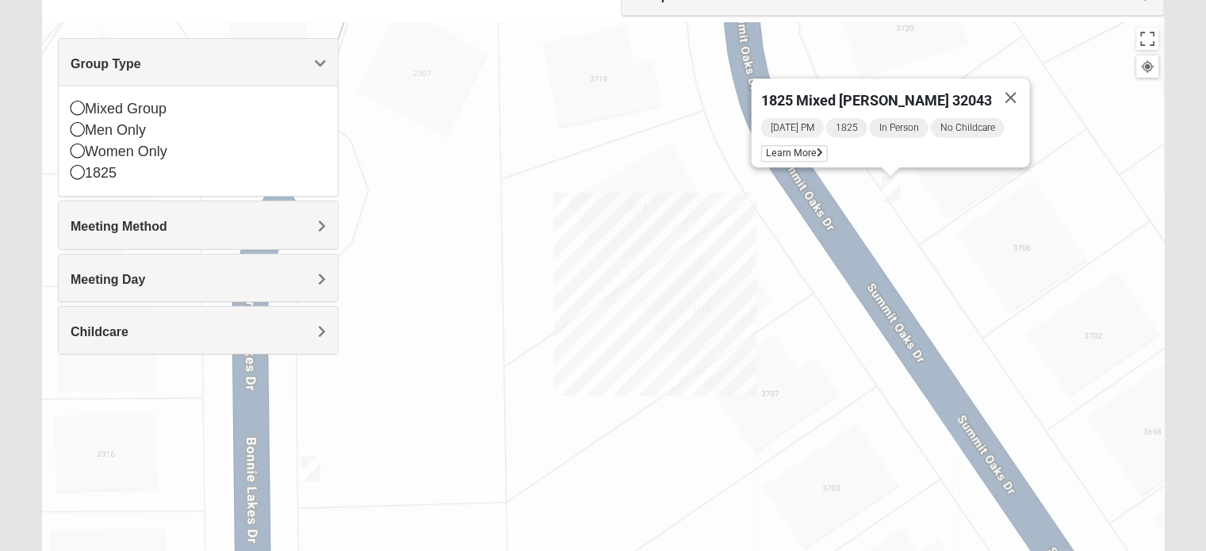
click at [149, 223] on span "Meeting Method" at bounding box center [119, 226] width 97 height 13
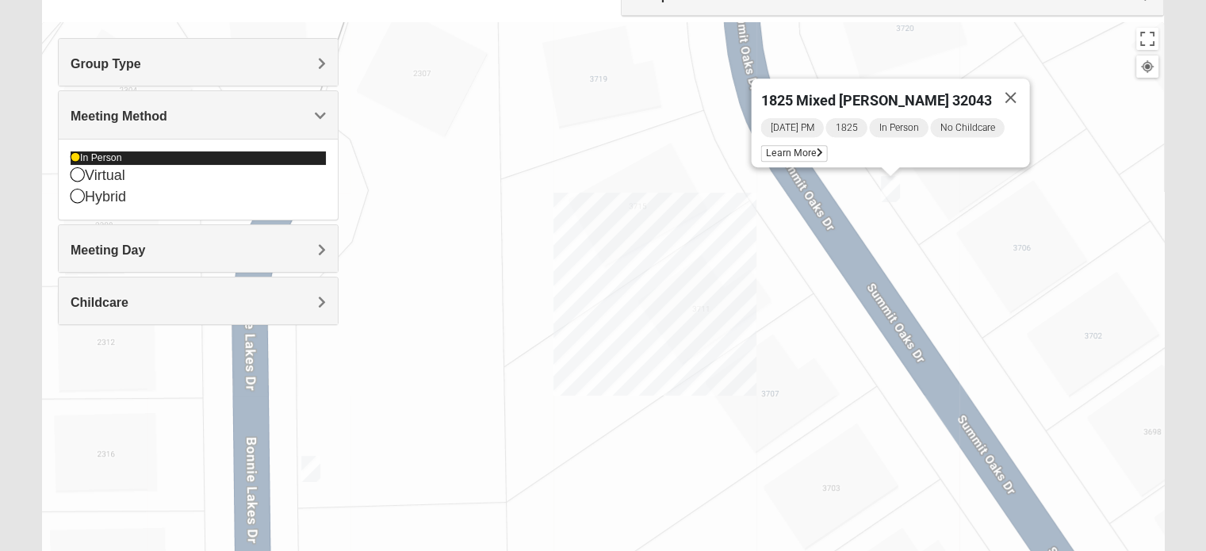
click at [109, 159] on div "In Person" at bounding box center [198, 157] width 255 height 13
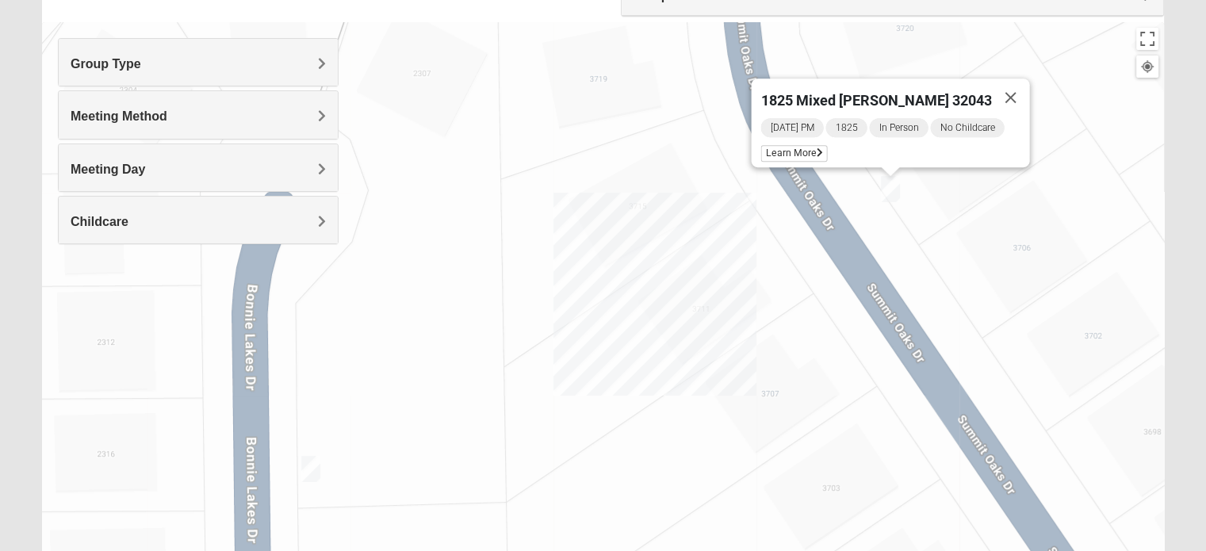
click at [142, 174] on span "Meeting Day" at bounding box center [108, 169] width 75 height 13
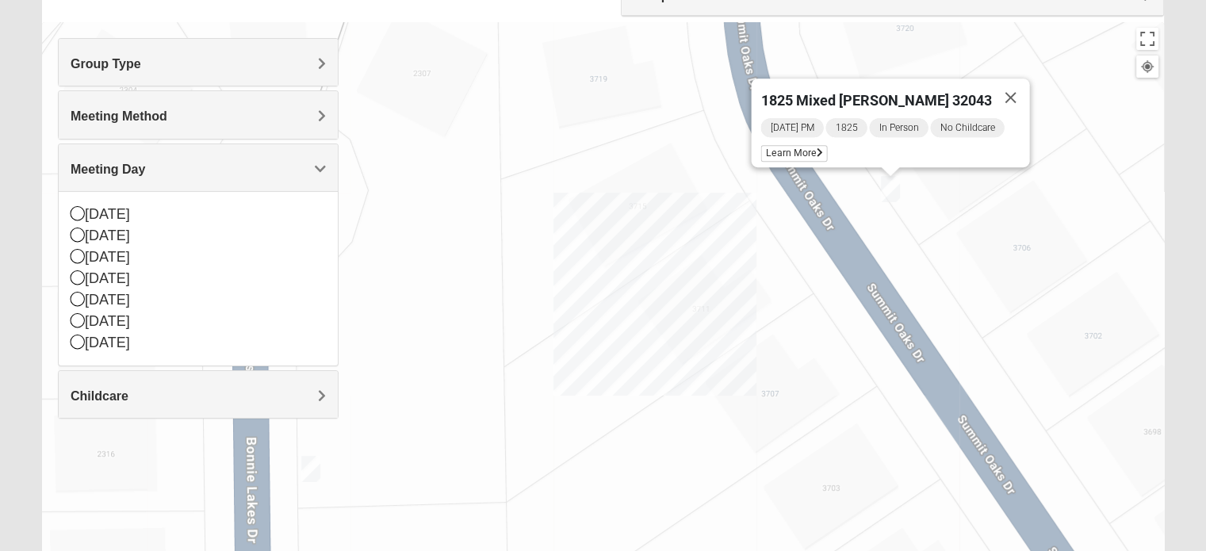
click at [142, 174] on span "Meeting Day" at bounding box center [108, 169] width 75 height 13
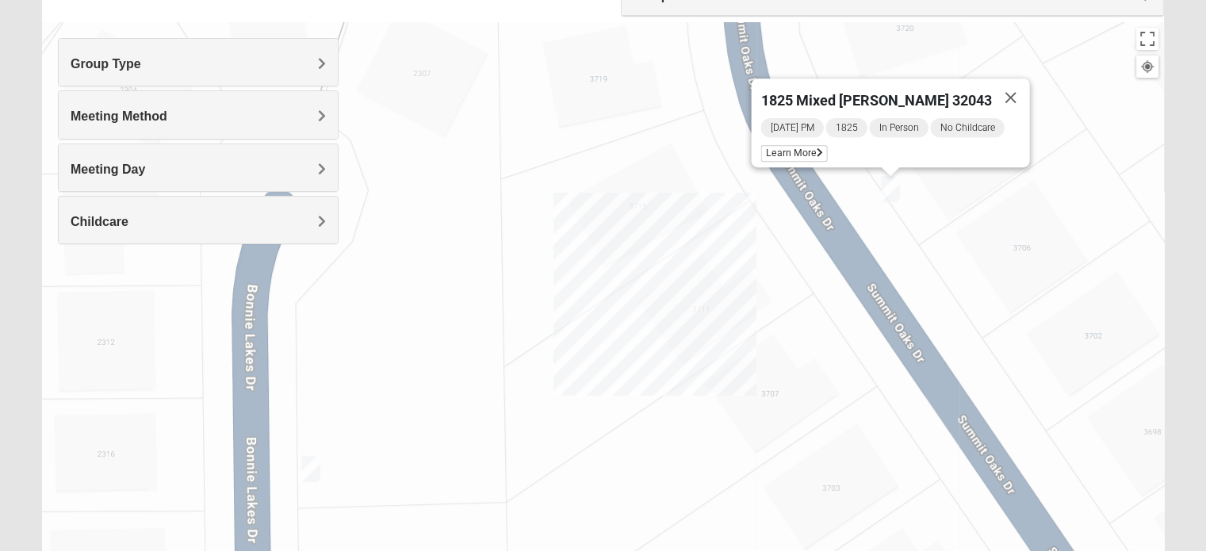
click at [156, 224] on h4 "Childcare" at bounding box center [198, 221] width 255 height 15
click at [808, 145] on span "Learn More" at bounding box center [794, 153] width 67 height 17
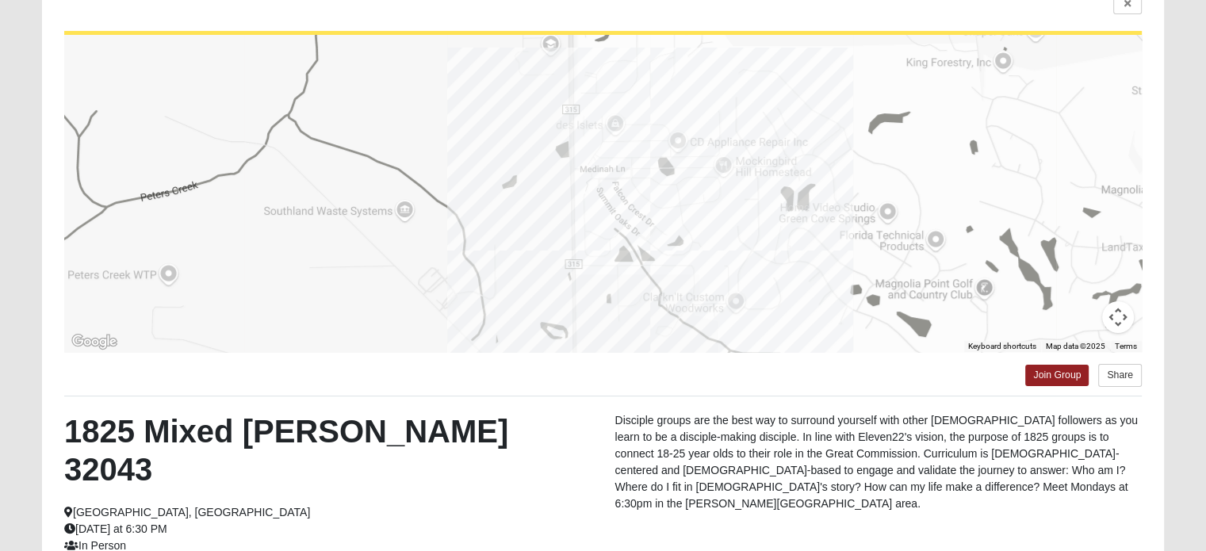
scroll to position [89, 0]
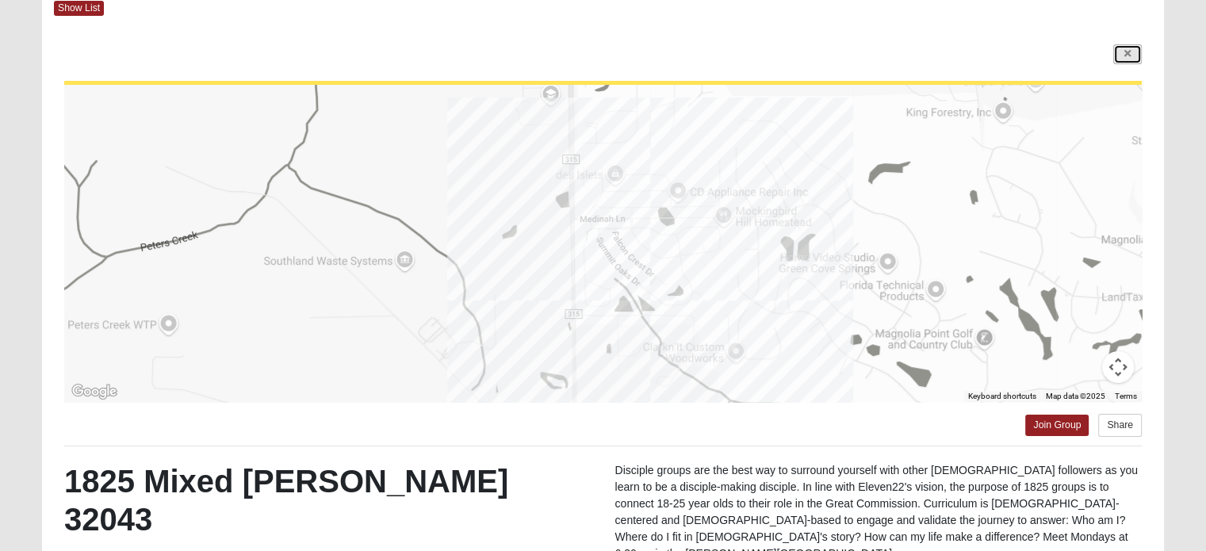
click at [1125, 51] on icon at bounding box center [1128, 54] width 6 height 10
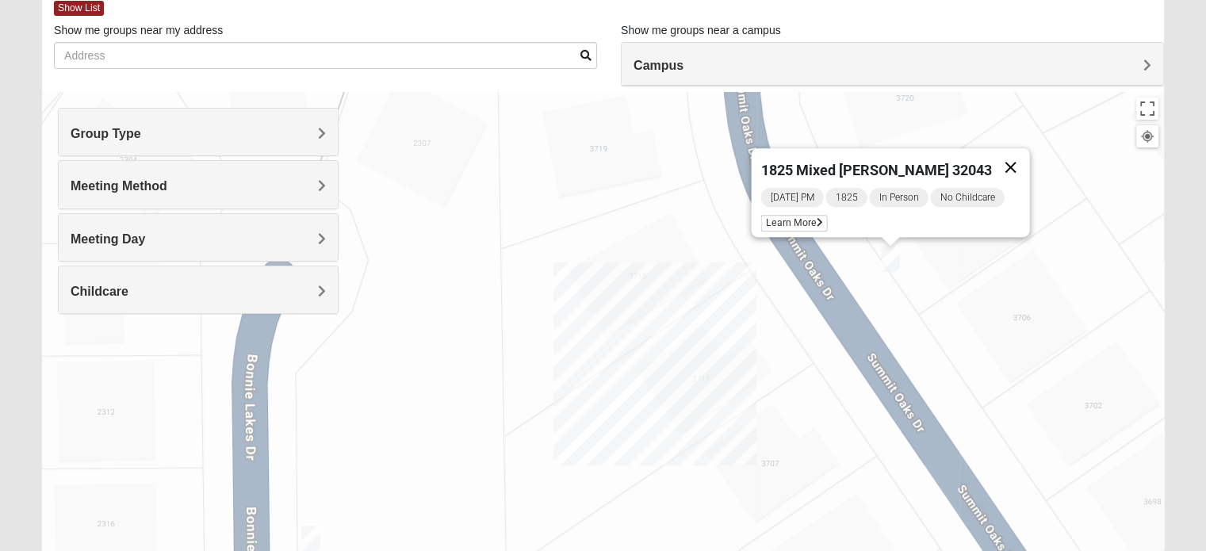
click at [1010, 156] on button "Close" at bounding box center [1010, 167] width 38 height 38
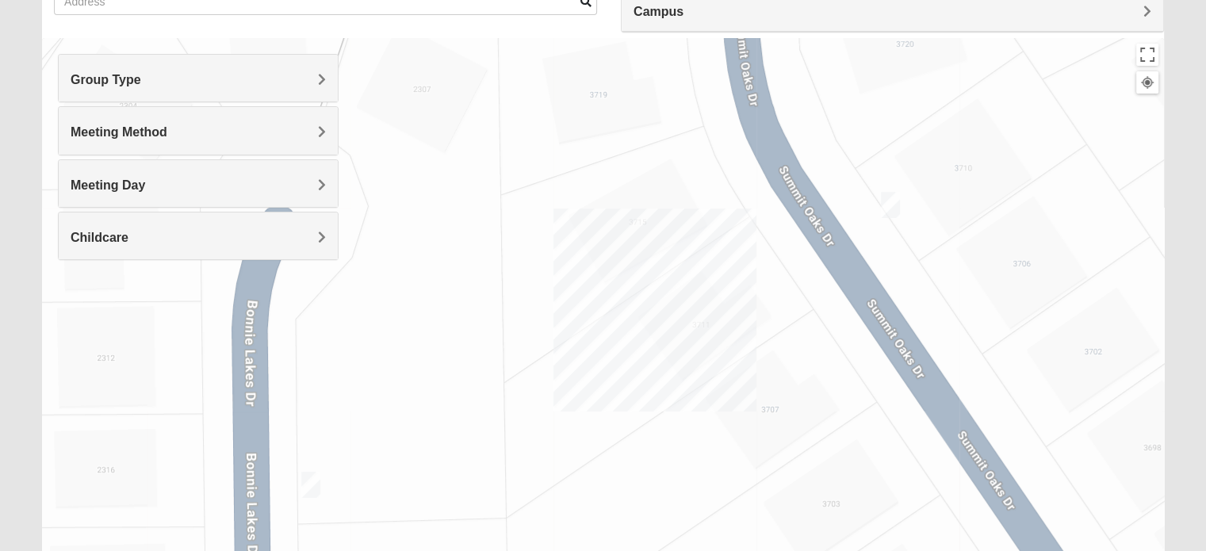
scroll to position [168, 0]
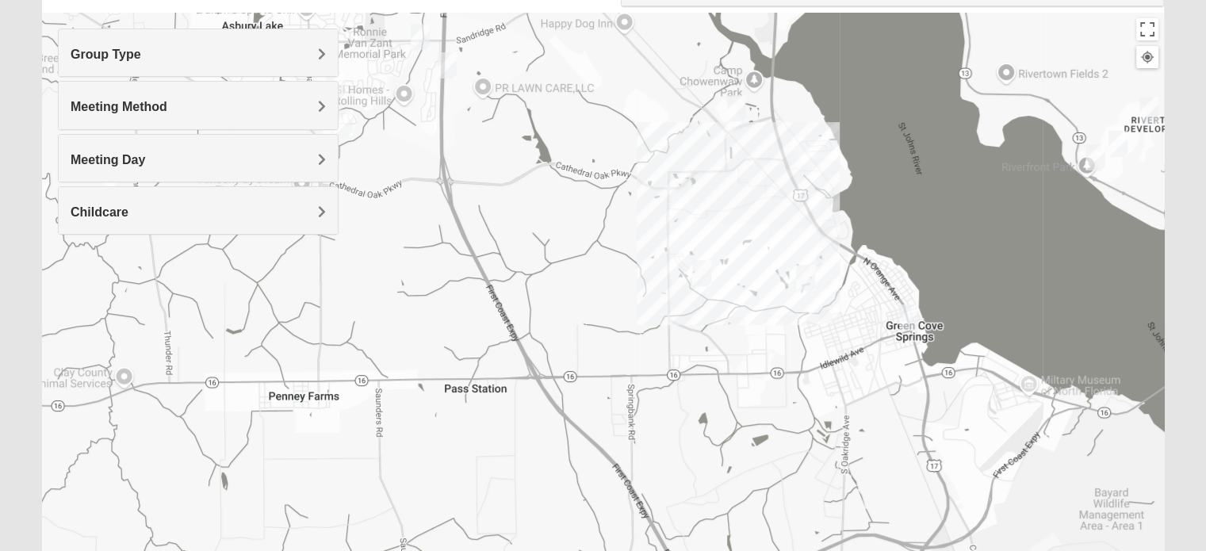
click at [804, 282] on img "Mixed Godwin 32043" at bounding box center [806, 278] width 32 height 39
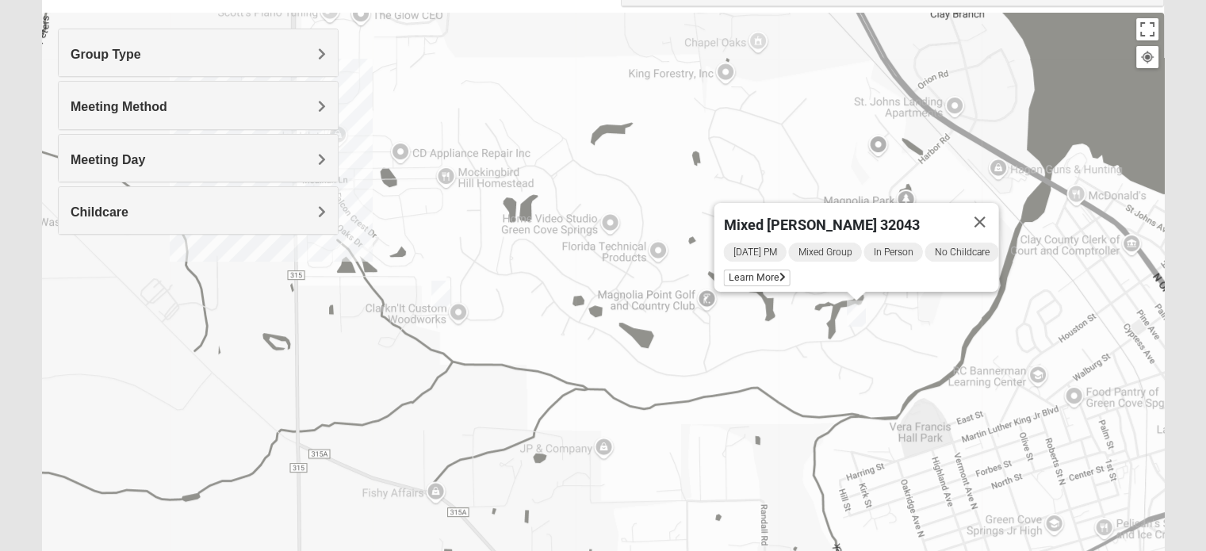
drag, startPoint x: 631, startPoint y: 316, endPoint x: 688, endPoint y: 331, distance: 58.9
click at [688, 331] on div "Mixed [PERSON_NAME] 32043 [DATE] PM Mixed Group In Person No Childcare Learn Mo…" at bounding box center [603, 330] width 1122 height 634
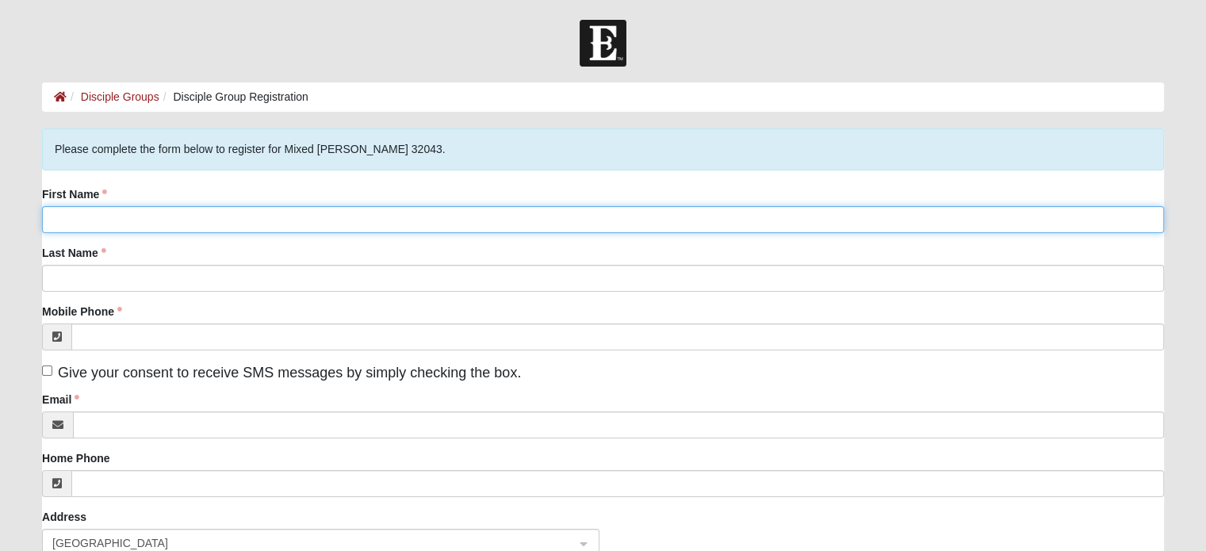
click at [278, 211] on input "First Name" at bounding box center [603, 219] width 1122 height 27
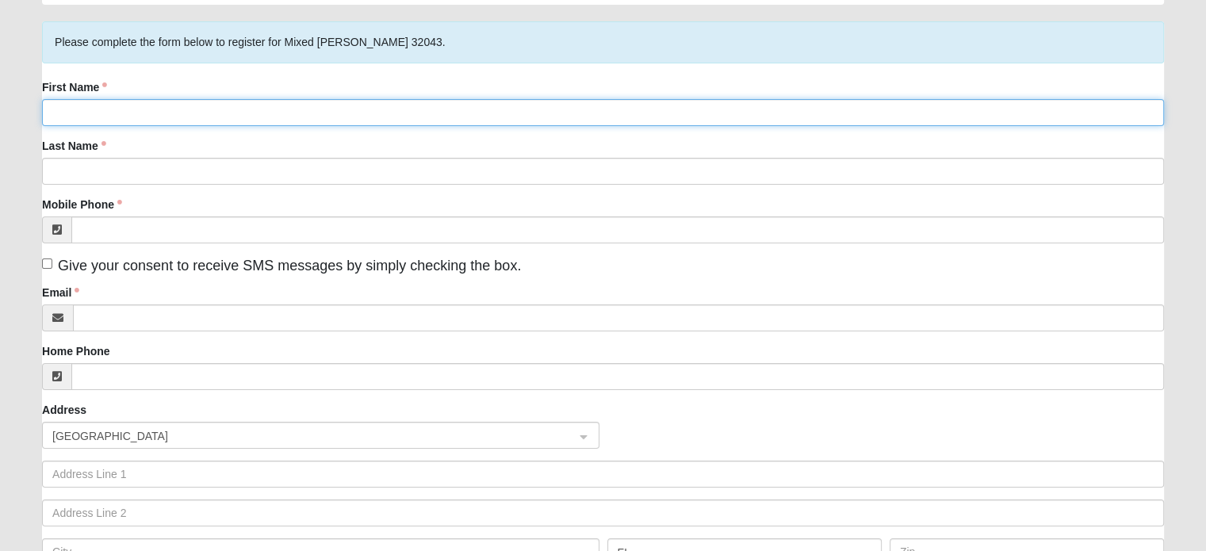
scroll to position [79, 0]
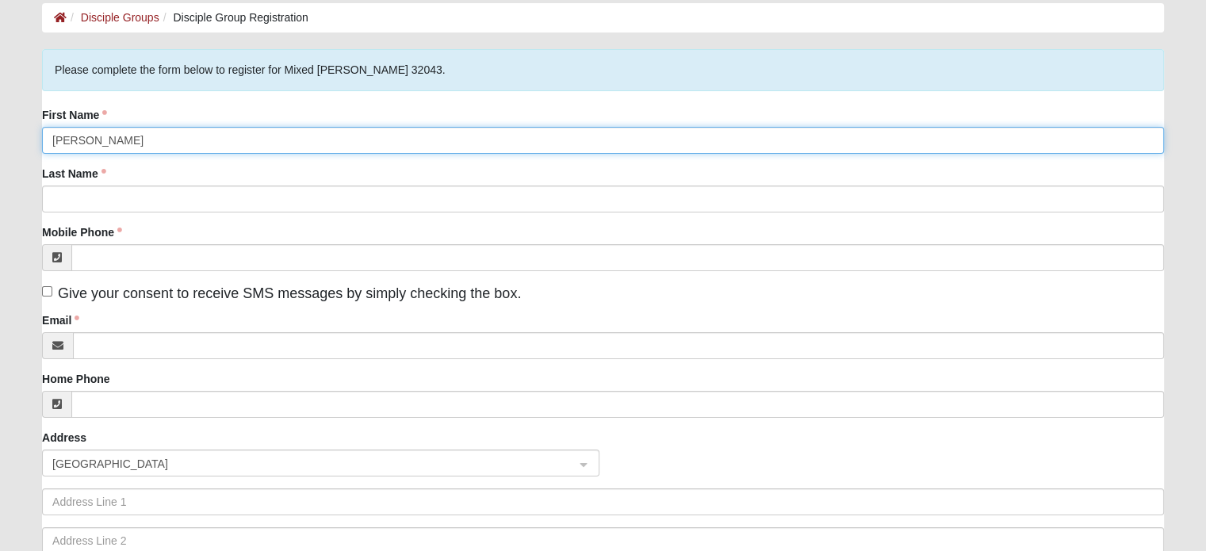
type input "[PERSON_NAME]"
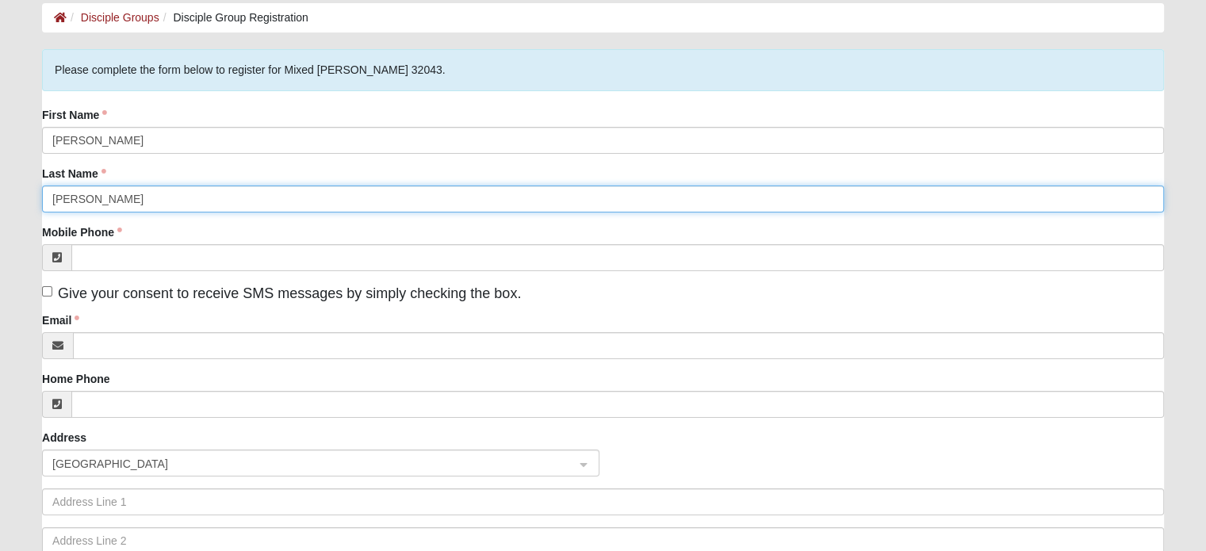
type input "[PERSON_NAME]"
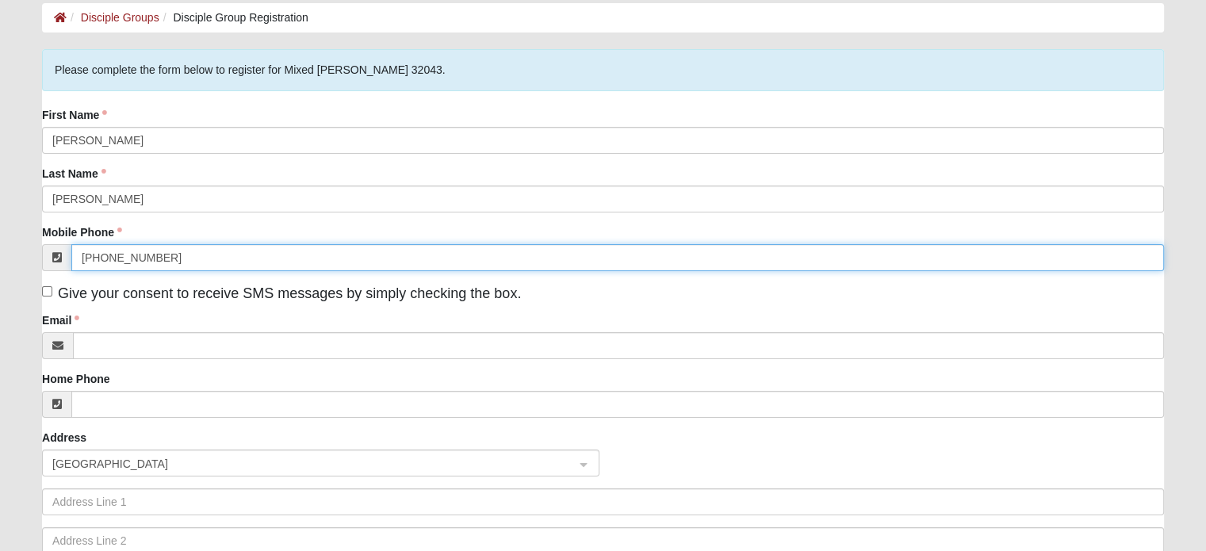
type input "(217) 737-8904"
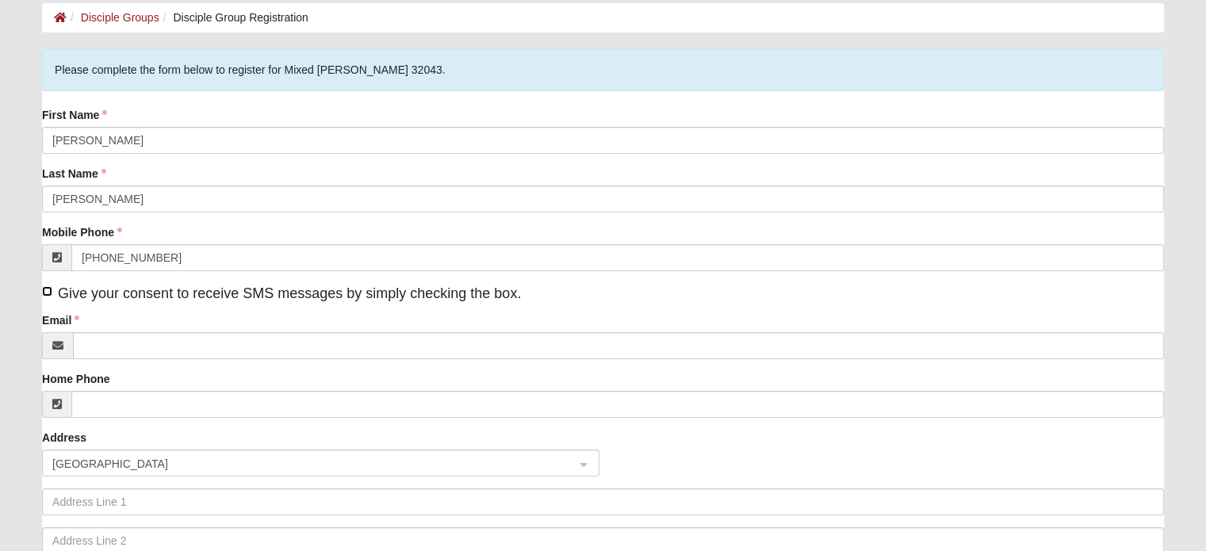
click at [46, 292] on input "Give your consent to receive SMS messages by simply checking the box." at bounding box center [47, 291] width 10 height 10
checkbox input "true"
click at [149, 360] on div "First Name Noah Last Name Schrader Mobile Phone (217) 737-8904 Give your consen…" at bounding box center [603, 356] width 1122 height 498
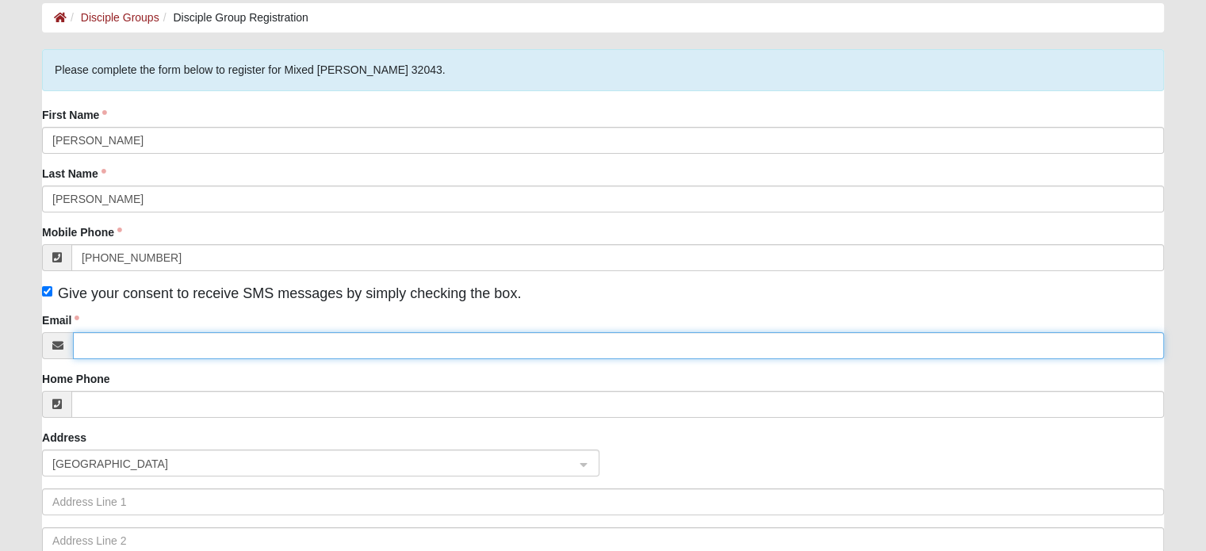
click at [159, 350] on input "Email" at bounding box center [618, 345] width 1091 height 27
type input "noahschrader@gmail.com"
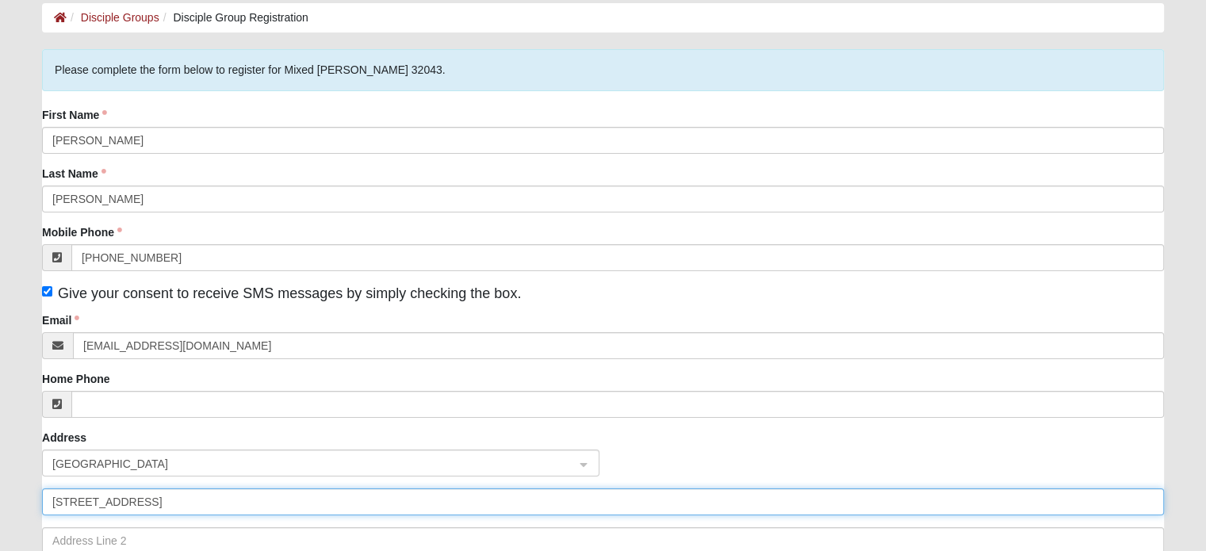
type input "3336 Green Cove Springs"
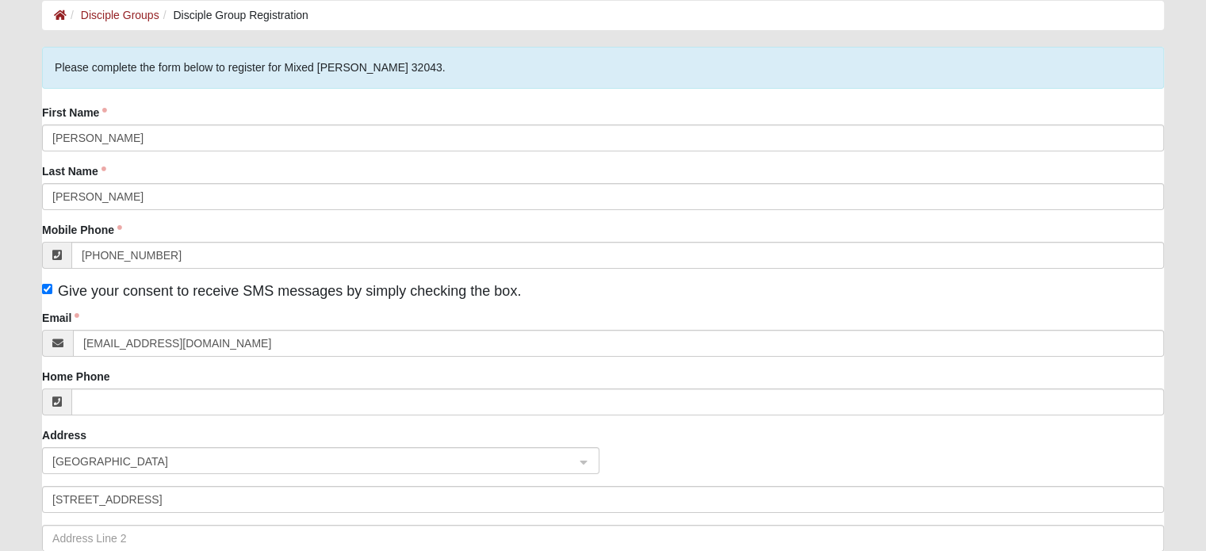
scroll to position [383, 0]
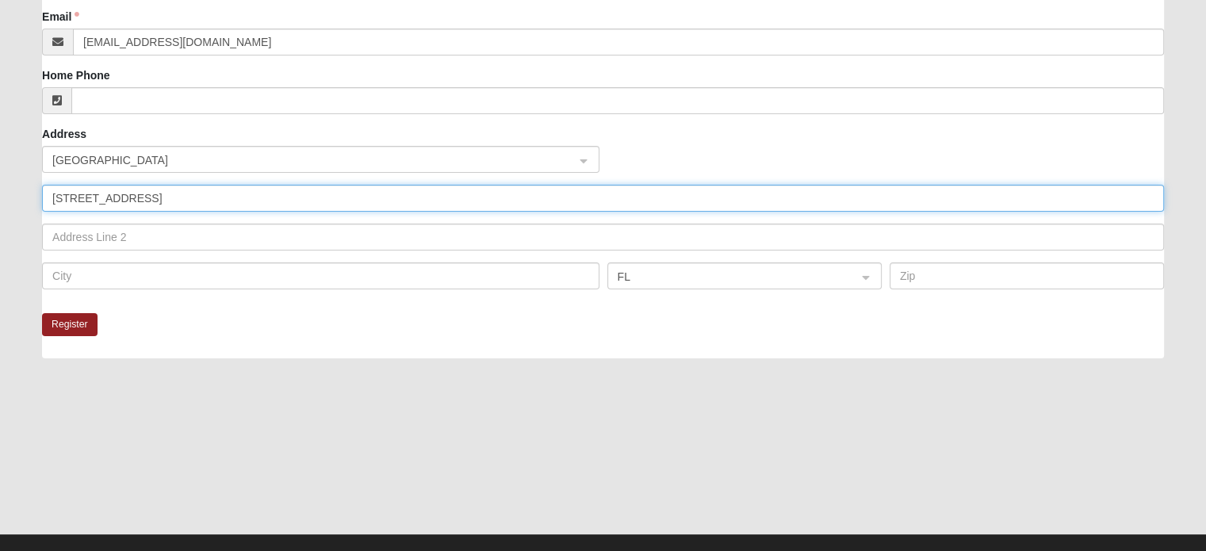
type input "3336 Canyon Falls Drive"
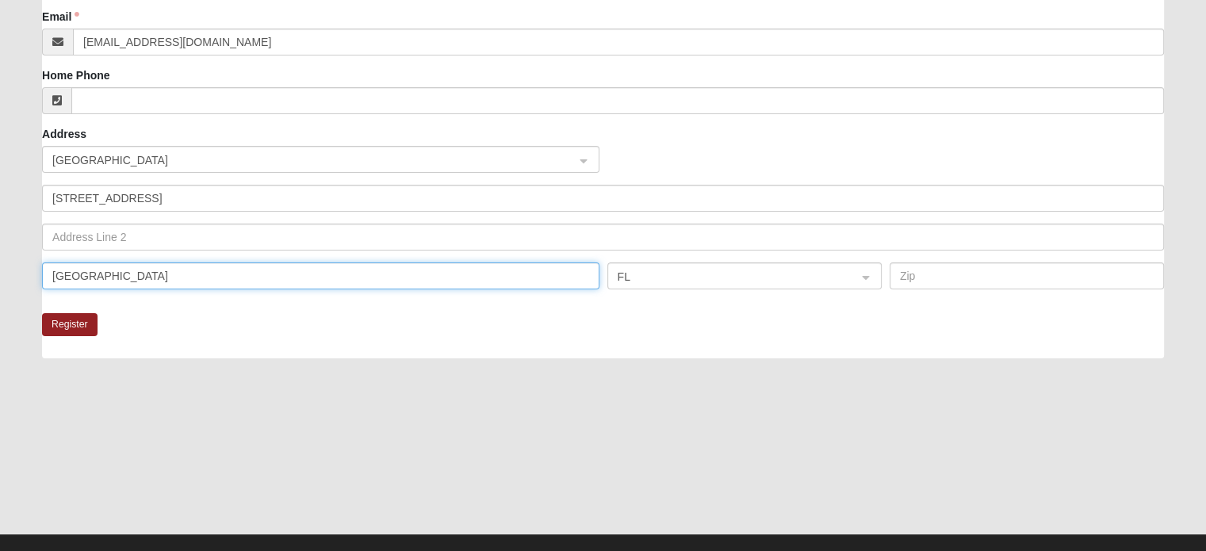
type input "Green Cove Springs"
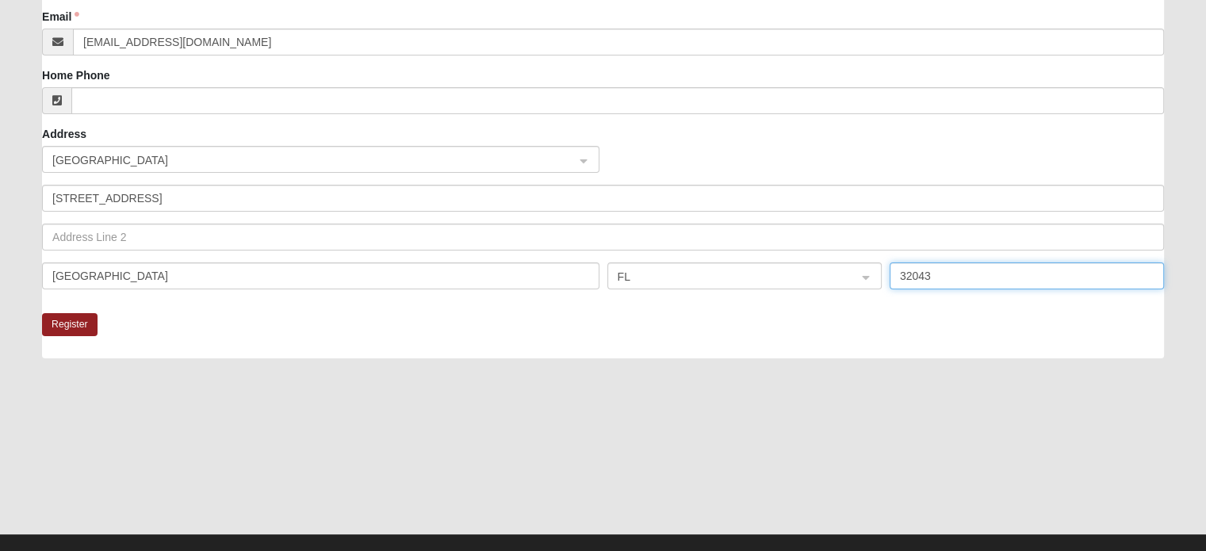
type input "32043"
click at [159, 350] on div "Register" at bounding box center [603, 335] width 1122 height 45
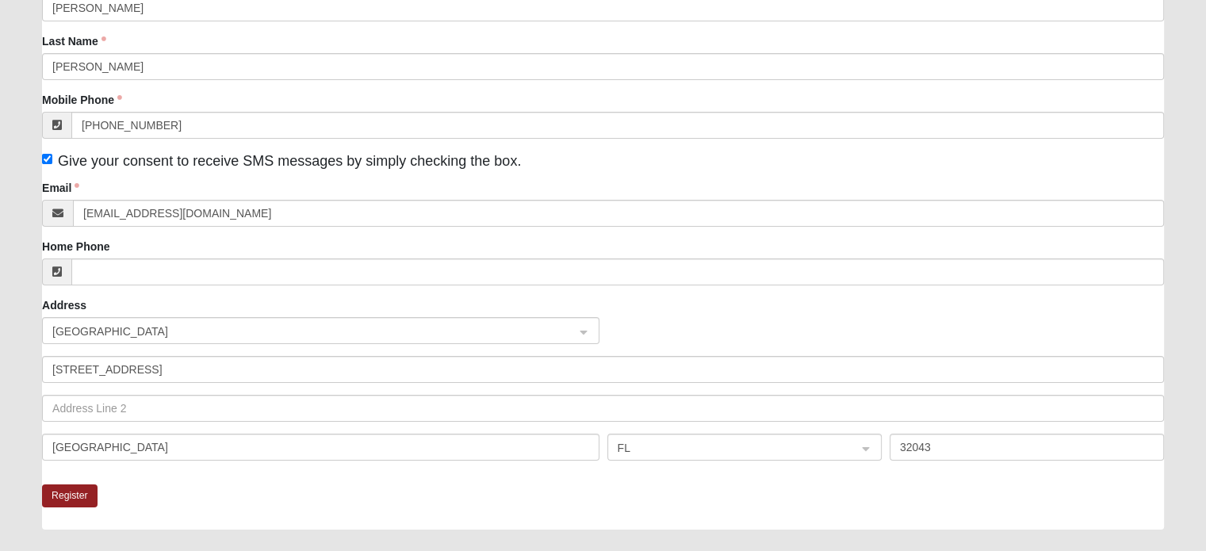
scroll to position [304, 0]
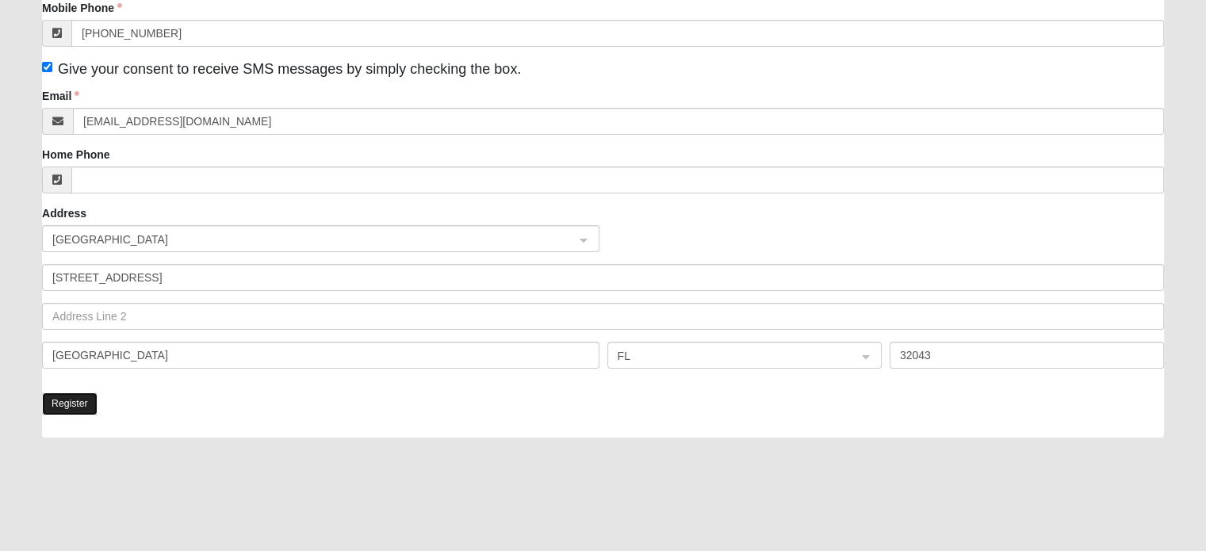
click at [80, 399] on button "Register" at bounding box center [70, 404] width 56 height 23
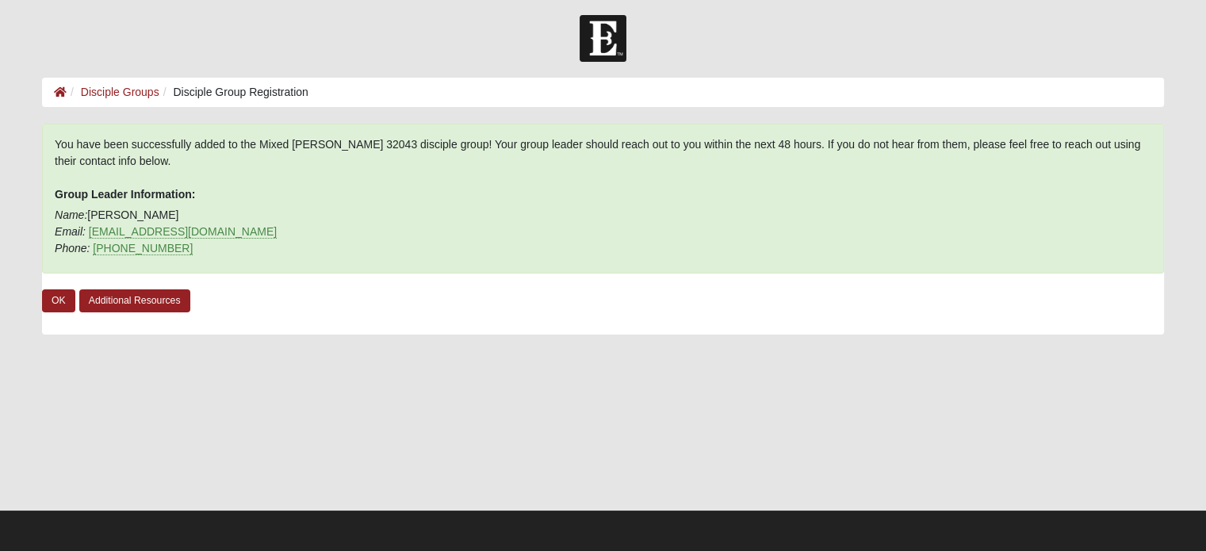
scroll to position [4, 0]
click at [106, 299] on link "Additional Resources" at bounding box center [134, 301] width 111 height 23
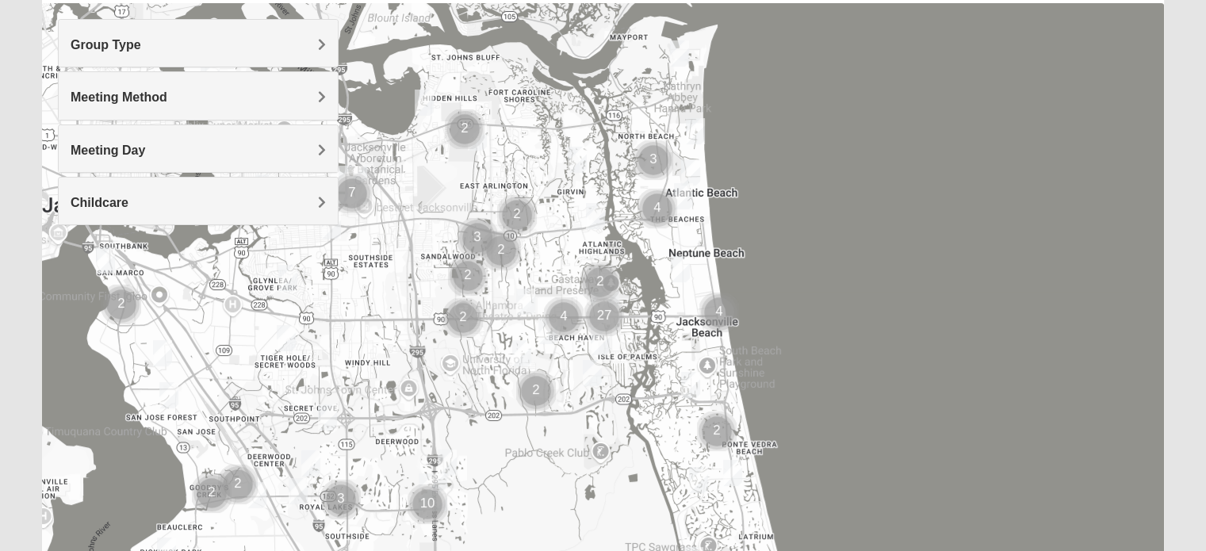
scroll to position [178, 0]
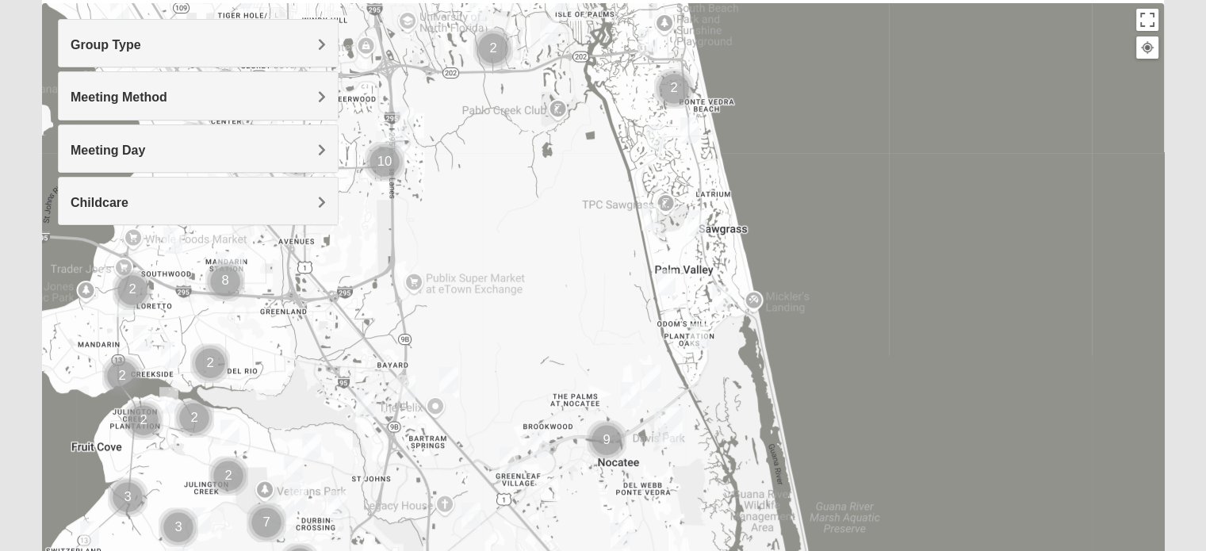
drag, startPoint x: 647, startPoint y: 444, endPoint x: 605, endPoint y: 92, distance: 354.6
click at [605, 92] on div at bounding box center [603, 320] width 1122 height 634
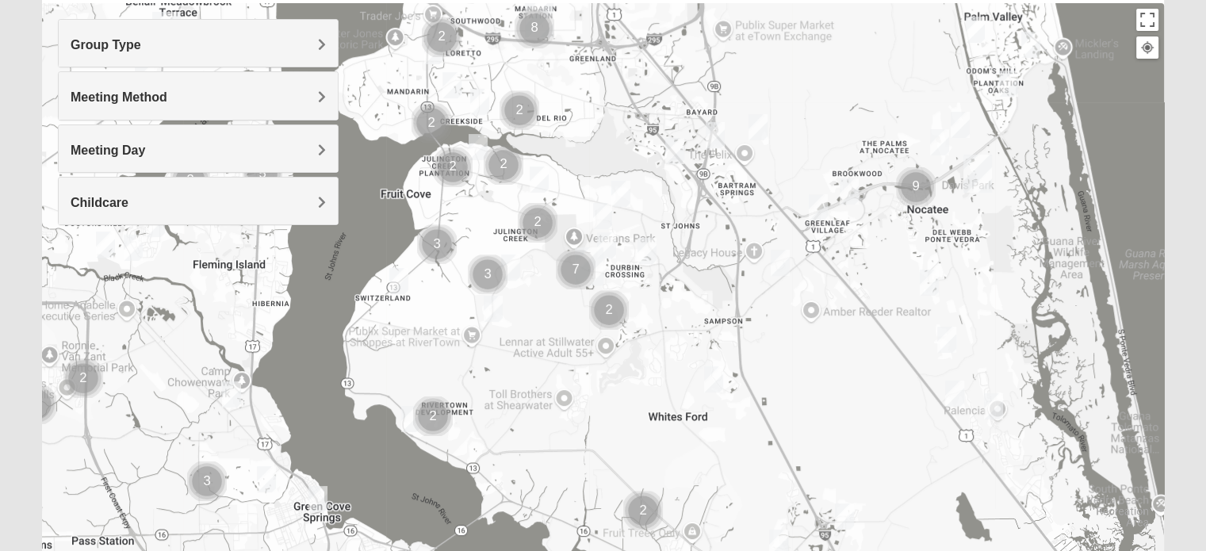
drag, startPoint x: 618, startPoint y: 286, endPoint x: 1015, endPoint y: 77, distance: 449.1
click at [1025, 68] on div at bounding box center [603, 320] width 1122 height 634
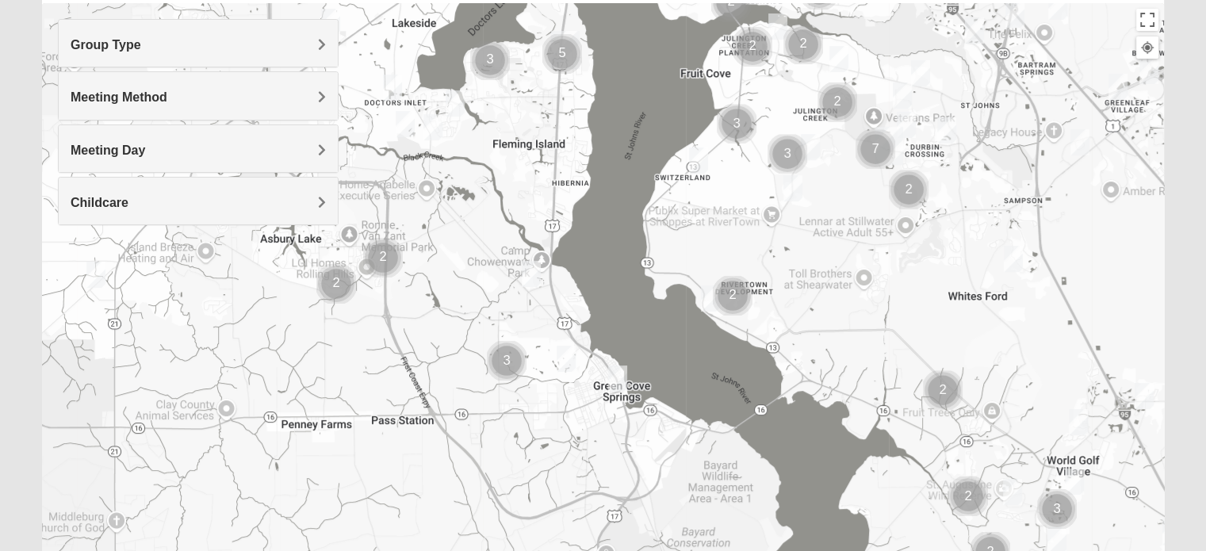
drag, startPoint x: 444, startPoint y: 402, endPoint x: 512, endPoint y: 238, distance: 177.5
click at [512, 236] on div at bounding box center [603, 320] width 1122 height 634
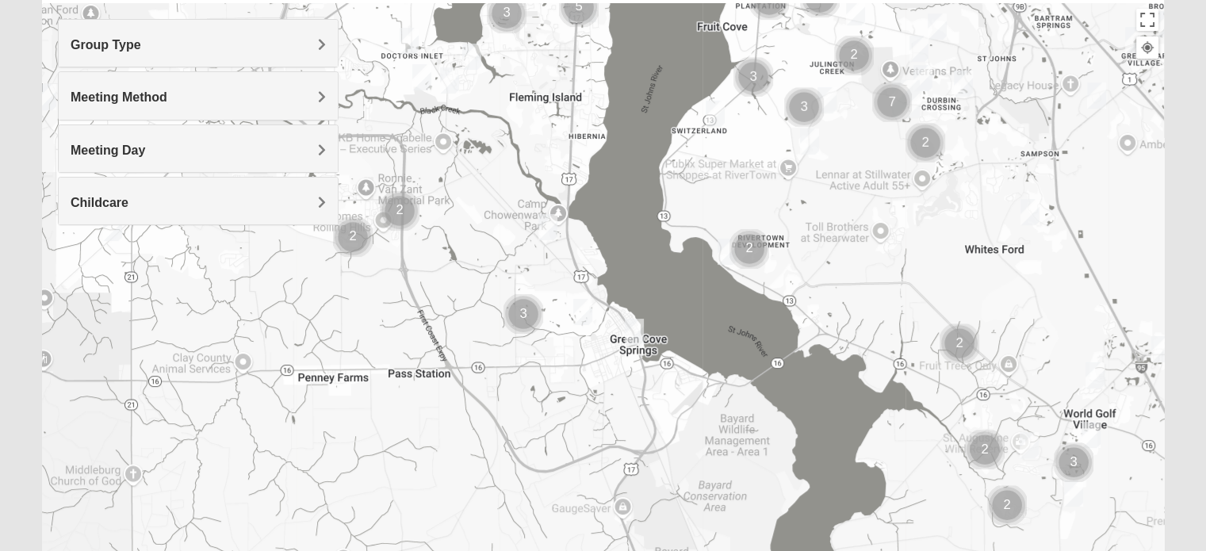
drag, startPoint x: 580, startPoint y: 359, endPoint x: 579, endPoint y: 316, distance: 42.8
click at [579, 316] on div at bounding box center [603, 320] width 1122 height 634
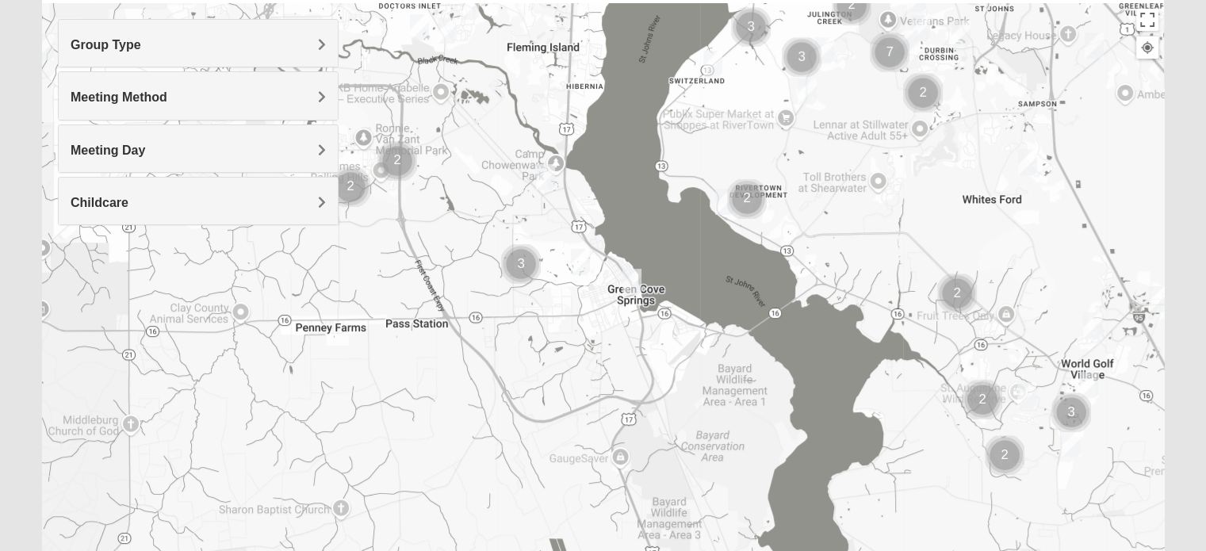
click at [577, 266] on img "Mixed Godwin 32043" at bounding box center [581, 262] width 32 height 39
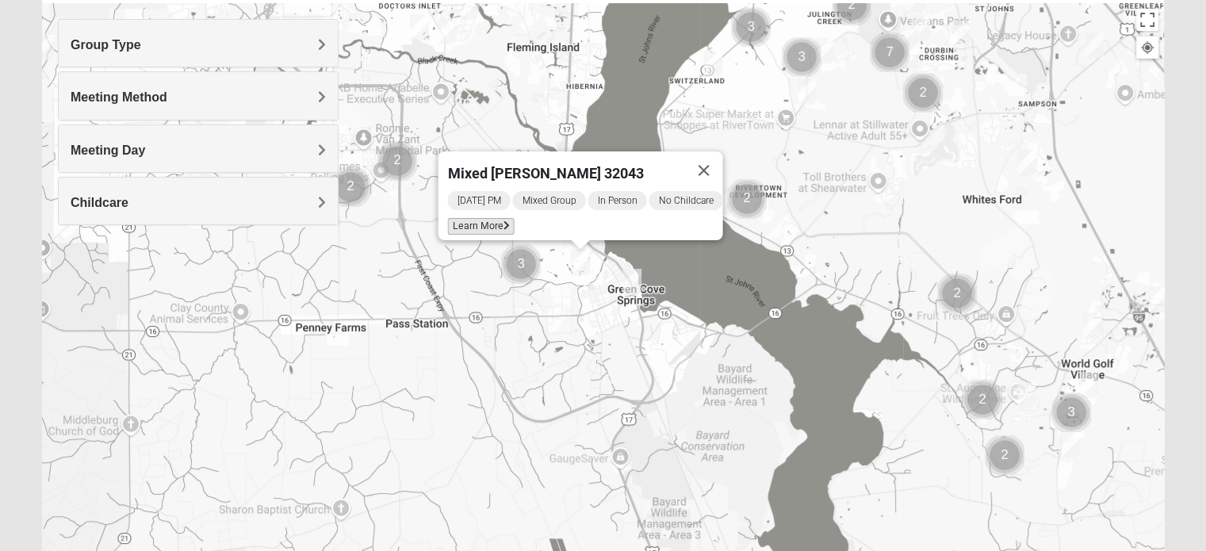
click at [478, 218] on span "Learn More" at bounding box center [480, 226] width 67 height 17
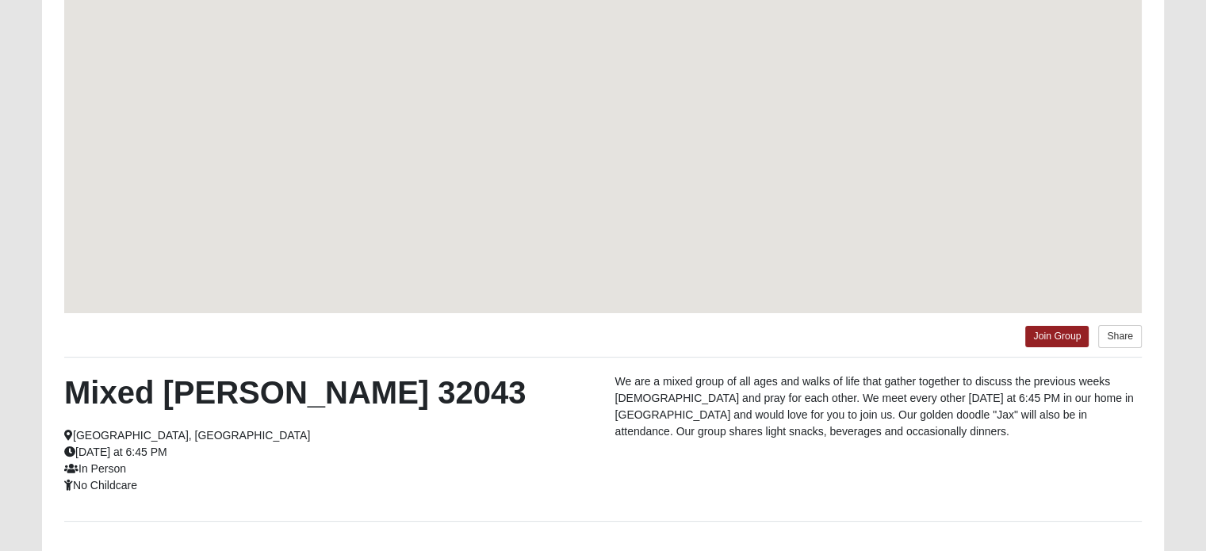
scroll to position [108, 0]
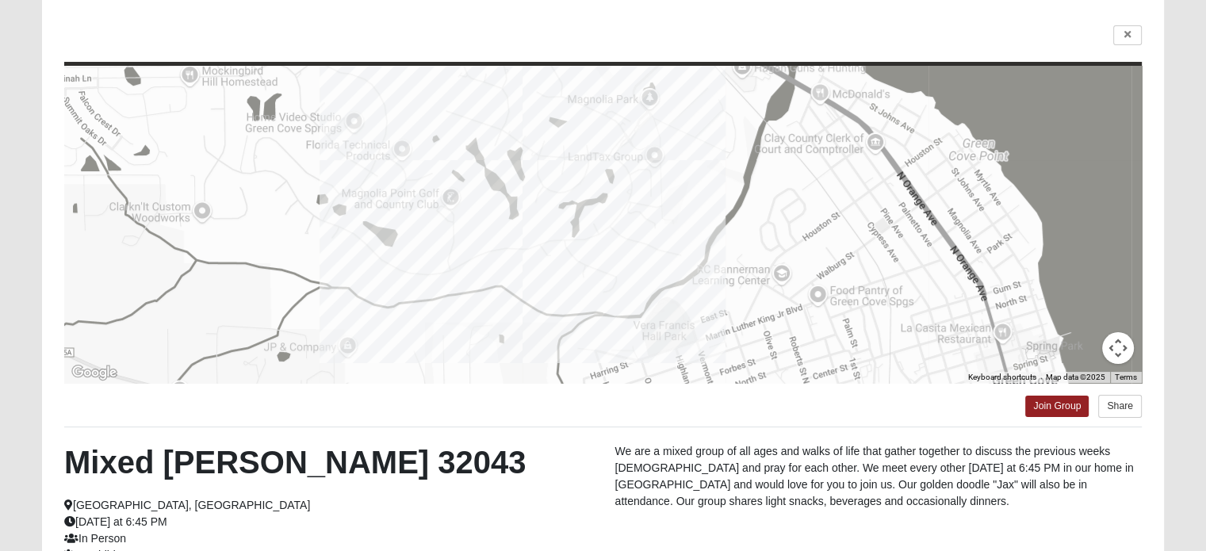
click at [634, 253] on div at bounding box center [603, 224] width 1078 height 317
click at [1119, 356] on button "Map camera controls" at bounding box center [1118, 348] width 32 height 32
click at [1078, 275] on button "Zoom in" at bounding box center [1079, 269] width 32 height 32
click at [1125, 31] on icon at bounding box center [1128, 35] width 6 height 10
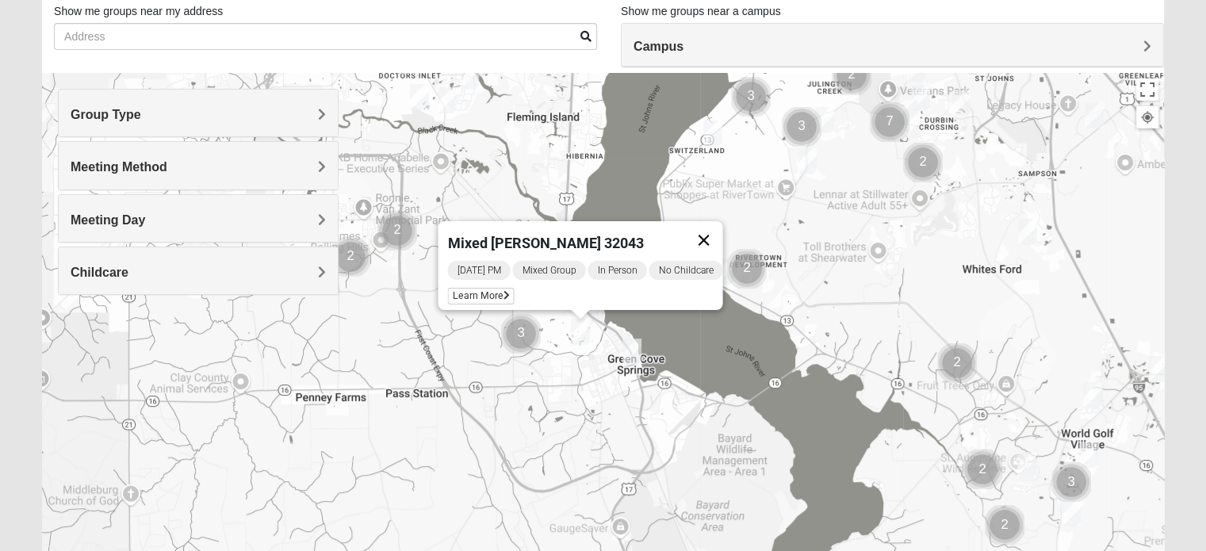
click at [711, 231] on button "Close" at bounding box center [703, 240] width 38 height 38
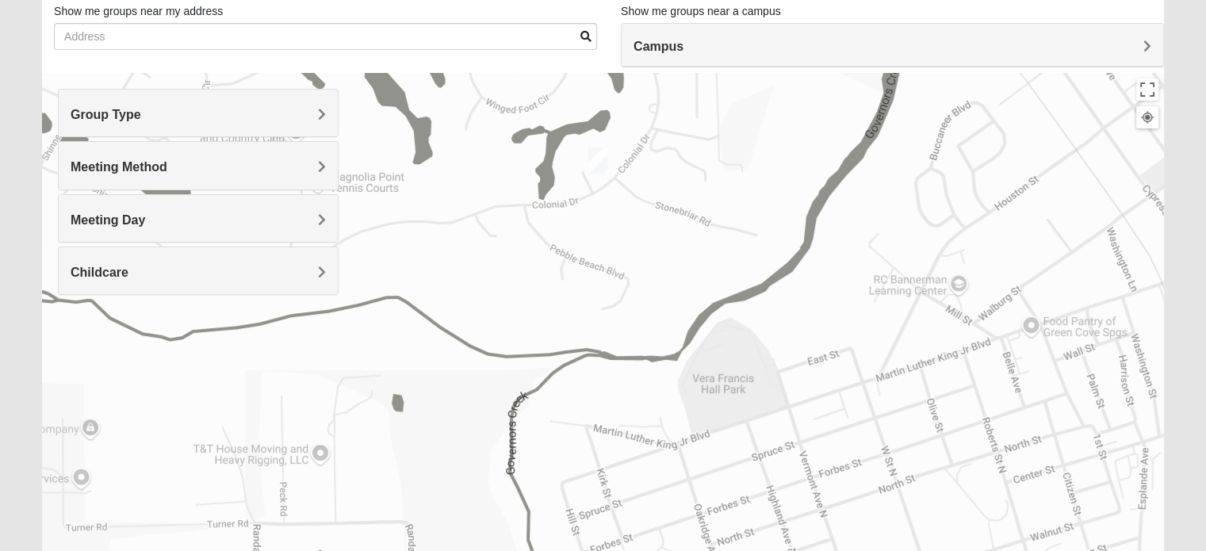
drag, startPoint x: 572, startPoint y: 219, endPoint x: 580, endPoint y: 255, distance: 37.3
click at [580, 255] on div at bounding box center [603, 390] width 1122 height 634
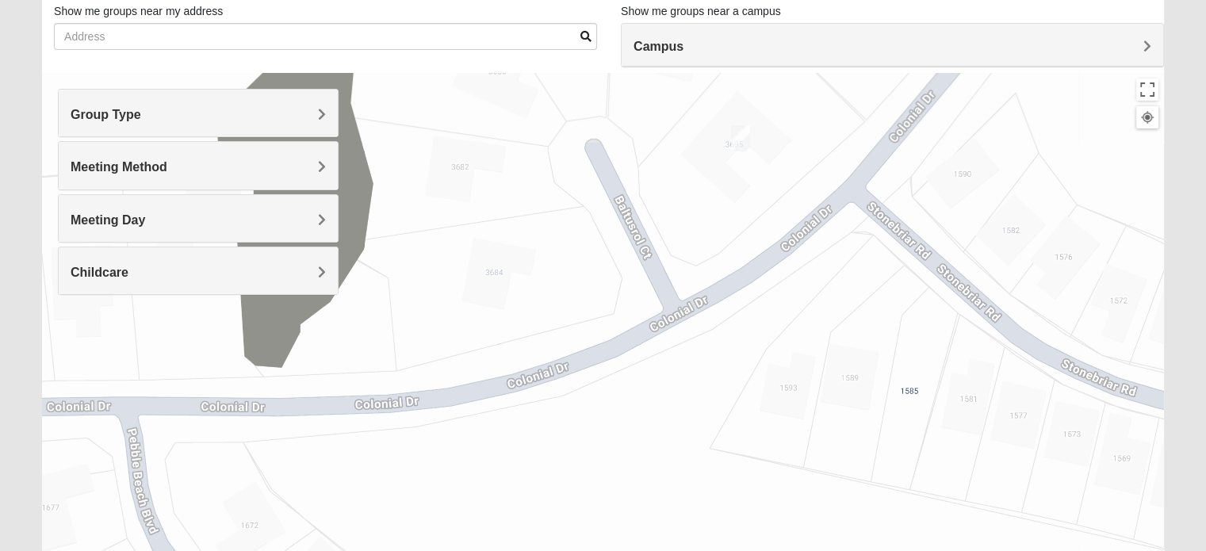
drag, startPoint x: 619, startPoint y: 171, endPoint x: 657, endPoint y: 372, distance: 205.1
click at [657, 372] on div at bounding box center [603, 390] width 1122 height 634
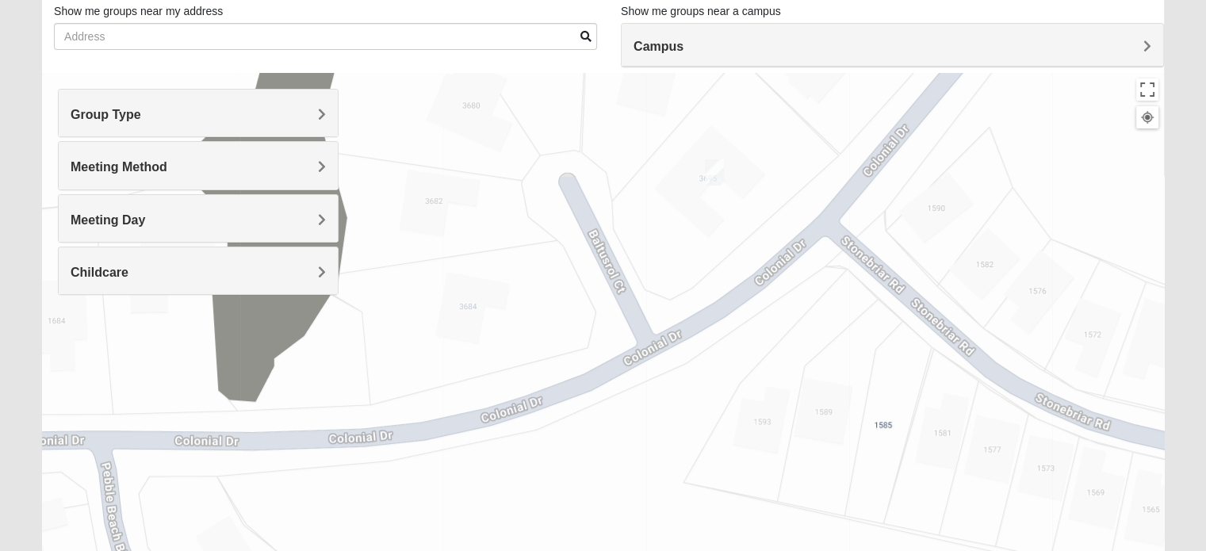
drag, startPoint x: 692, startPoint y: 265, endPoint x: 668, endPoint y: 277, distance: 26.6
click at [666, 282] on div at bounding box center [603, 390] width 1122 height 634
